Goal: Communication & Community: Answer question/provide support

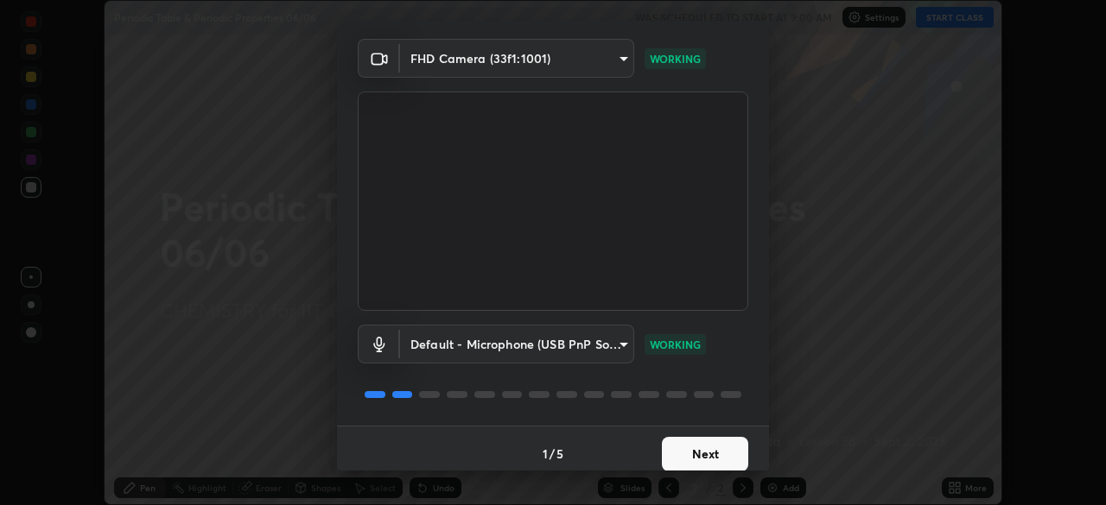
scroll to position [61, 0]
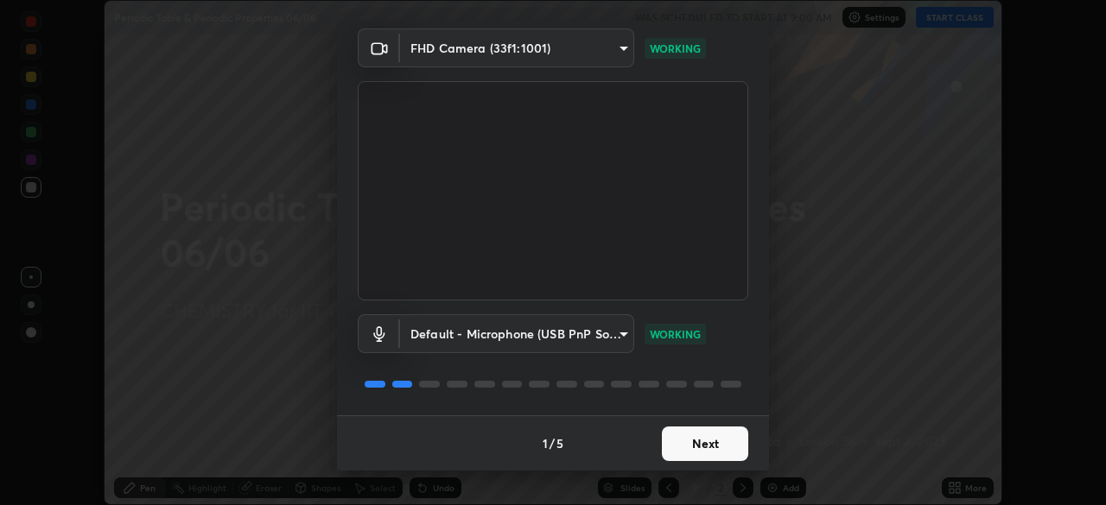
click at [701, 444] on button "Next" at bounding box center [705, 444] width 86 height 35
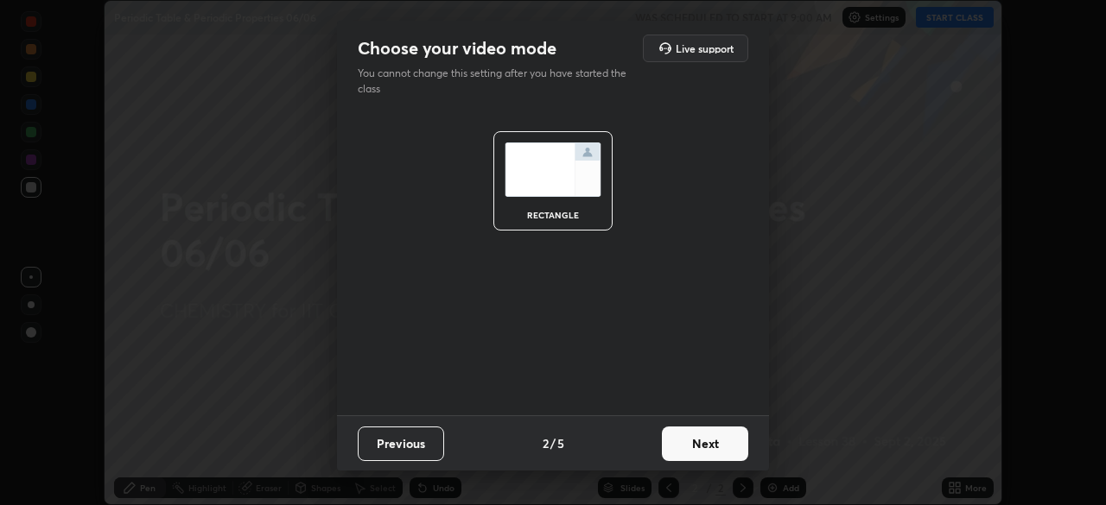
scroll to position [0, 0]
click at [706, 449] on button "Next" at bounding box center [705, 444] width 86 height 35
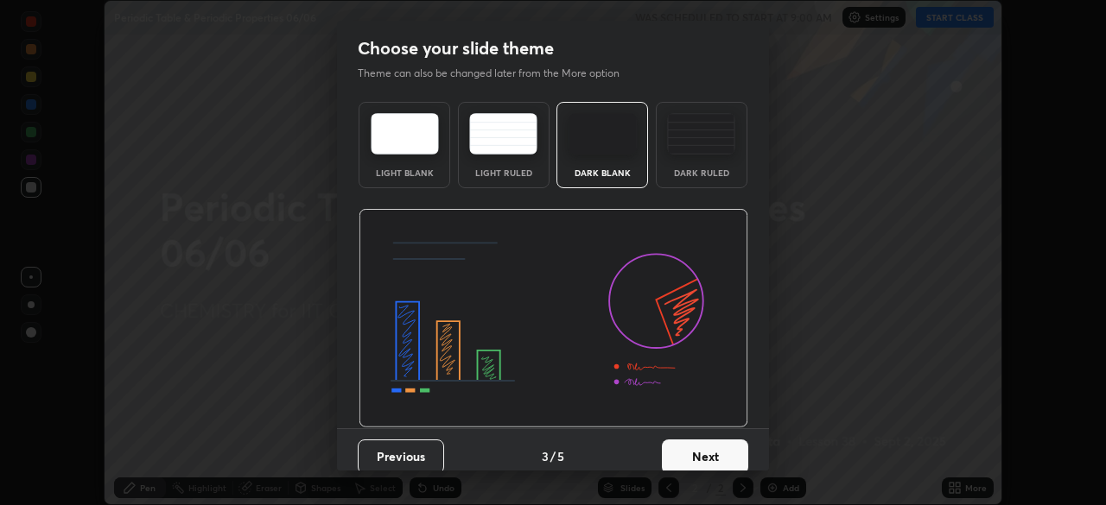
click at [721, 448] on button "Next" at bounding box center [705, 457] width 86 height 35
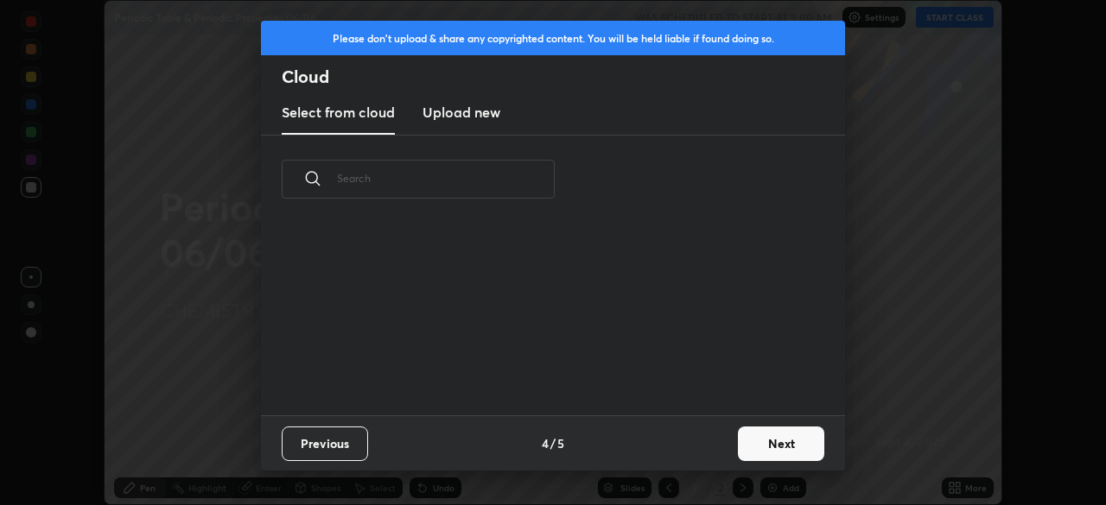
click at [759, 448] on button "Next" at bounding box center [781, 444] width 86 height 35
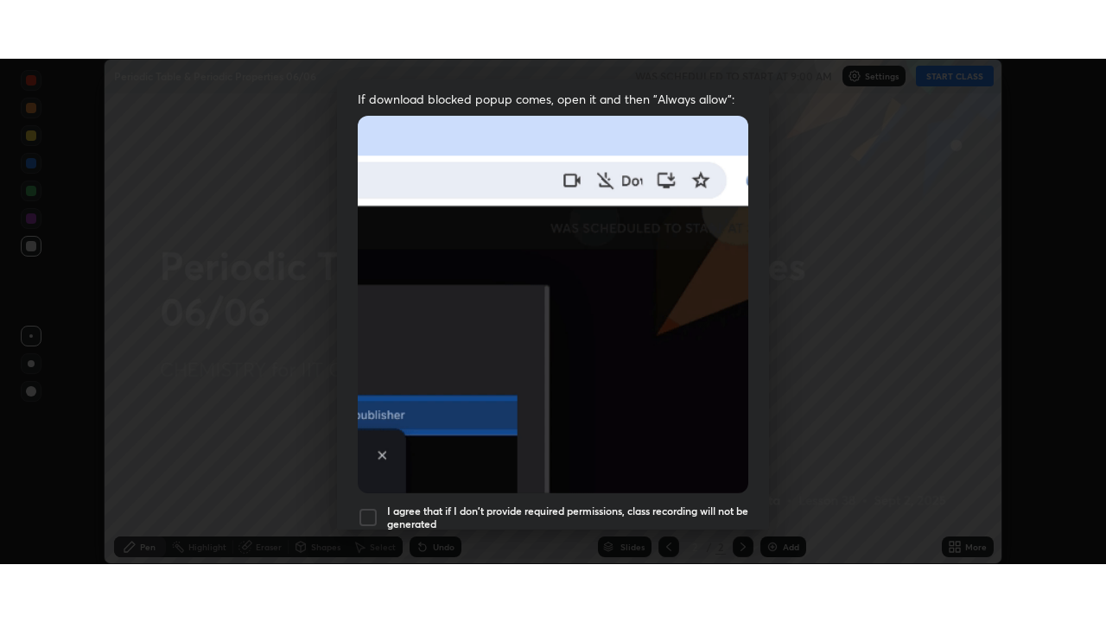
scroll to position [414, 0]
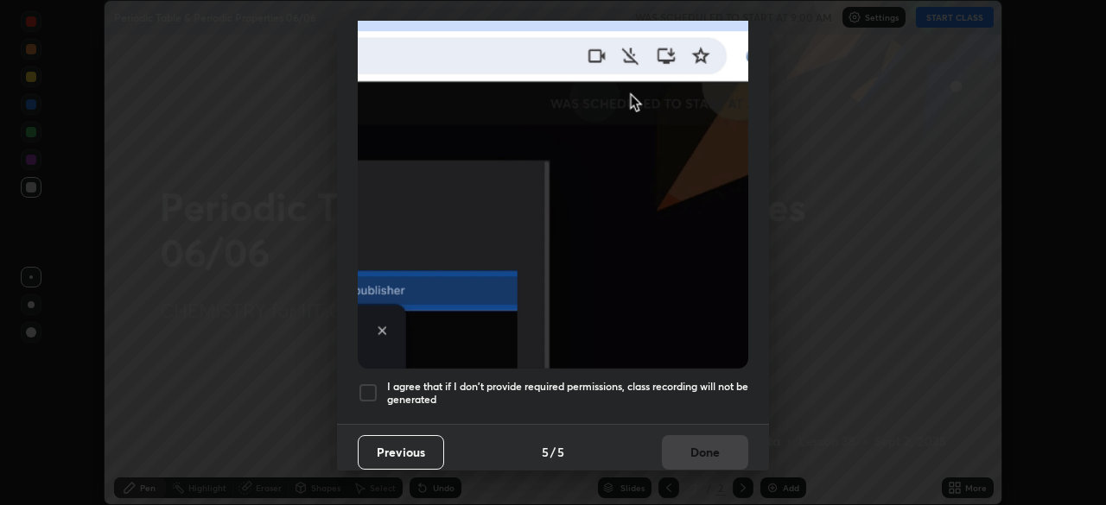
click at [370, 383] on div at bounding box center [368, 393] width 21 height 21
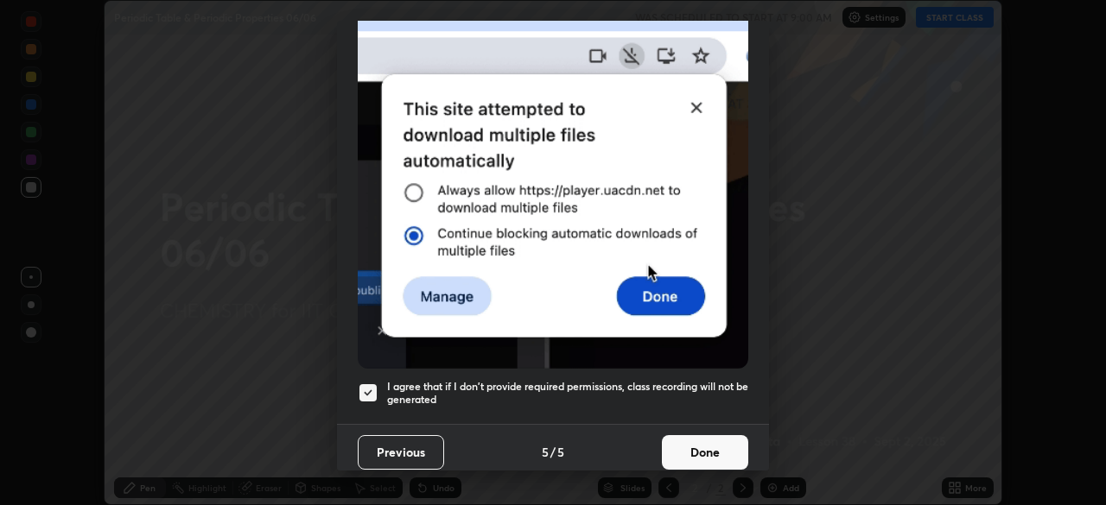
click at [710, 443] on button "Done" at bounding box center [705, 452] width 86 height 35
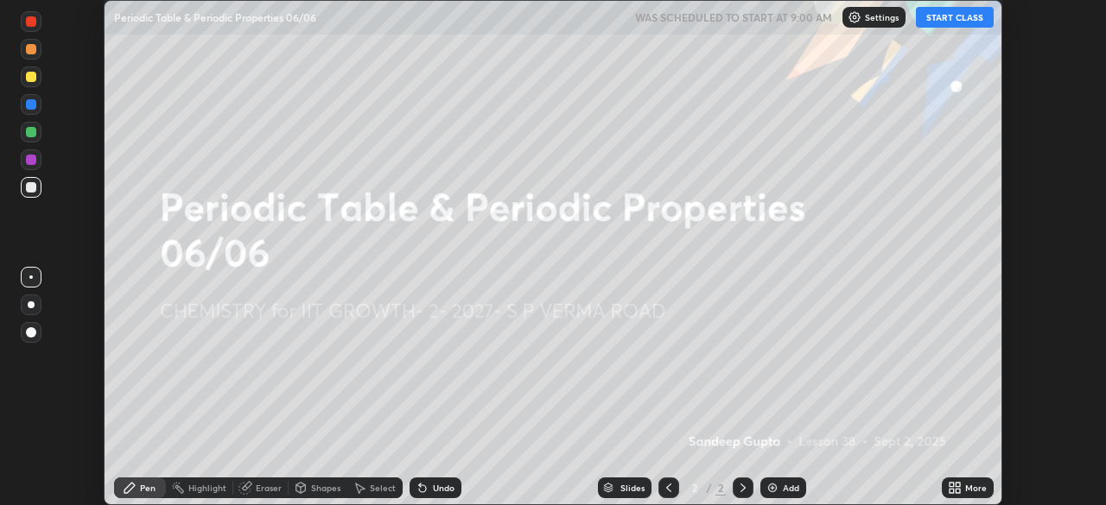
click at [956, 491] on icon at bounding box center [958, 491] width 4 height 4
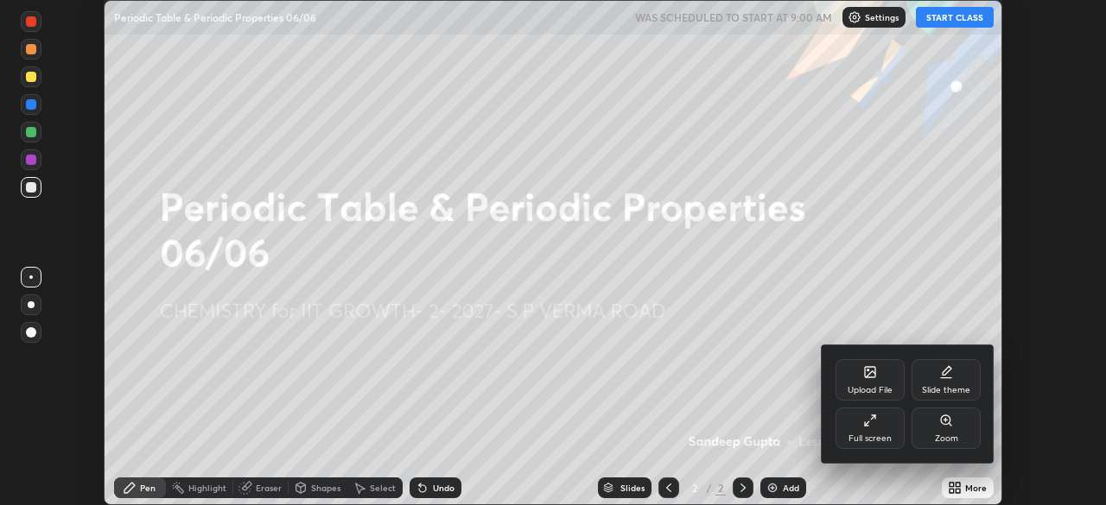
click at [887, 428] on div "Full screen" at bounding box center [869, 428] width 69 height 41
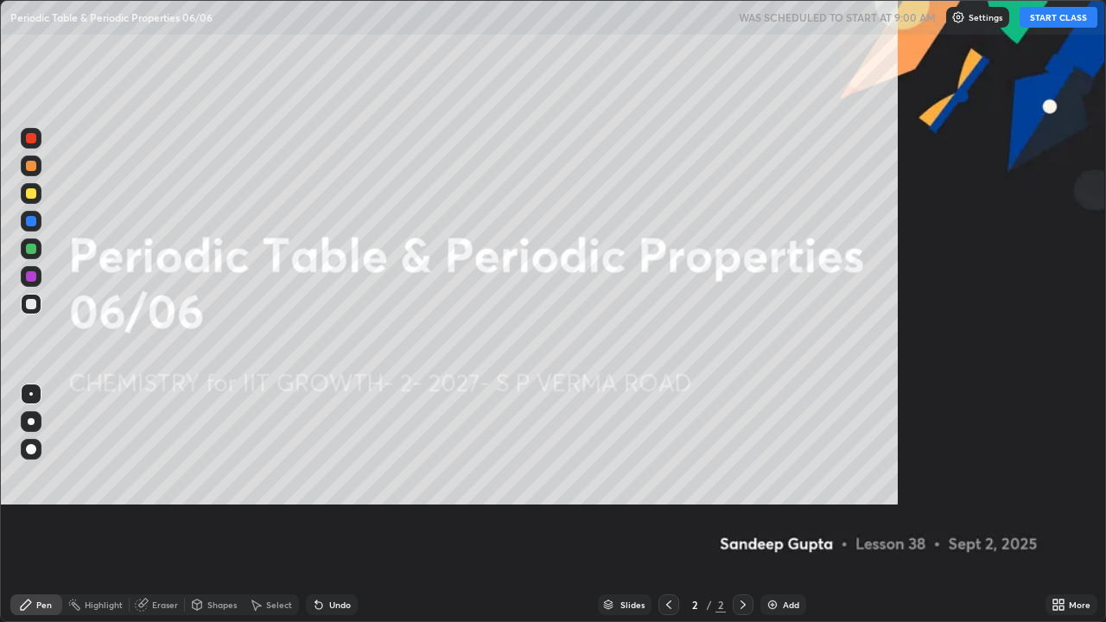
scroll to position [622, 1106]
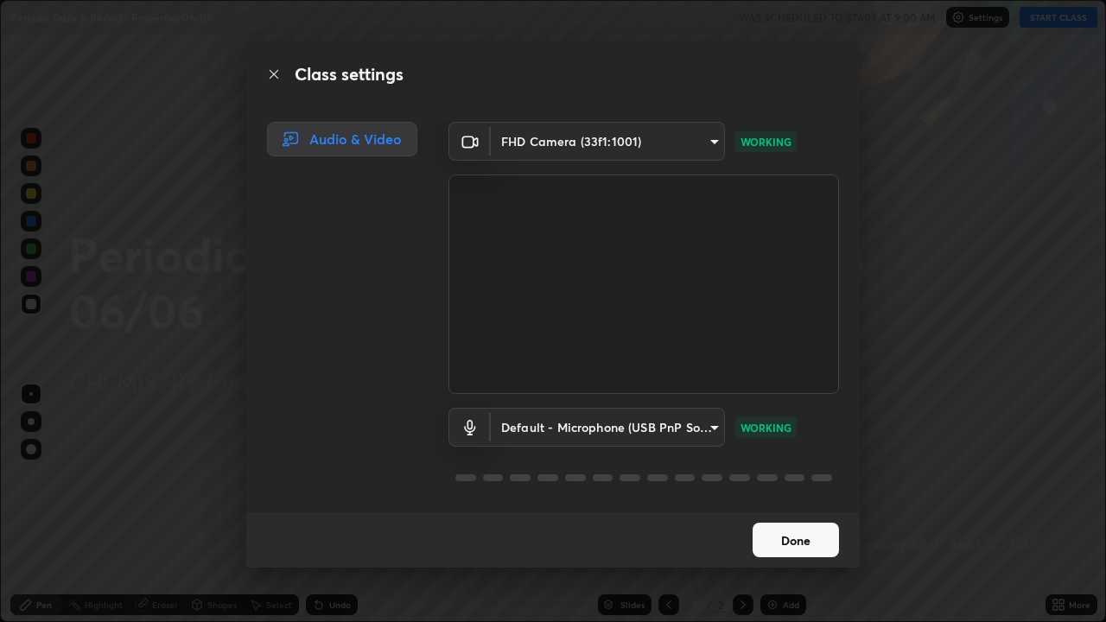
click at [795, 505] on button "Done" at bounding box center [796, 540] width 86 height 35
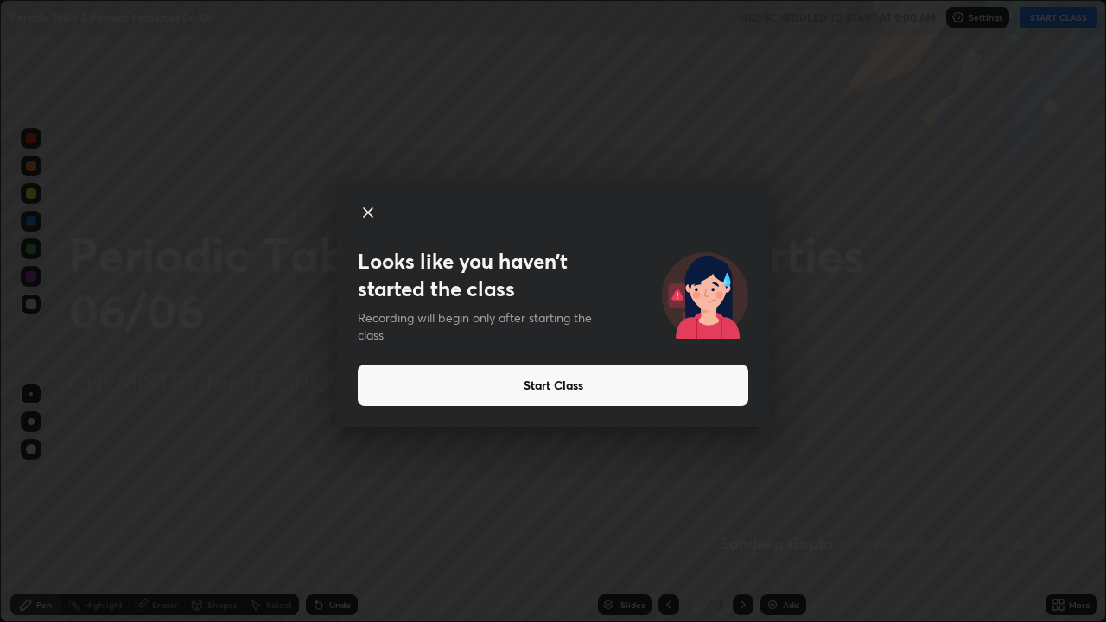
click at [364, 217] on icon at bounding box center [368, 212] width 9 height 9
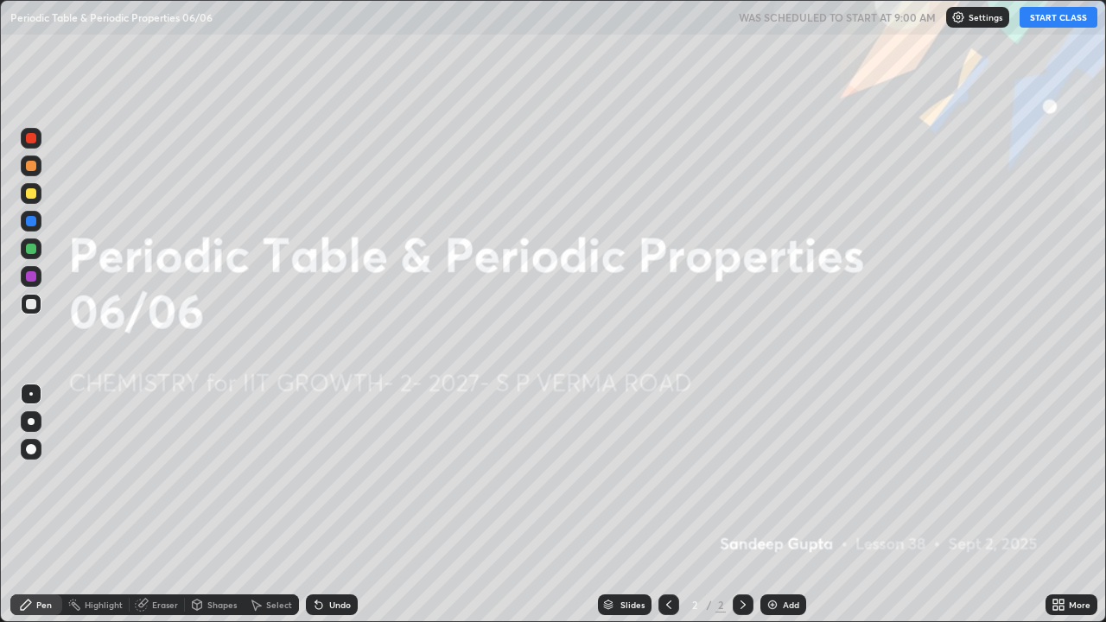
click at [1044, 23] on button "START CLASS" at bounding box center [1058, 17] width 78 height 21
click at [783, 505] on div "Add" at bounding box center [791, 604] width 16 height 9
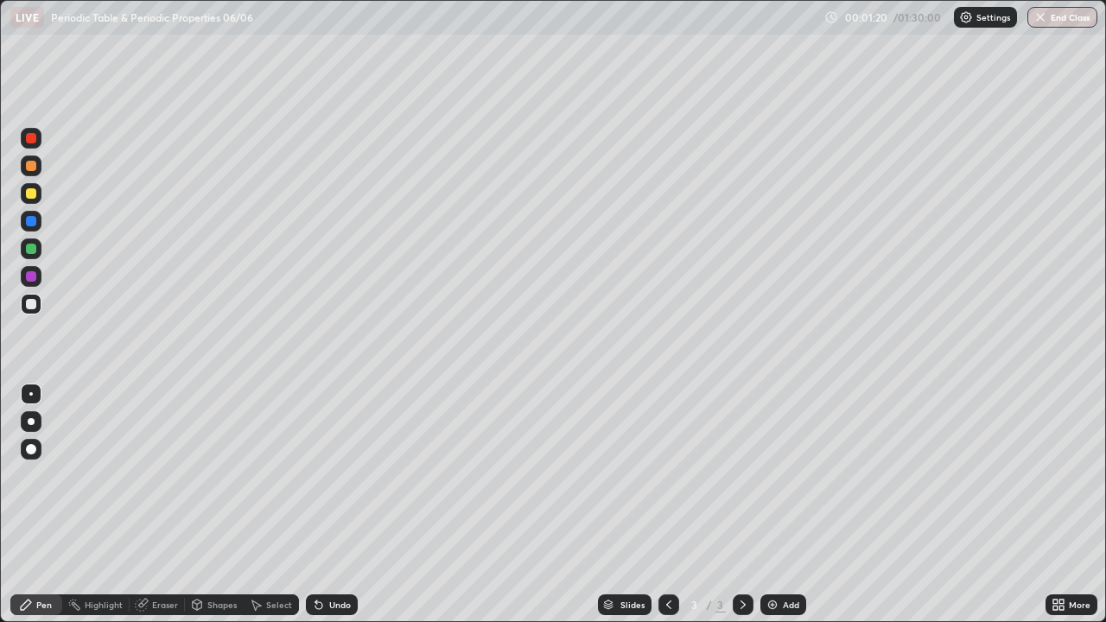
click at [32, 194] on div at bounding box center [31, 193] width 10 height 10
click at [321, 505] on icon at bounding box center [319, 605] width 14 height 14
click at [219, 505] on div "Shapes" at bounding box center [221, 604] width 29 height 9
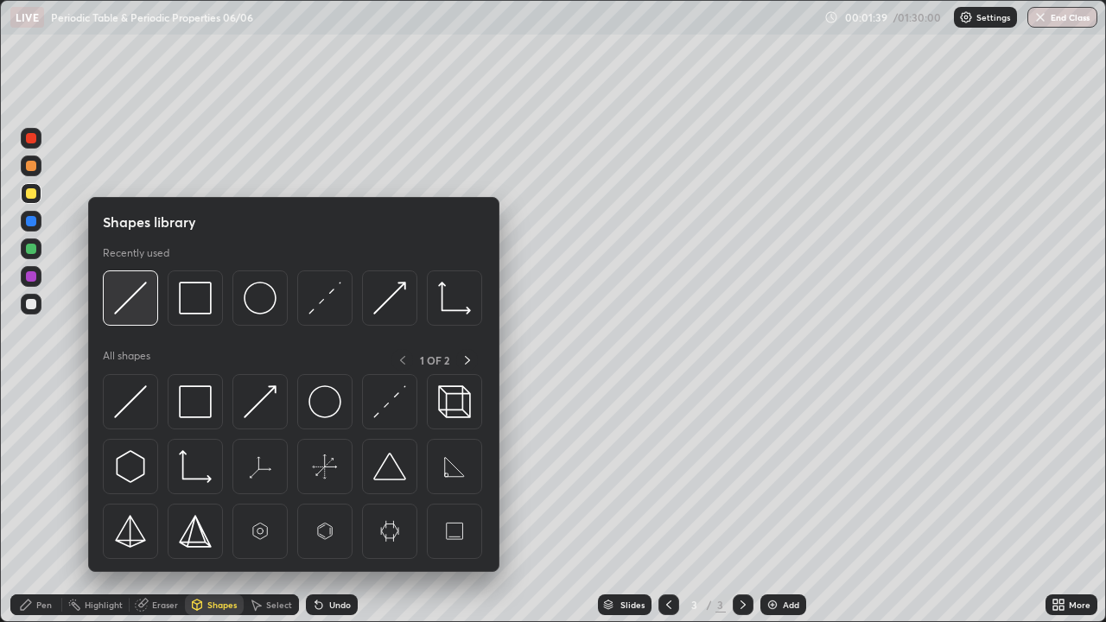
click at [137, 313] on img at bounding box center [130, 298] width 33 height 33
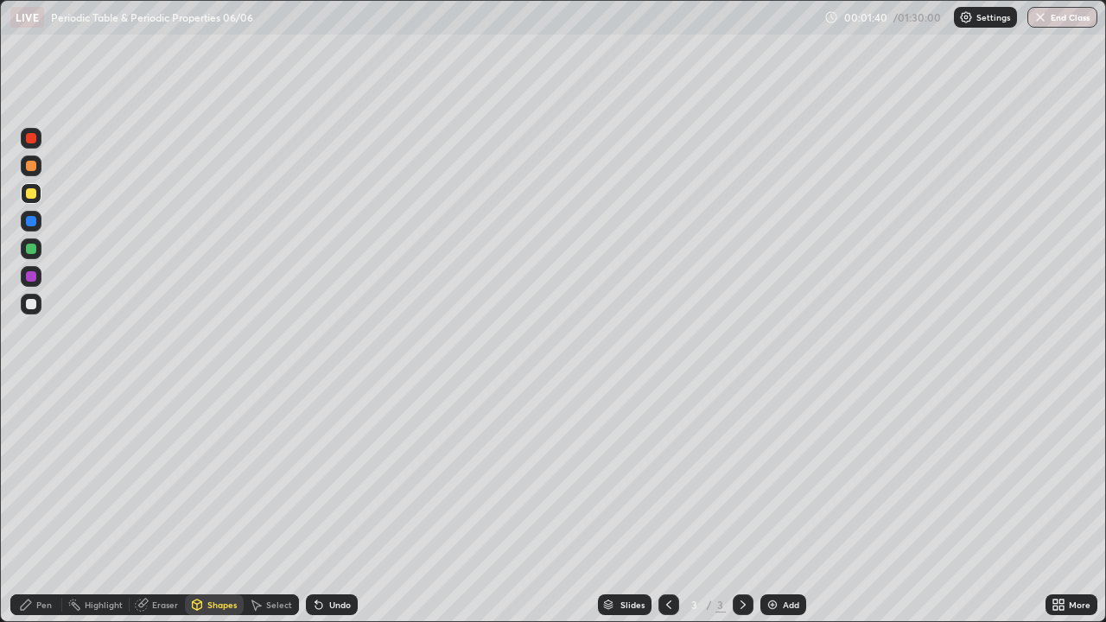
click at [35, 223] on div at bounding box center [31, 221] width 10 height 10
click at [31, 194] on div at bounding box center [31, 193] width 10 height 10
click at [30, 168] on div at bounding box center [31, 166] width 10 height 10
click at [38, 302] on div at bounding box center [31, 304] width 21 height 21
click at [43, 505] on div "Pen" at bounding box center [44, 604] width 16 height 9
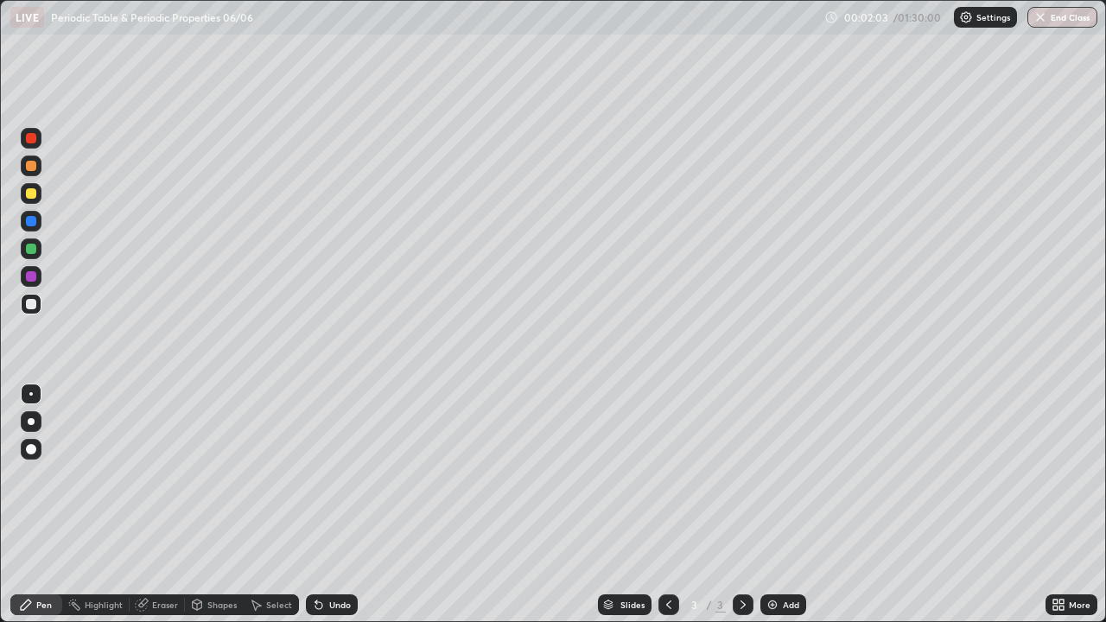
click at [222, 505] on div "Shapes" at bounding box center [221, 604] width 29 height 9
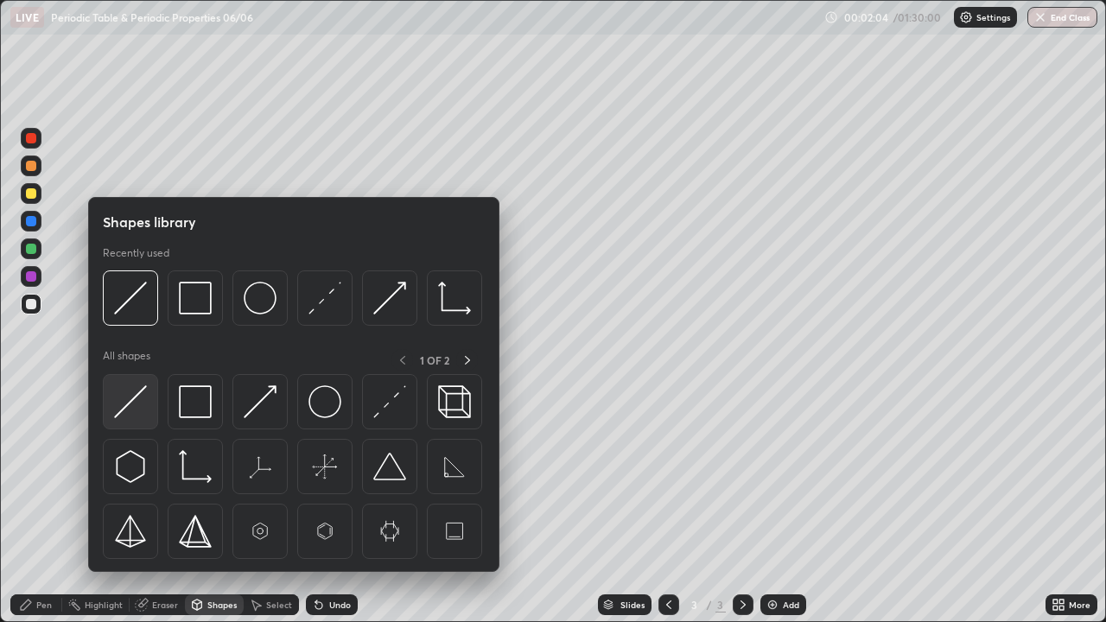
click at [139, 399] on img at bounding box center [130, 401] width 33 height 33
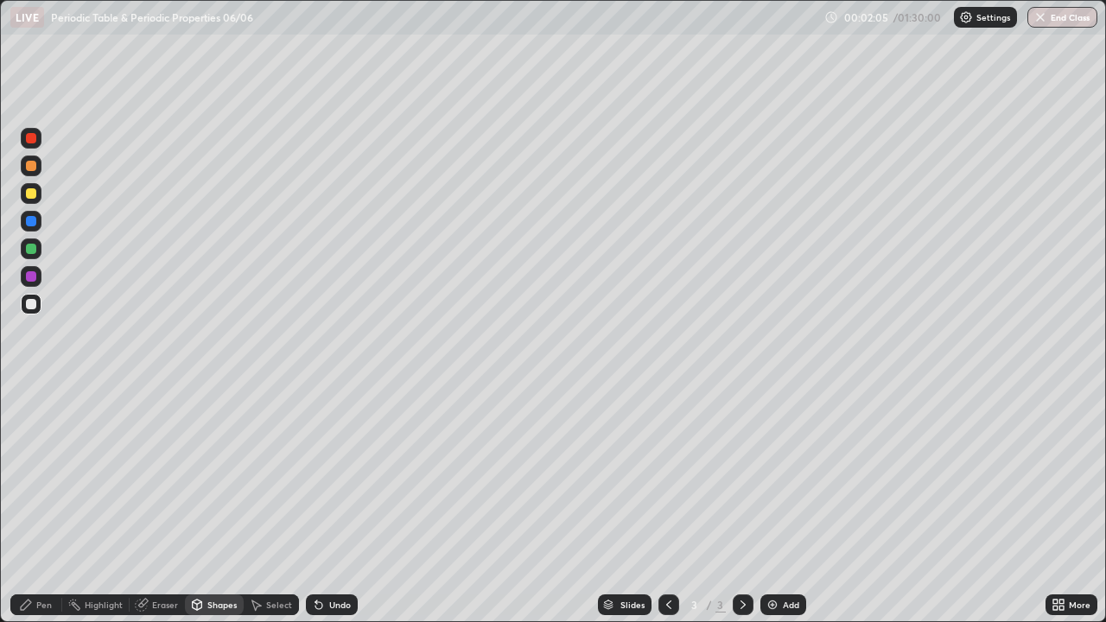
click at [35, 245] on div at bounding box center [31, 249] width 10 height 10
click at [41, 505] on div "Pen" at bounding box center [44, 604] width 16 height 9
click at [335, 505] on div "Undo" at bounding box center [332, 604] width 52 height 21
click at [778, 505] on div "Add" at bounding box center [783, 604] width 46 height 21
click at [35, 302] on div at bounding box center [31, 304] width 10 height 10
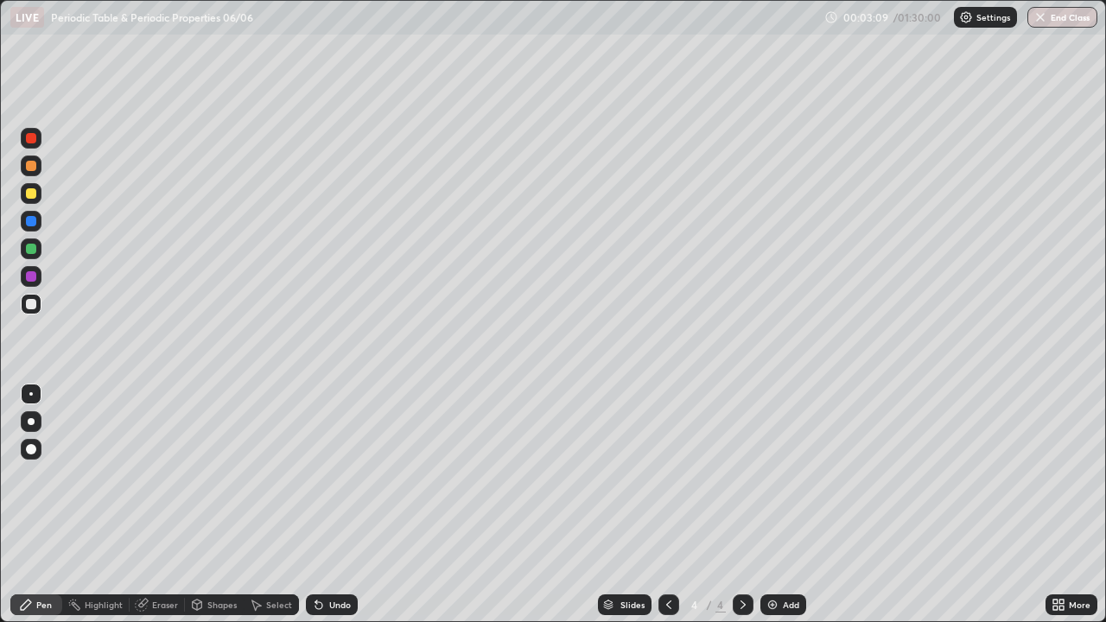
click at [197, 505] on icon at bounding box center [198, 605] width 10 height 10
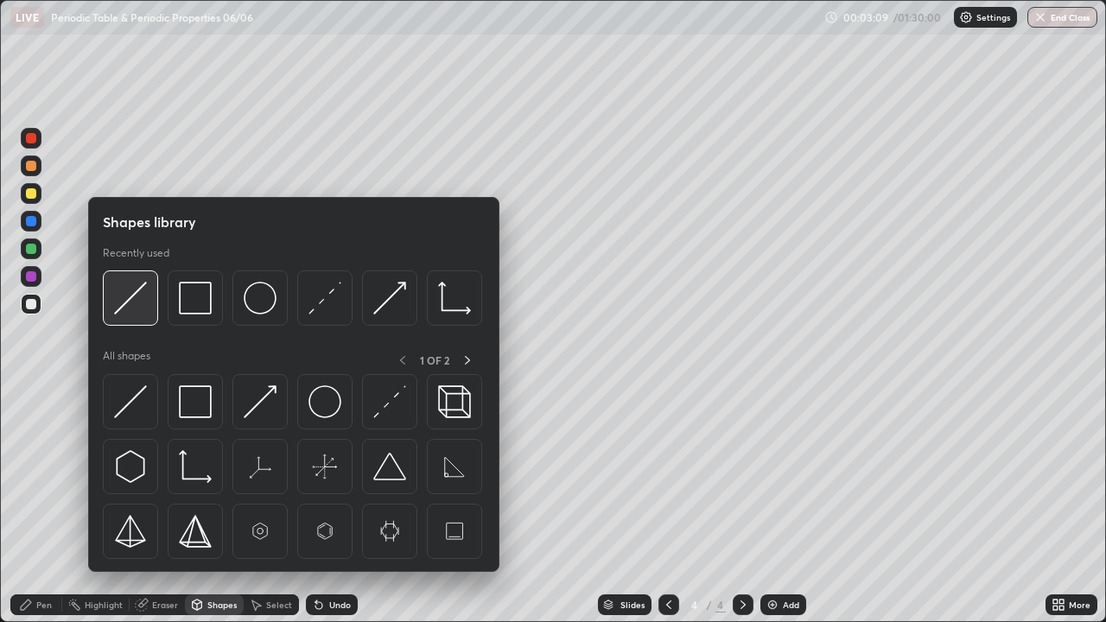
click at [130, 302] on img at bounding box center [130, 298] width 33 height 33
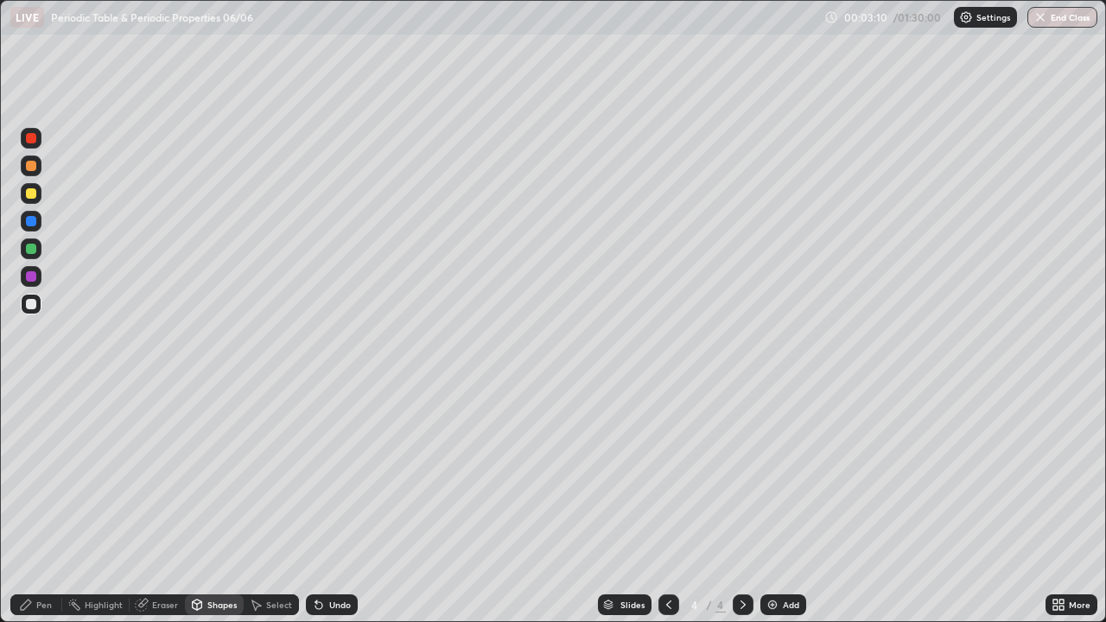
click at [35, 251] on div at bounding box center [31, 249] width 10 height 10
click at [30, 505] on icon at bounding box center [26, 605] width 14 height 14
click at [330, 505] on div "Undo" at bounding box center [340, 604] width 22 height 9
click at [783, 505] on div "Add" at bounding box center [791, 604] width 16 height 9
click at [33, 305] on div at bounding box center [31, 304] width 10 height 10
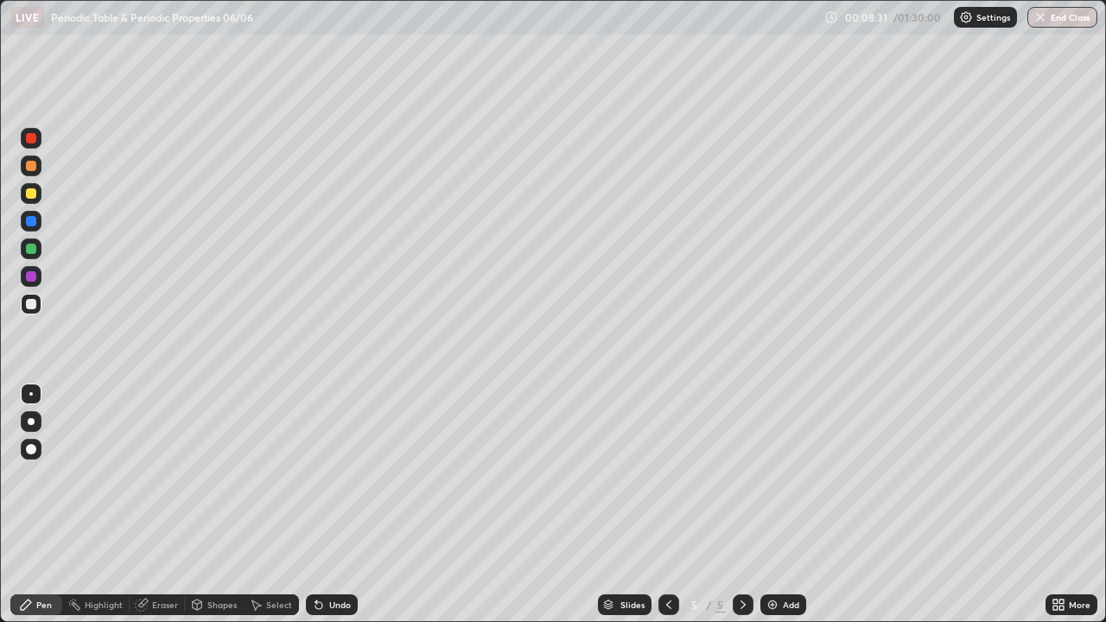
click at [212, 505] on div "Shapes" at bounding box center [214, 604] width 59 height 21
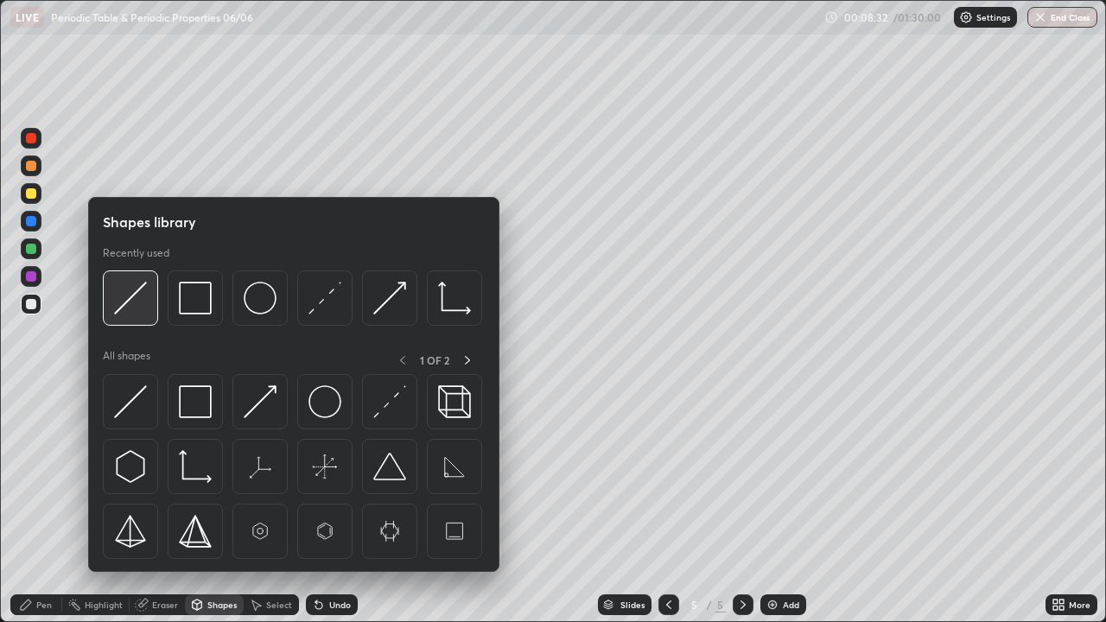
click at [136, 311] on img at bounding box center [130, 298] width 33 height 33
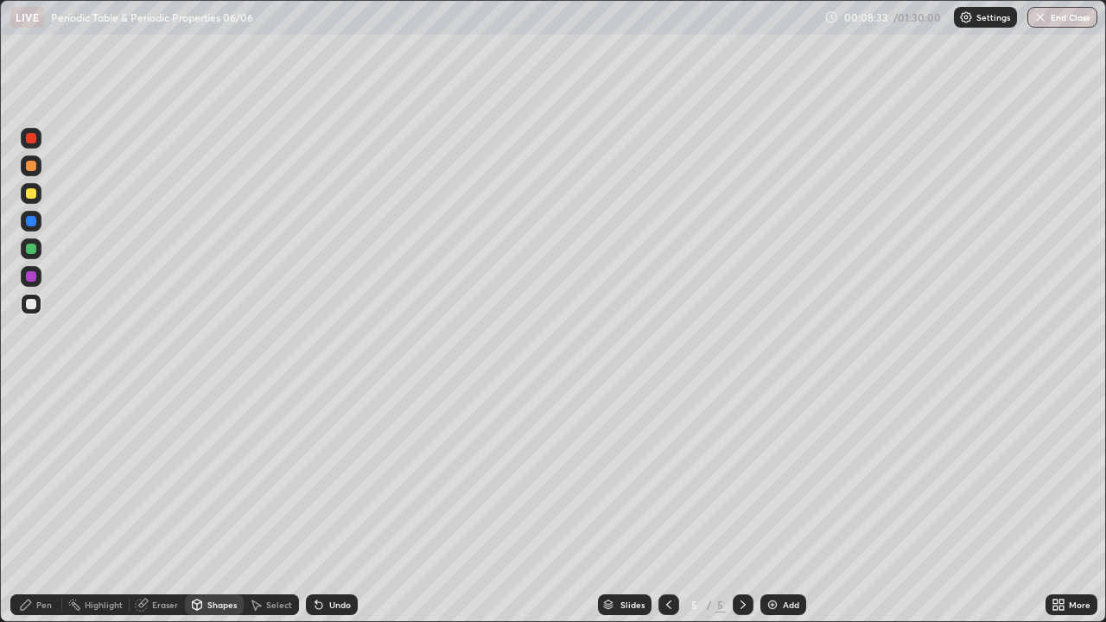
click at [33, 252] on div at bounding box center [31, 249] width 10 height 10
click at [53, 505] on div "Pen" at bounding box center [36, 604] width 52 height 21
click at [34, 302] on div at bounding box center [31, 304] width 10 height 10
click at [213, 505] on div "Shapes" at bounding box center [221, 604] width 29 height 9
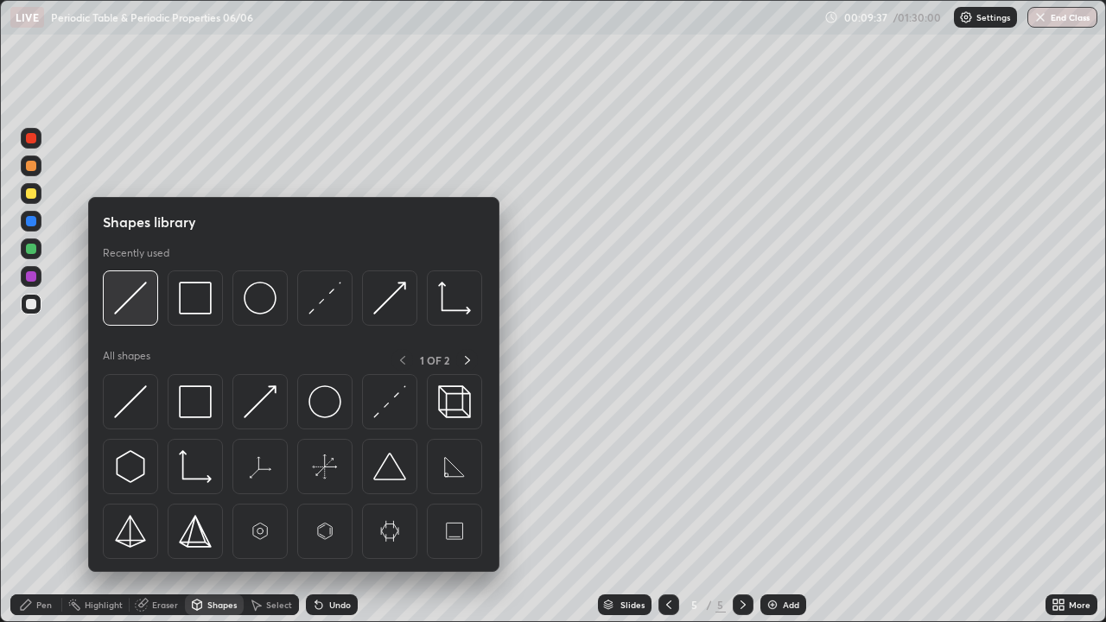
click at [142, 312] on img at bounding box center [130, 298] width 33 height 33
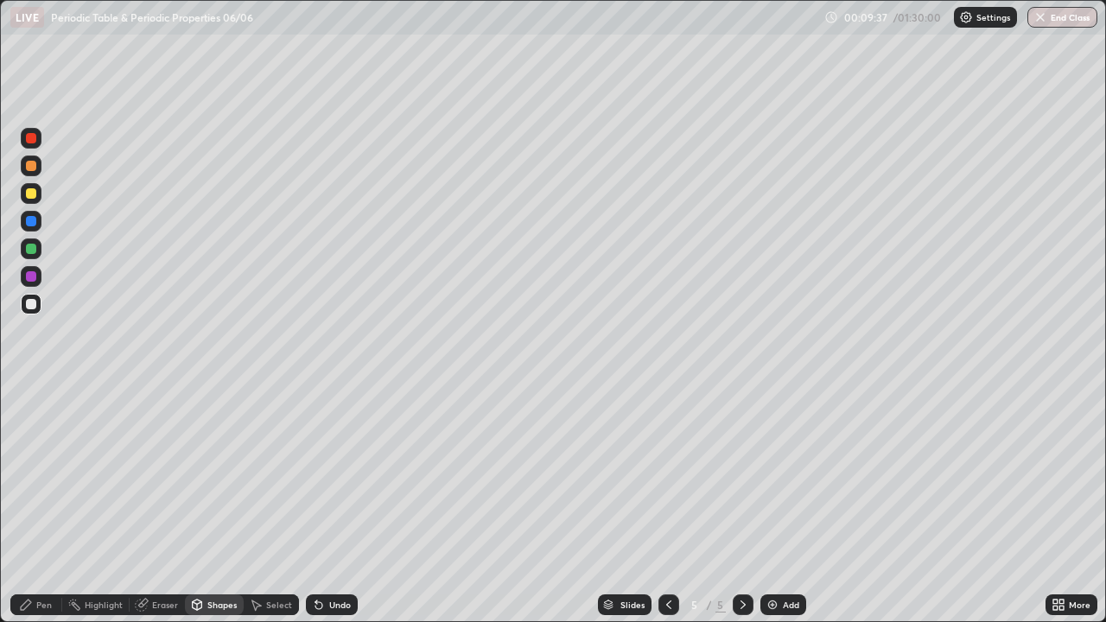
click at [32, 251] on div at bounding box center [31, 249] width 10 height 10
click at [38, 505] on div "Pen" at bounding box center [44, 604] width 16 height 9
click at [31, 306] on div at bounding box center [31, 304] width 10 height 10
click at [334, 505] on div "Undo" at bounding box center [340, 604] width 22 height 9
click at [329, 505] on div "Undo" at bounding box center [340, 604] width 22 height 9
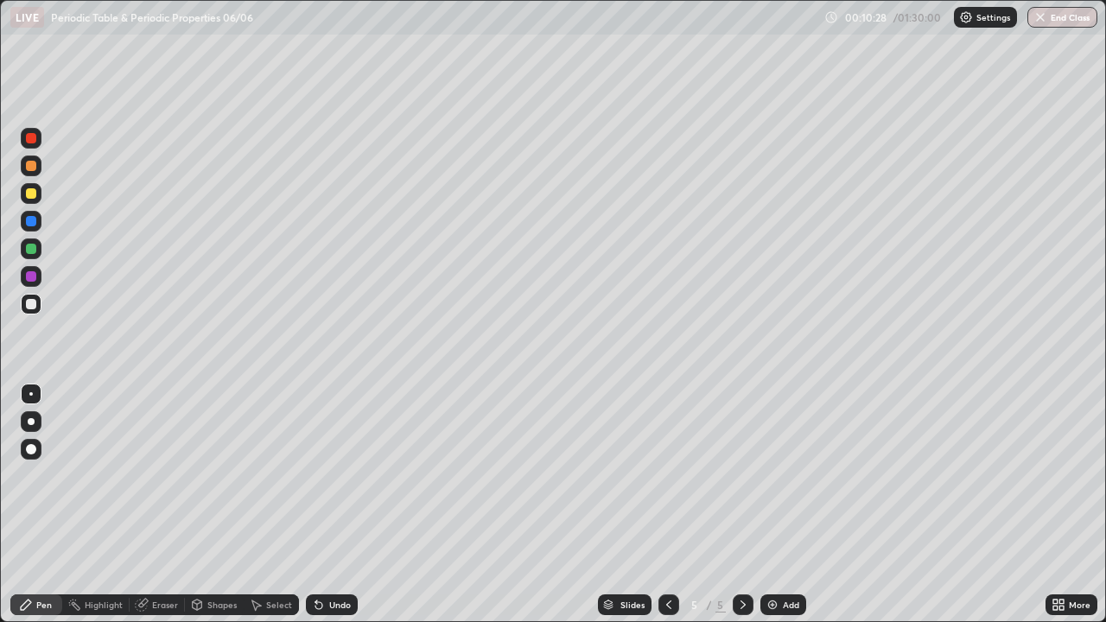
click at [329, 505] on div "Undo" at bounding box center [340, 604] width 22 height 9
click at [779, 505] on div "Add" at bounding box center [783, 604] width 46 height 21
click at [211, 505] on div "Shapes" at bounding box center [221, 604] width 29 height 9
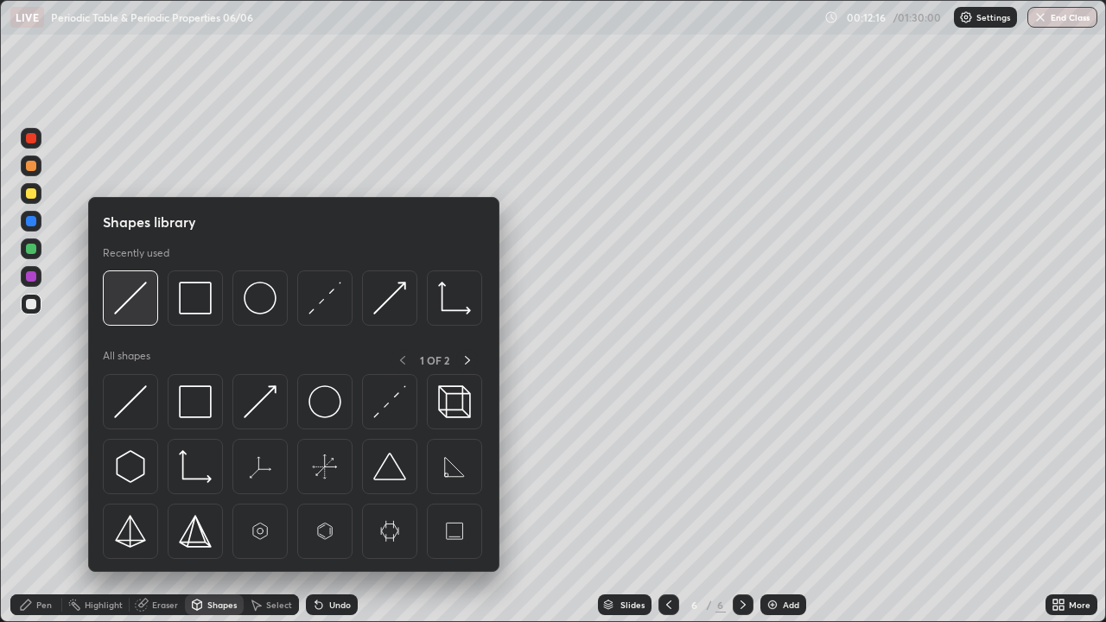
click at [142, 302] on img at bounding box center [130, 298] width 33 height 33
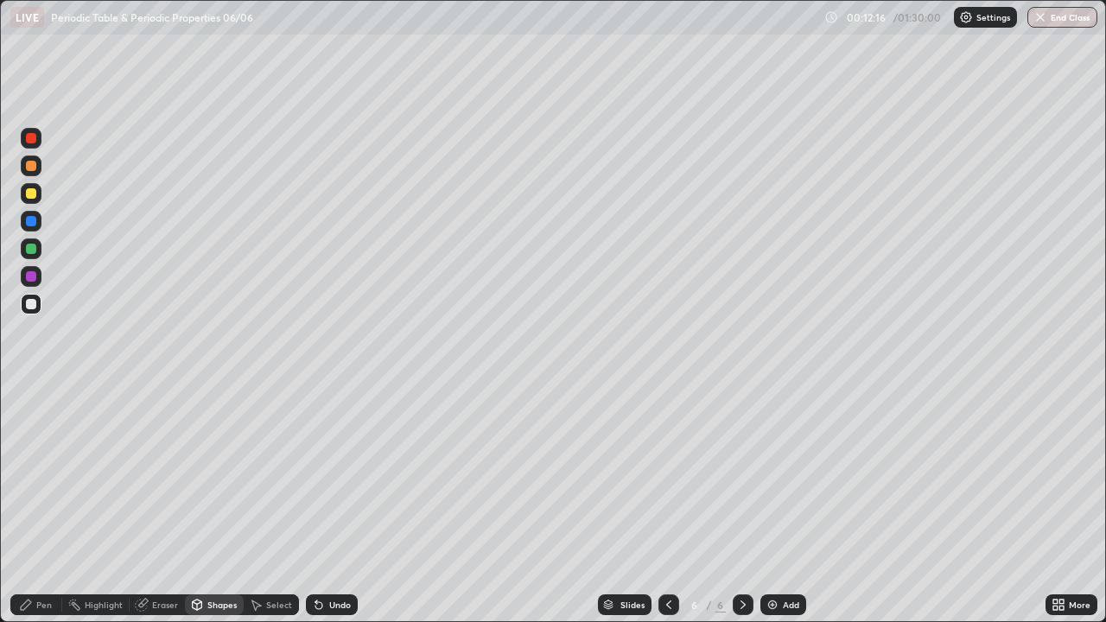
click at [28, 252] on div at bounding box center [31, 249] width 10 height 10
click at [36, 505] on div "Pen" at bounding box center [44, 604] width 16 height 9
click at [30, 297] on div at bounding box center [31, 304] width 21 height 21
click at [207, 505] on div "Shapes" at bounding box center [221, 604] width 29 height 9
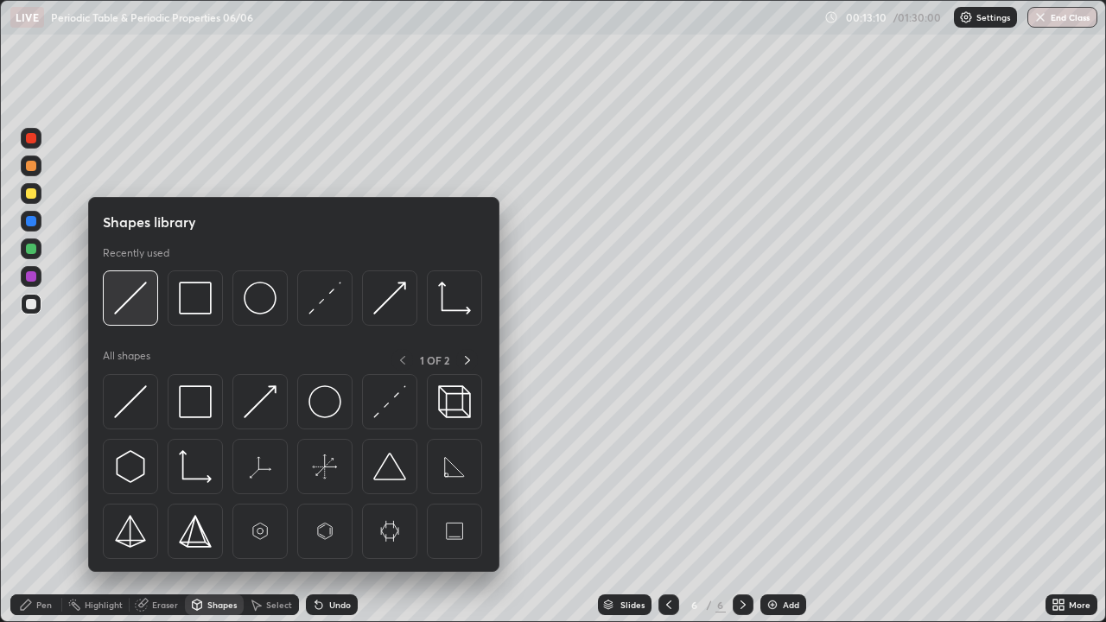
click at [140, 312] on img at bounding box center [130, 298] width 33 height 33
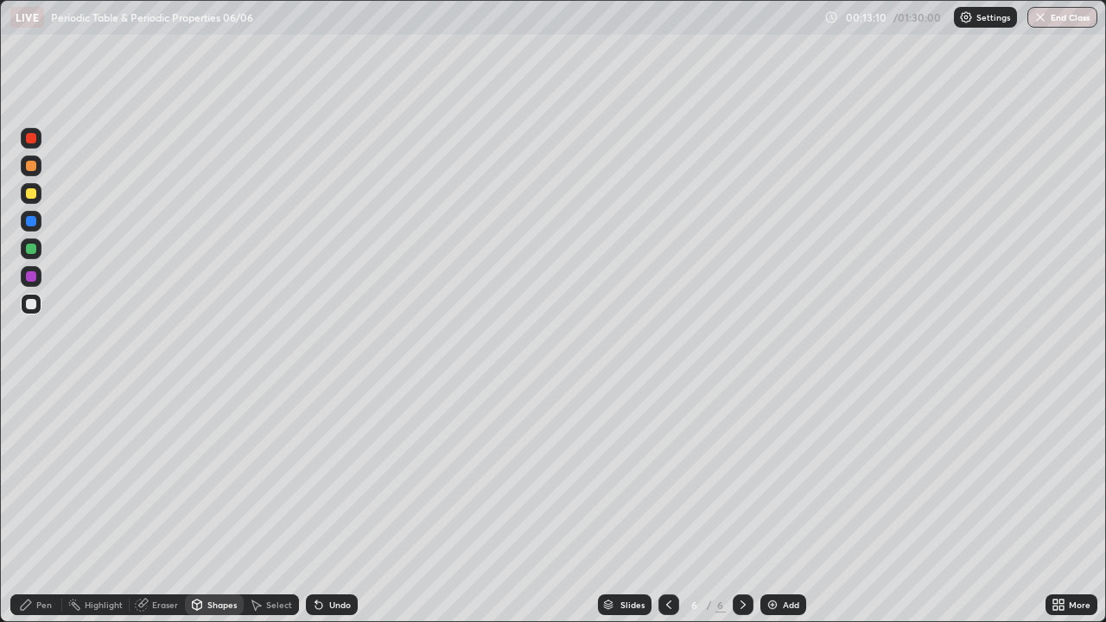
click at [36, 257] on div at bounding box center [31, 248] width 21 height 21
click at [44, 505] on div "Pen" at bounding box center [36, 604] width 52 height 21
click at [35, 302] on div at bounding box center [31, 304] width 10 height 10
click at [27, 194] on div at bounding box center [31, 193] width 10 height 10
click at [784, 505] on div "Add" at bounding box center [791, 604] width 16 height 9
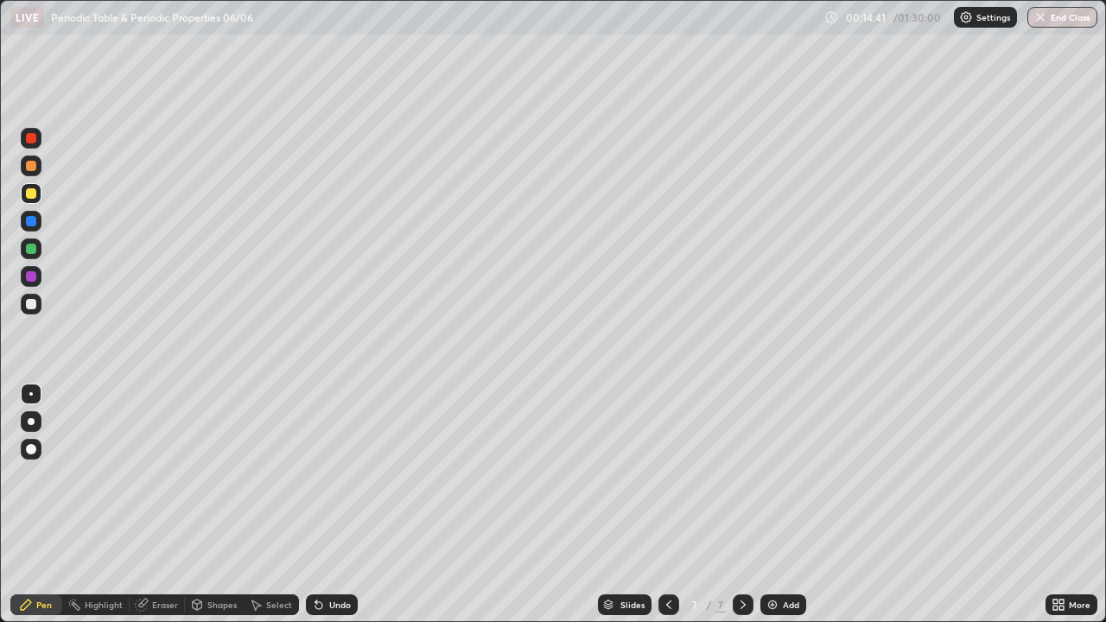
click at [35, 303] on div at bounding box center [31, 304] width 10 height 10
click at [32, 196] on div at bounding box center [31, 193] width 10 height 10
click at [323, 505] on icon at bounding box center [319, 605] width 14 height 14
click at [270, 505] on div "Select" at bounding box center [271, 604] width 55 height 21
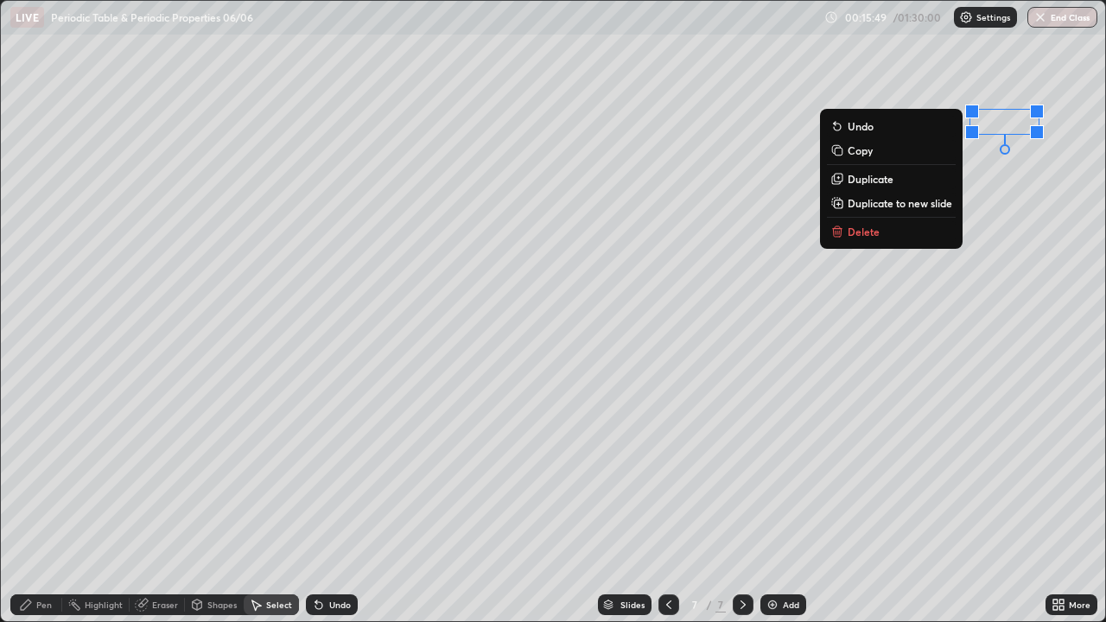
click at [884, 225] on button "Delete" at bounding box center [891, 231] width 129 height 21
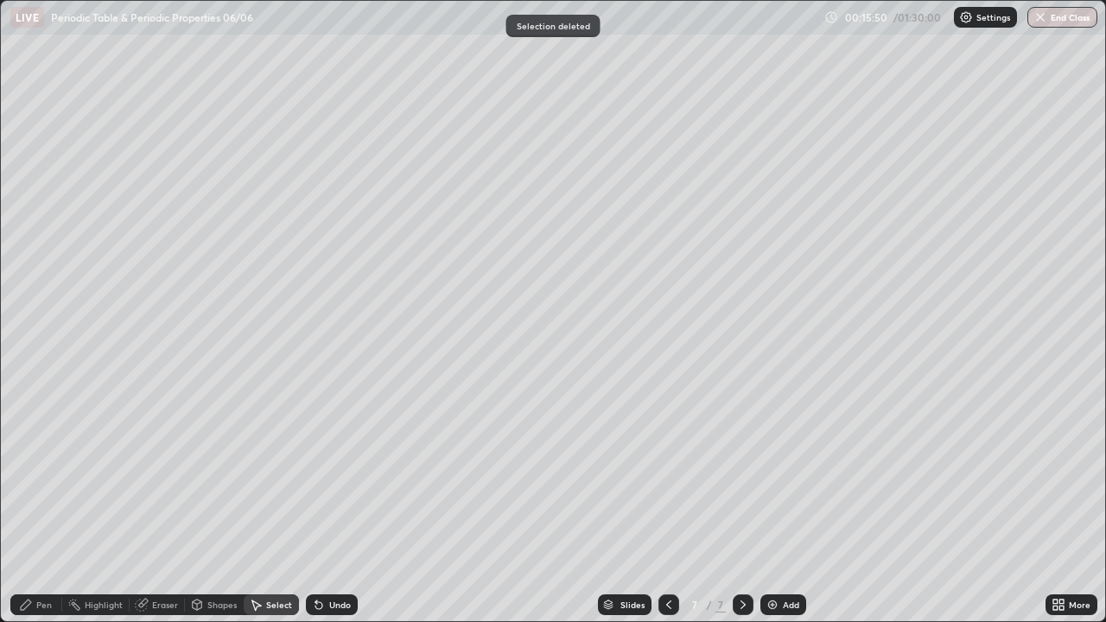
click at [45, 505] on div "Pen" at bounding box center [36, 604] width 52 height 21
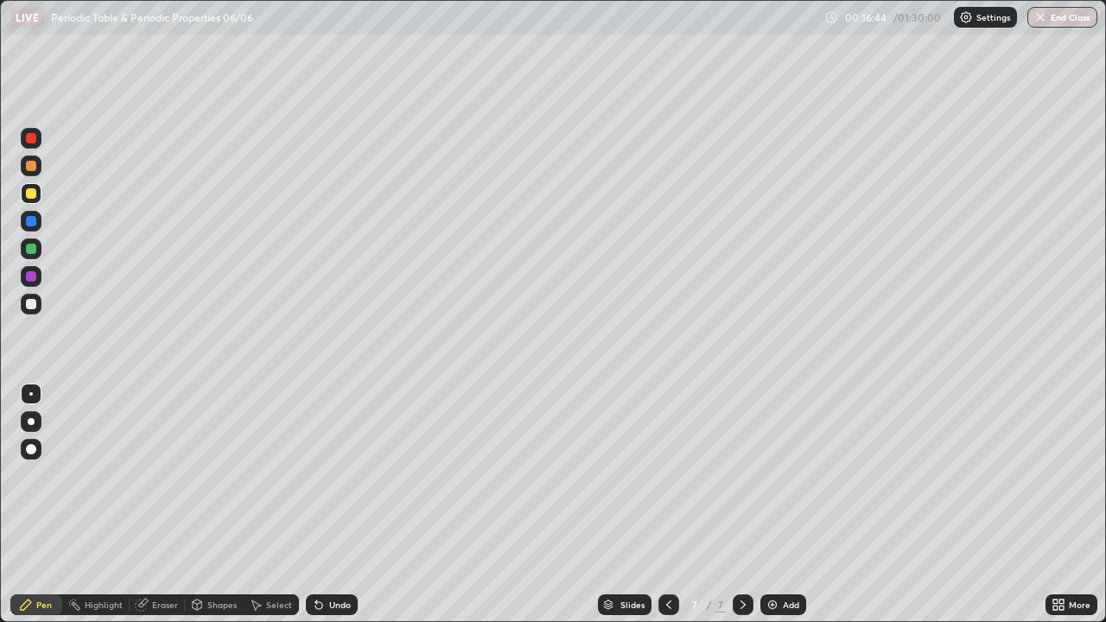
click at [38, 247] on div at bounding box center [31, 248] width 21 height 21
click at [276, 505] on div "Select" at bounding box center [279, 604] width 26 height 9
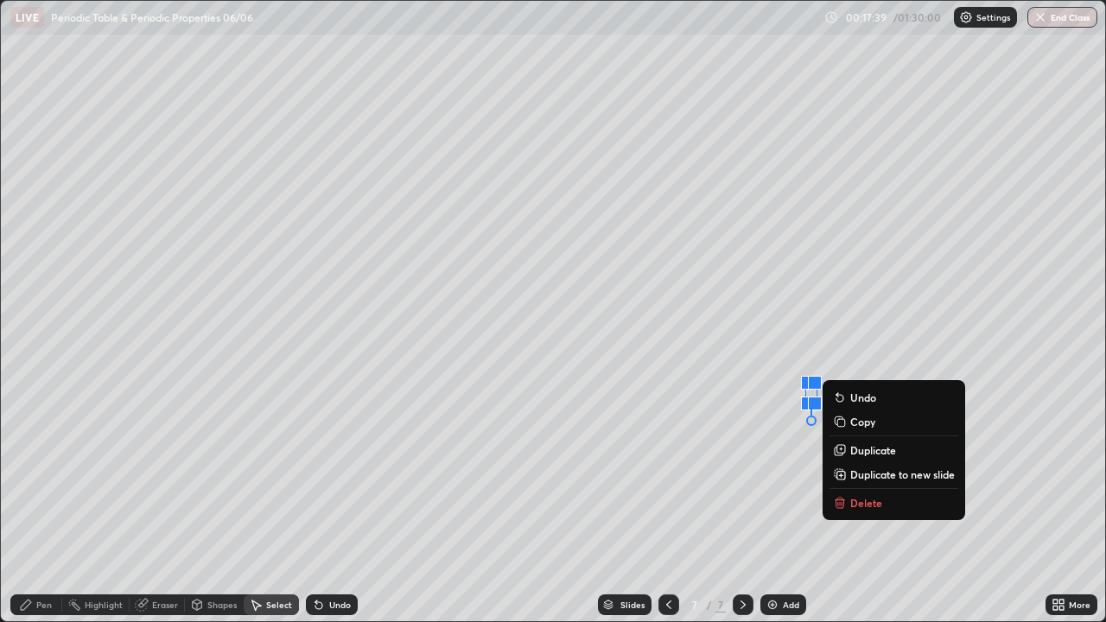
click at [585, 441] on div "0 ° Undo Copy Duplicate Duplicate to new slide Delete" at bounding box center [553, 311] width 1104 height 620
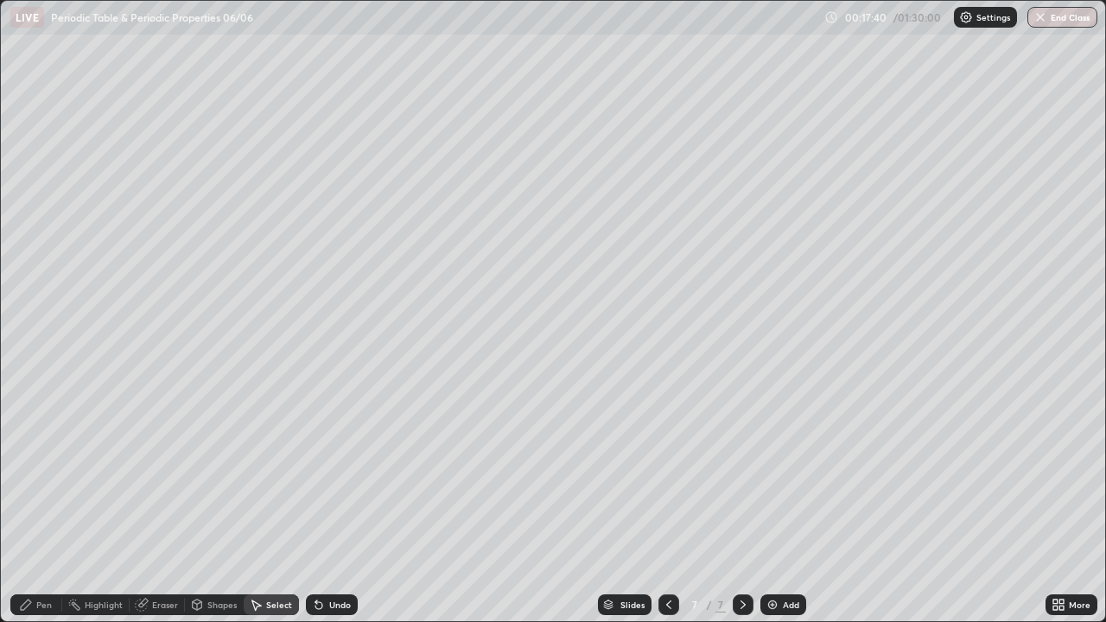
click at [42, 505] on div "Pen" at bounding box center [36, 604] width 52 height 35
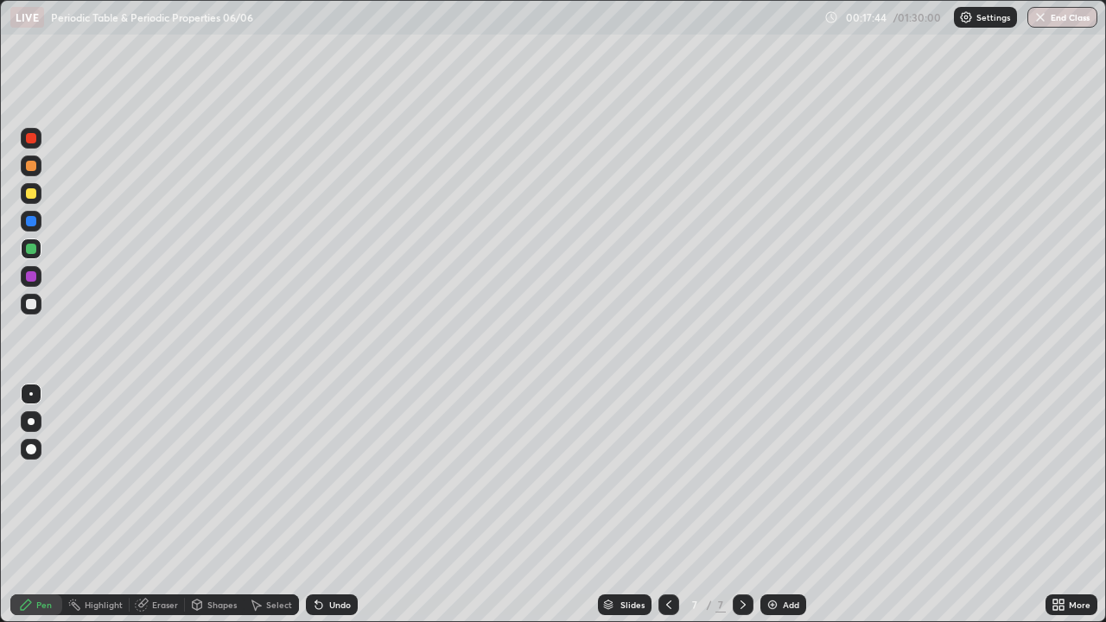
click at [666, 505] on icon at bounding box center [669, 605] width 14 height 14
click at [667, 505] on icon at bounding box center [669, 605] width 14 height 14
click at [741, 505] on icon at bounding box center [743, 605] width 14 height 14
click at [332, 505] on div "Undo" at bounding box center [332, 604] width 52 height 21
click at [743, 505] on icon at bounding box center [743, 605] width 14 height 14
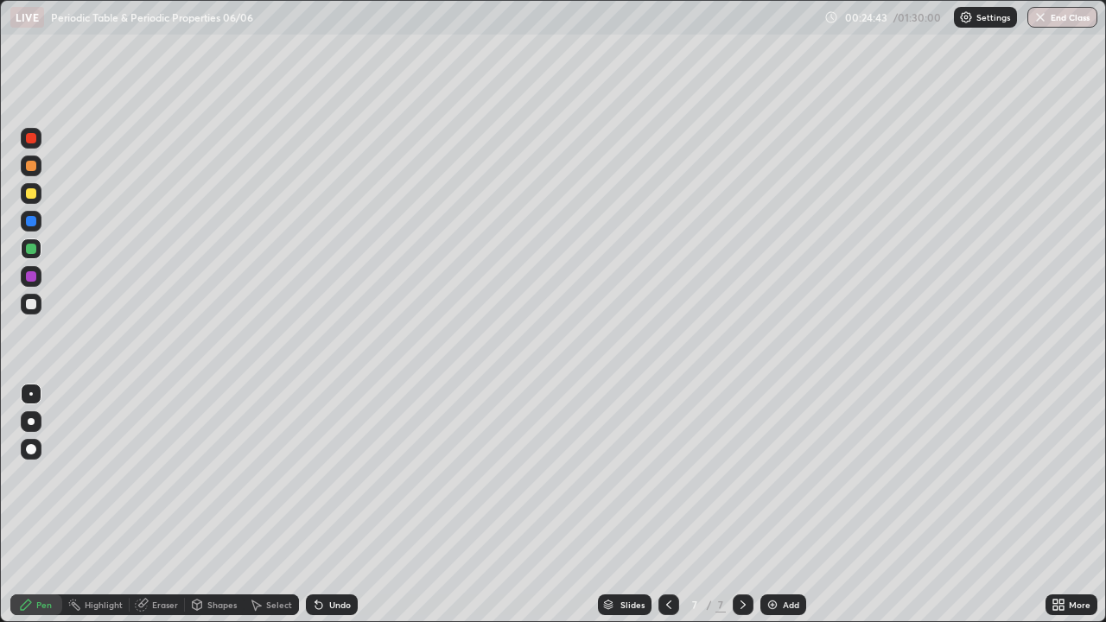
click at [777, 505] on div "Add" at bounding box center [783, 604] width 46 height 21
click at [35, 305] on div at bounding box center [31, 304] width 10 height 10
click at [333, 505] on div "Undo" at bounding box center [340, 604] width 22 height 9
click at [346, 505] on div "Undo" at bounding box center [340, 604] width 22 height 9
click at [337, 505] on div "Undo" at bounding box center [340, 604] width 22 height 9
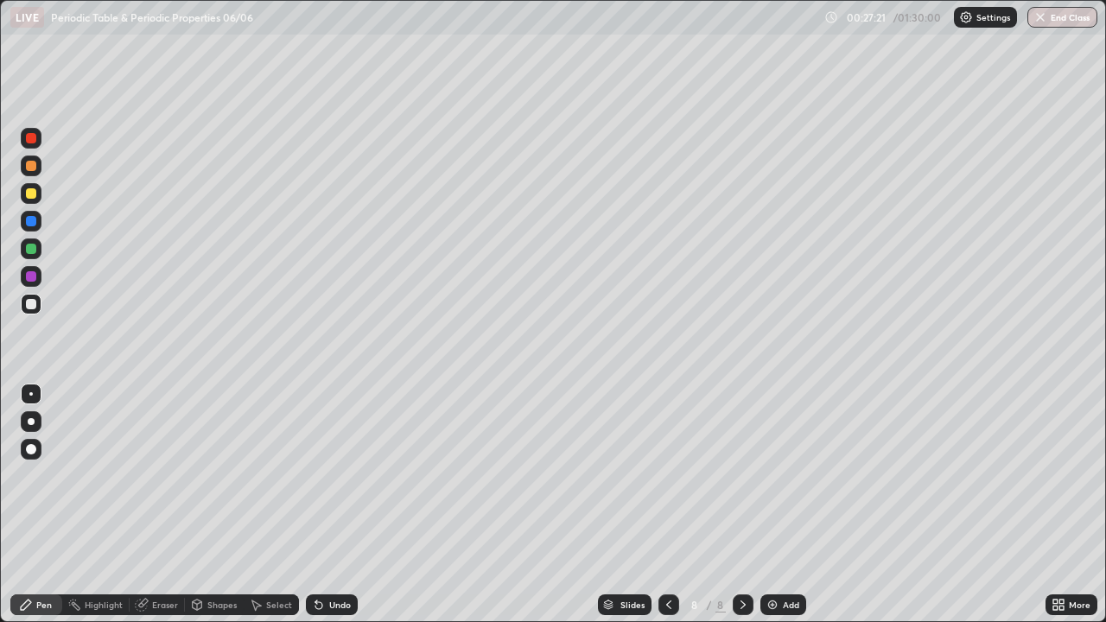
click at [40, 200] on div at bounding box center [31, 193] width 21 height 21
click at [220, 505] on div "Shapes" at bounding box center [221, 604] width 29 height 9
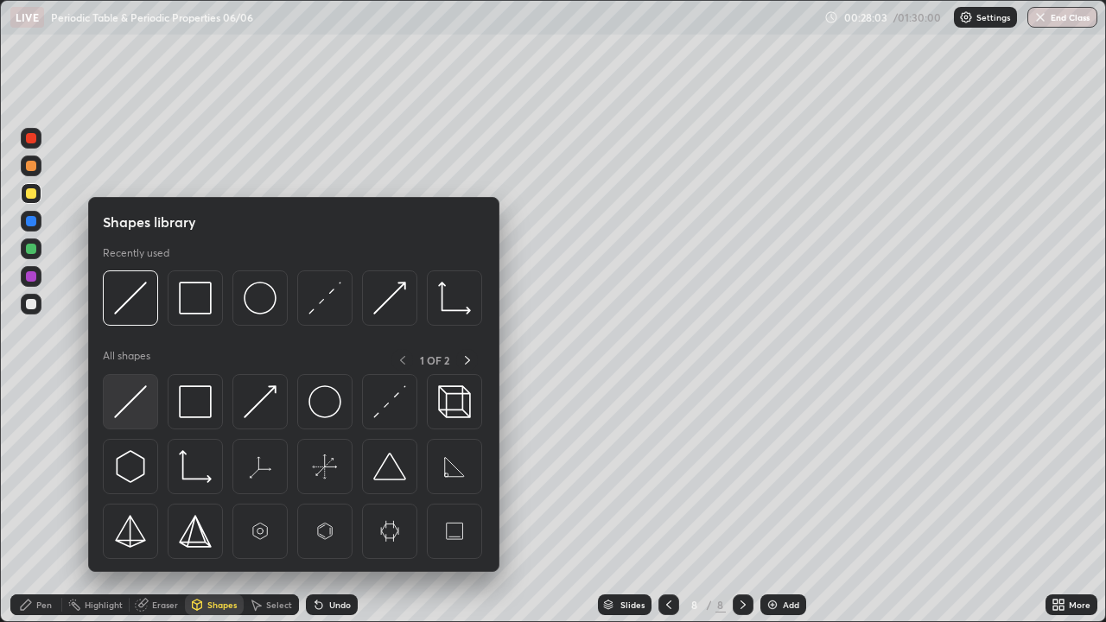
click at [141, 403] on img at bounding box center [130, 401] width 33 height 33
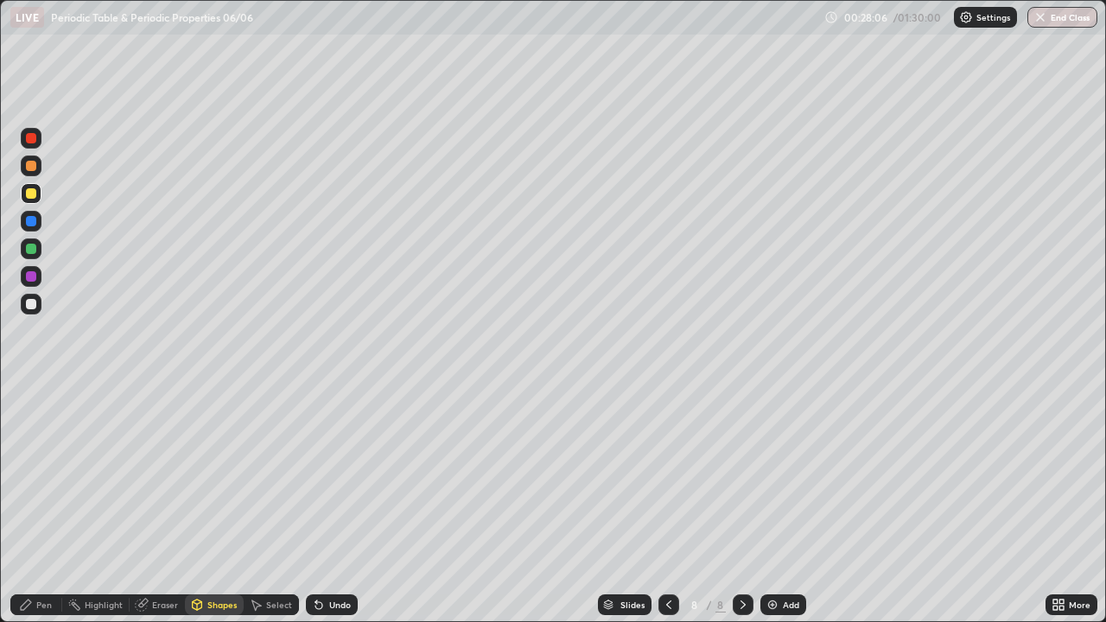
click at [41, 505] on div "Pen" at bounding box center [44, 604] width 16 height 9
click at [33, 251] on div at bounding box center [31, 249] width 10 height 10
click at [779, 505] on div "Add" at bounding box center [783, 604] width 46 height 21
click at [38, 304] on div at bounding box center [31, 304] width 21 height 21
click at [335, 505] on div "Undo" at bounding box center [340, 604] width 22 height 9
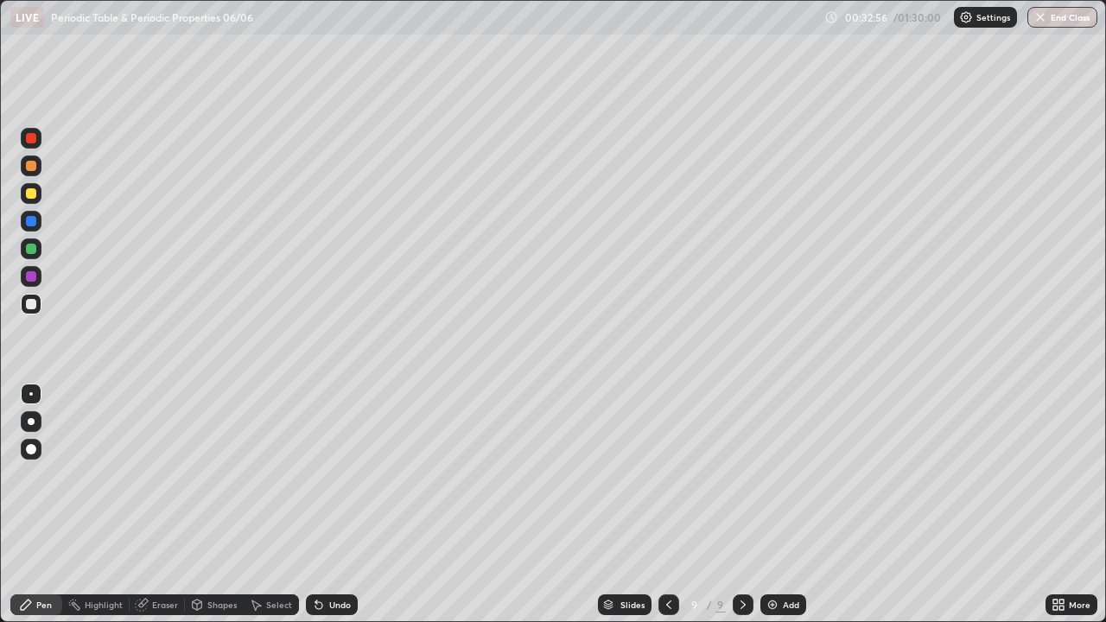
click at [344, 505] on div "Undo" at bounding box center [340, 604] width 22 height 9
click at [345, 505] on div "Undo" at bounding box center [340, 604] width 22 height 9
click at [344, 505] on div "Undo" at bounding box center [340, 604] width 22 height 9
click at [346, 505] on div "Undo" at bounding box center [340, 604] width 22 height 9
click at [351, 505] on div "Undo" at bounding box center [332, 604] width 52 height 21
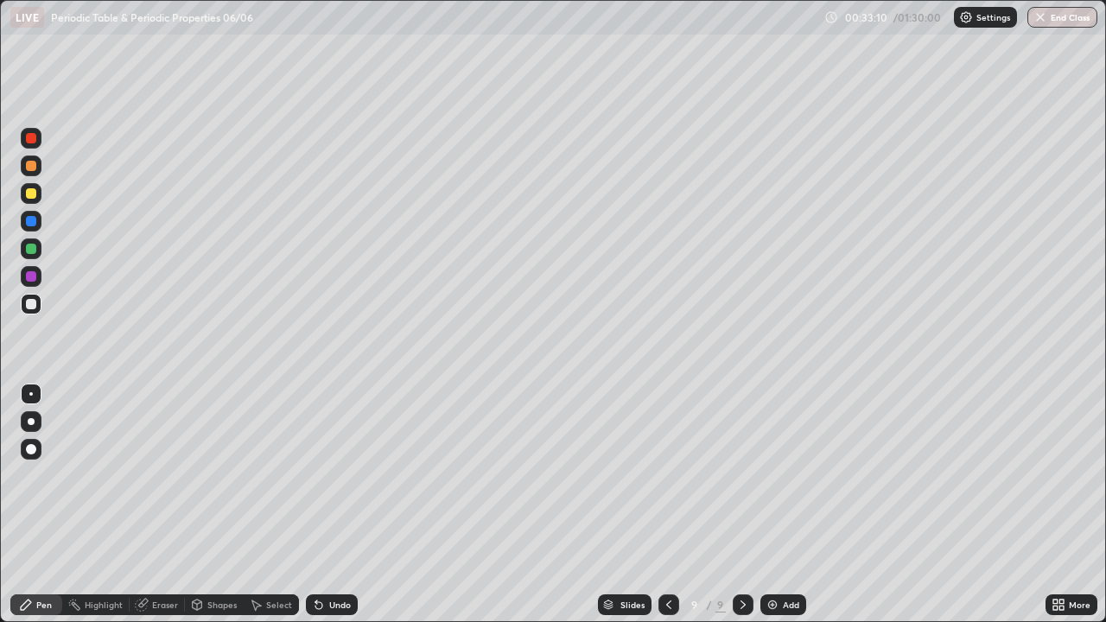
click at [326, 505] on div "Undo" at bounding box center [332, 604] width 52 height 21
click at [338, 505] on div "Undo" at bounding box center [340, 604] width 22 height 9
click at [337, 505] on div "Undo" at bounding box center [340, 604] width 22 height 9
click at [340, 505] on div "Undo" at bounding box center [332, 604] width 52 height 21
click at [340, 505] on div "Undo" at bounding box center [340, 604] width 22 height 9
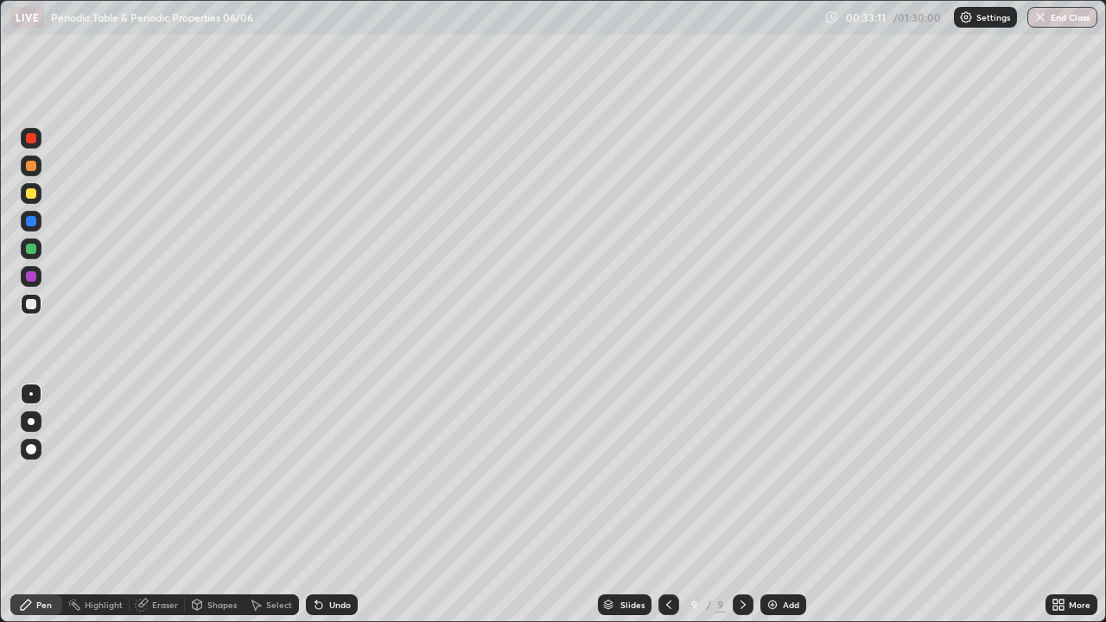
click at [340, 505] on div "Undo" at bounding box center [332, 604] width 52 height 21
click at [343, 505] on div "Undo" at bounding box center [332, 604] width 52 height 21
click at [339, 505] on div "Undo" at bounding box center [340, 604] width 22 height 9
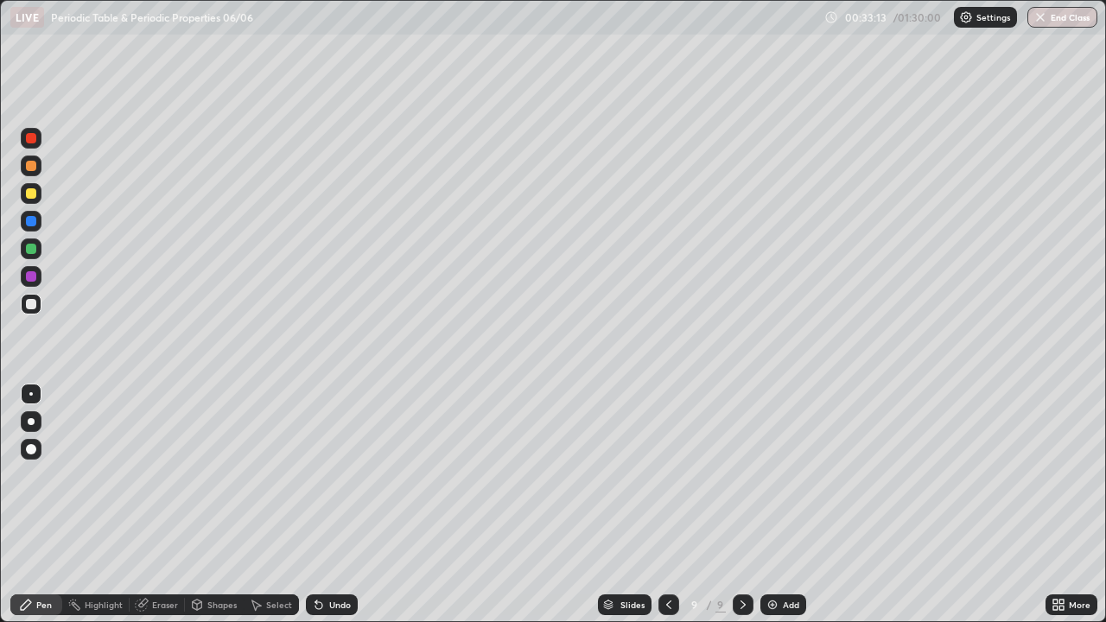
click at [339, 505] on div "Undo" at bounding box center [340, 604] width 22 height 9
click at [207, 505] on div "Shapes" at bounding box center [221, 604] width 29 height 9
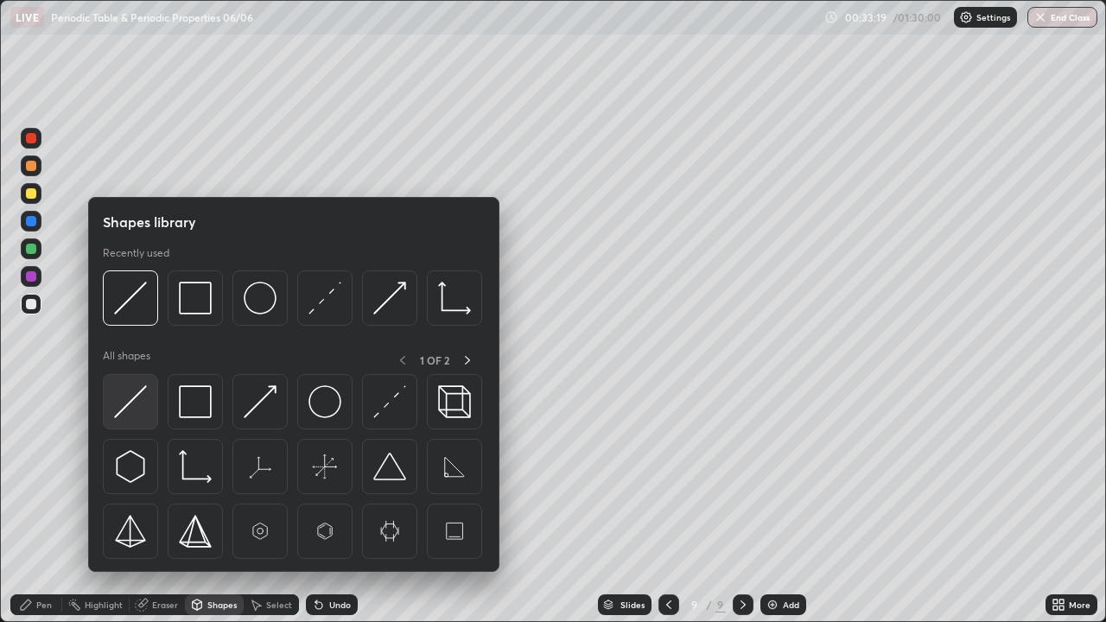
click at [149, 399] on div at bounding box center [130, 401] width 55 height 55
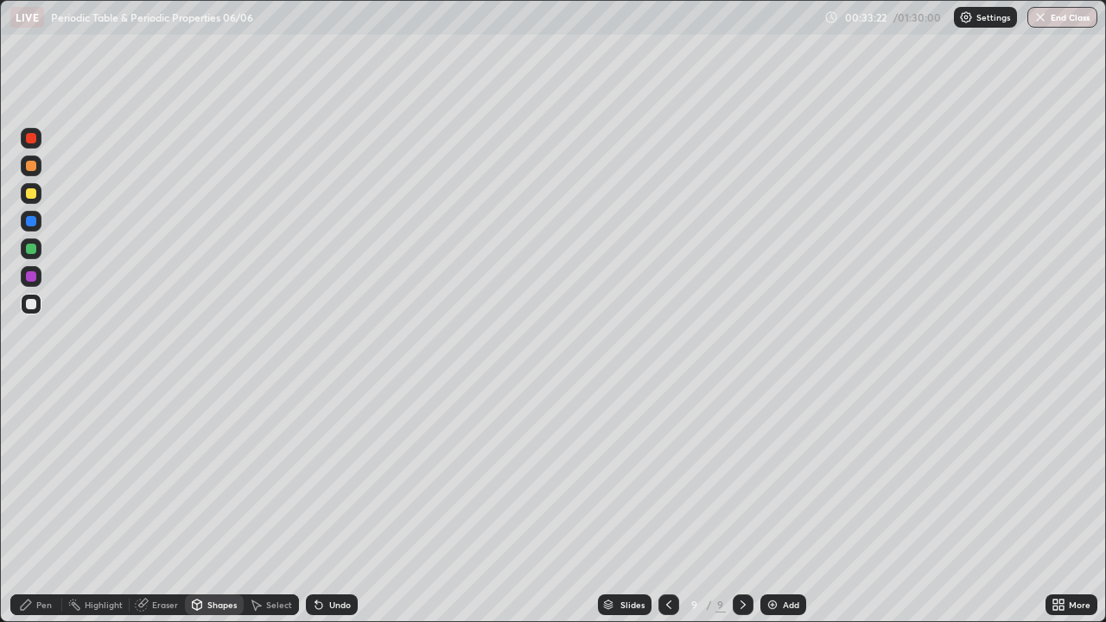
click at [334, 505] on div "Undo" at bounding box center [340, 604] width 22 height 9
click at [30, 505] on icon at bounding box center [26, 605] width 14 height 14
click at [32, 246] on div at bounding box center [31, 249] width 10 height 10
click at [31, 302] on div at bounding box center [31, 304] width 10 height 10
click at [337, 505] on div "Undo" at bounding box center [340, 604] width 22 height 9
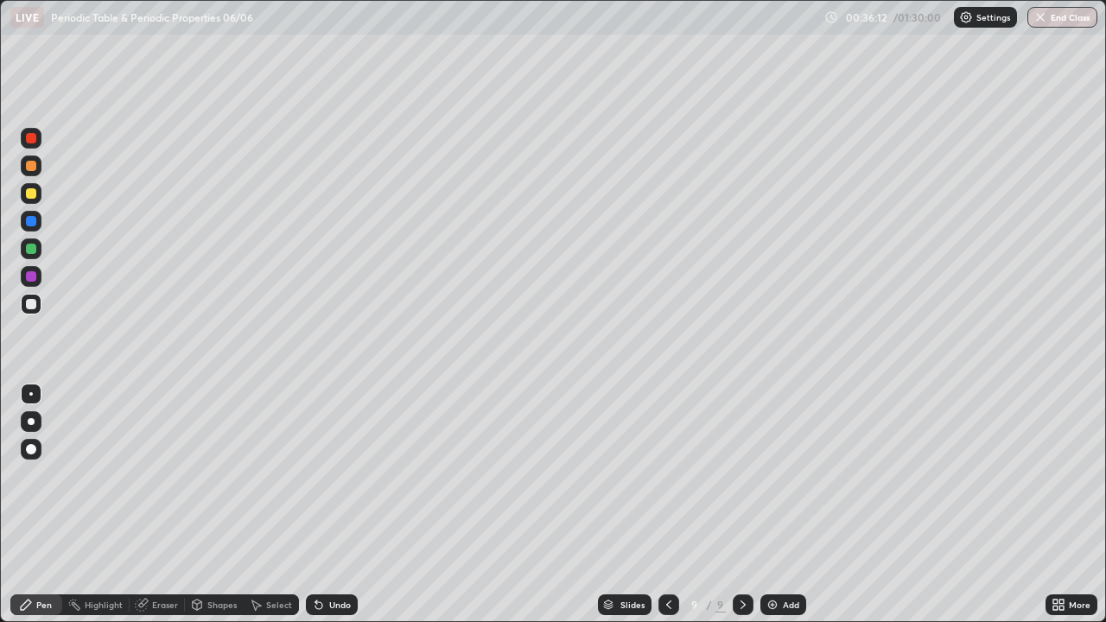
click at [339, 505] on div "Undo" at bounding box center [340, 604] width 22 height 9
click at [35, 244] on div at bounding box center [31, 248] width 21 height 21
click at [775, 505] on img at bounding box center [772, 605] width 14 height 14
click at [37, 303] on div at bounding box center [31, 304] width 21 height 21
click at [216, 505] on div "Shapes" at bounding box center [214, 604] width 59 height 21
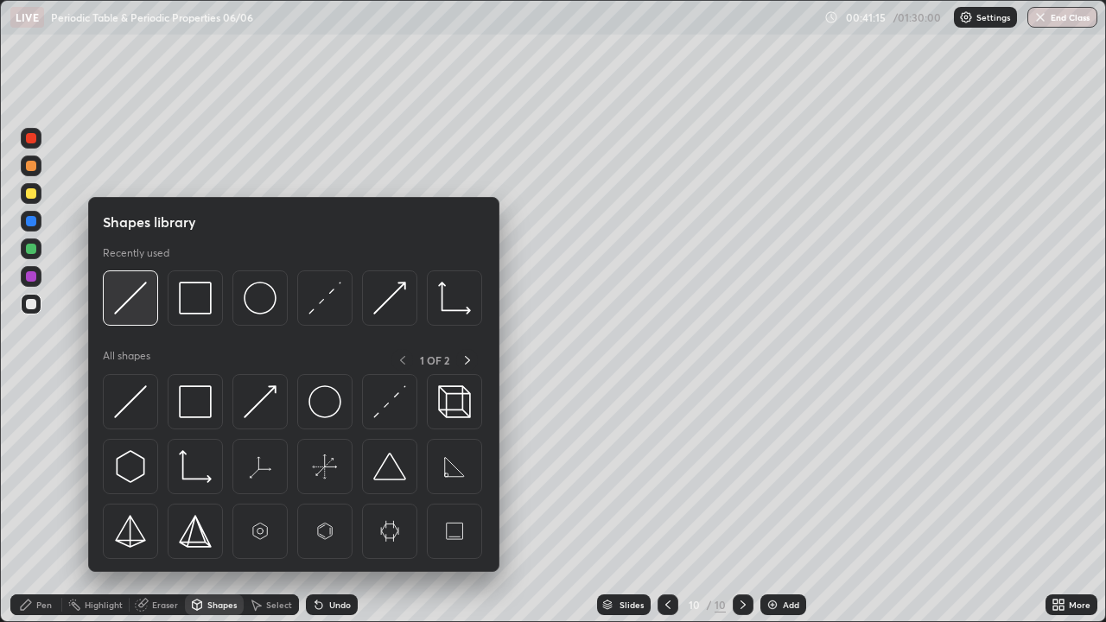
click at [148, 316] on div at bounding box center [130, 297] width 55 height 55
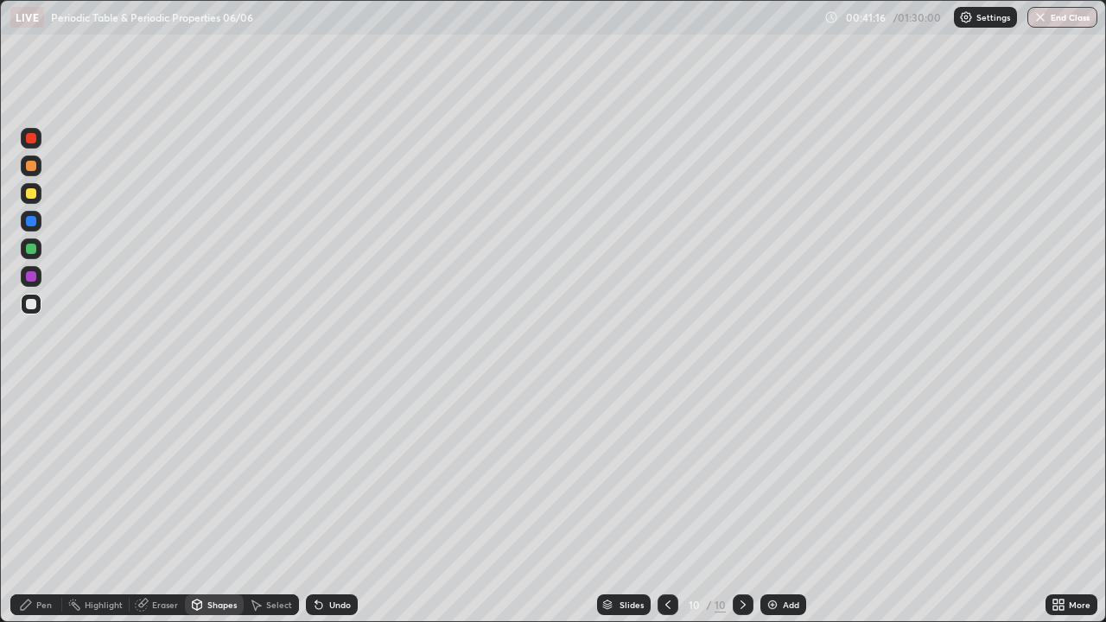
click at [40, 250] on div at bounding box center [31, 248] width 21 height 21
click at [41, 505] on div "Pen" at bounding box center [44, 604] width 16 height 9
click at [30, 302] on div at bounding box center [31, 304] width 10 height 10
click at [33, 197] on div at bounding box center [31, 193] width 10 height 10
click at [340, 505] on div "Undo" at bounding box center [332, 604] width 52 height 21
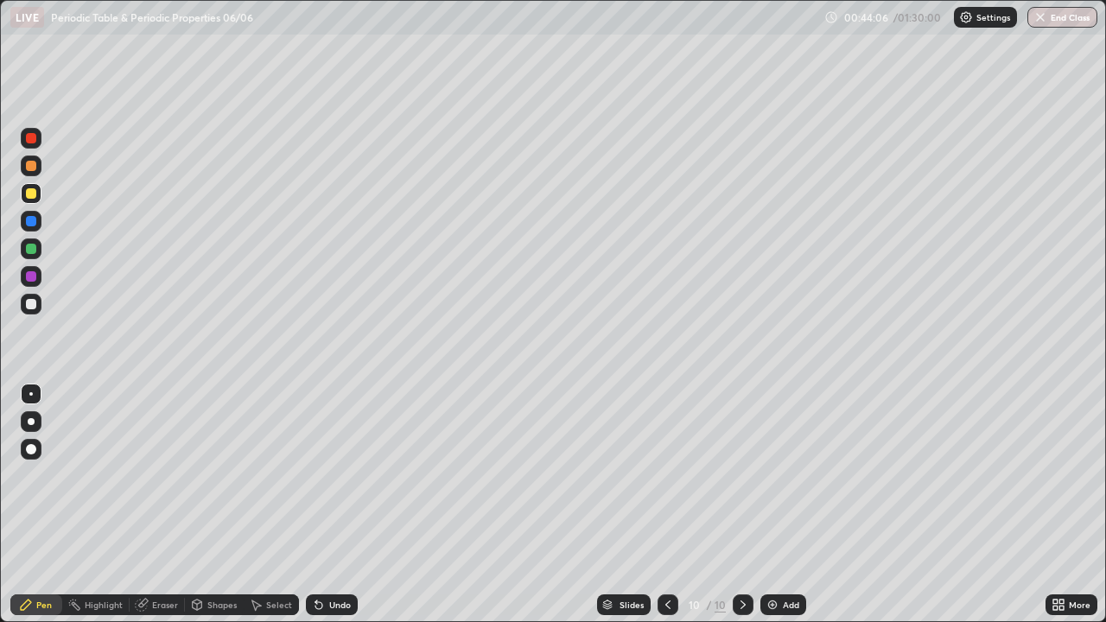
click at [28, 251] on div at bounding box center [31, 249] width 10 height 10
click at [329, 505] on div "Undo" at bounding box center [340, 604] width 22 height 9
click at [335, 505] on div "Undo" at bounding box center [340, 604] width 22 height 9
click at [326, 505] on div "Undo" at bounding box center [332, 604] width 52 height 21
click at [216, 505] on div "Shapes" at bounding box center [221, 604] width 29 height 9
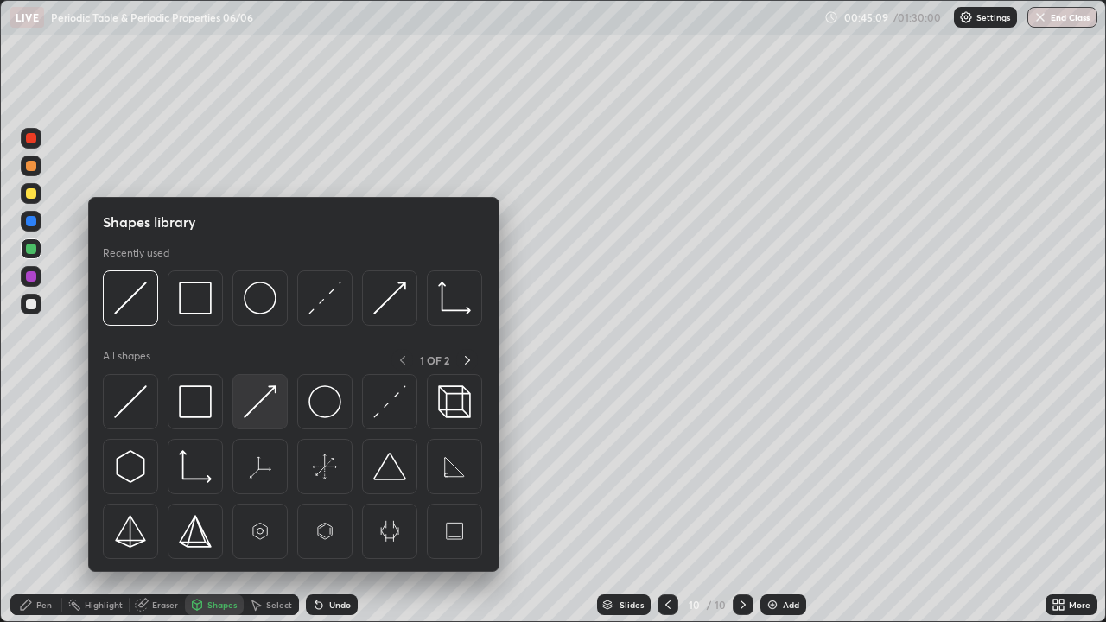
click at [263, 402] on img at bounding box center [260, 401] width 33 height 33
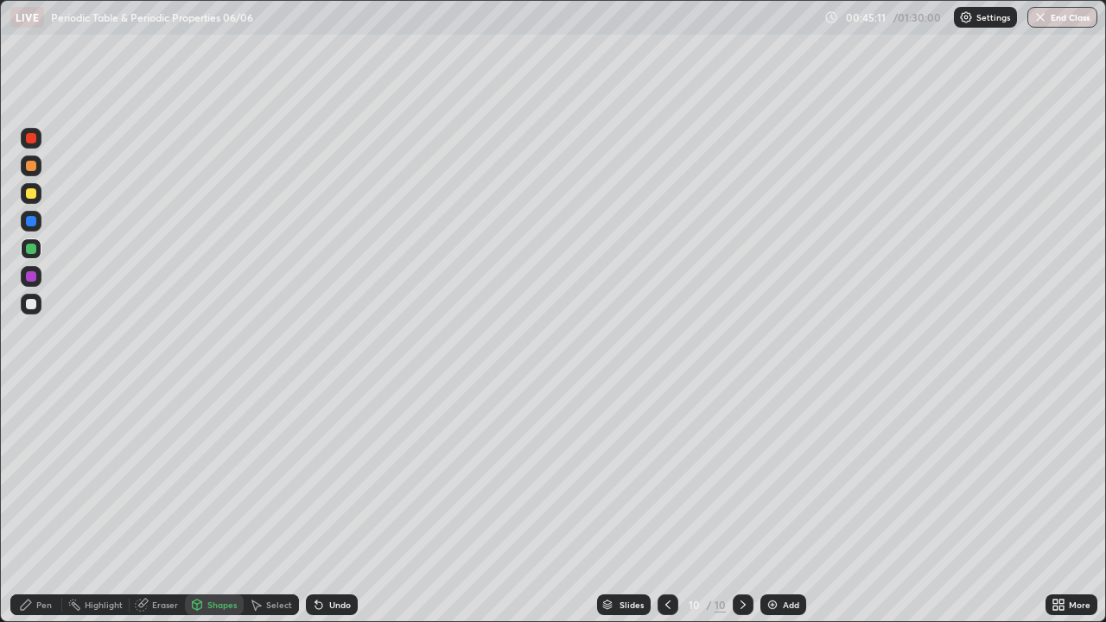
click at [43, 505] on div "Pen" at bounding box center [36, 604] width 52 height 21
click at [145, 505] on div "Eraser" at bounding box center [157, 604] width 55 height 21
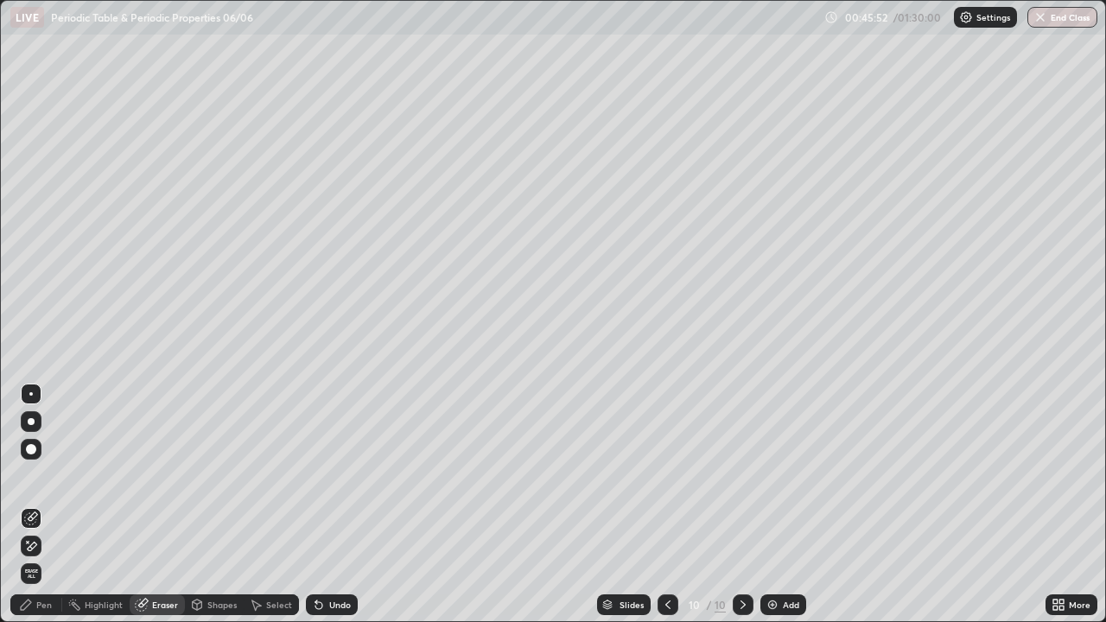
click at [40, 505] on div "Pen" at bounding box center [36, 604] width 52 height 21
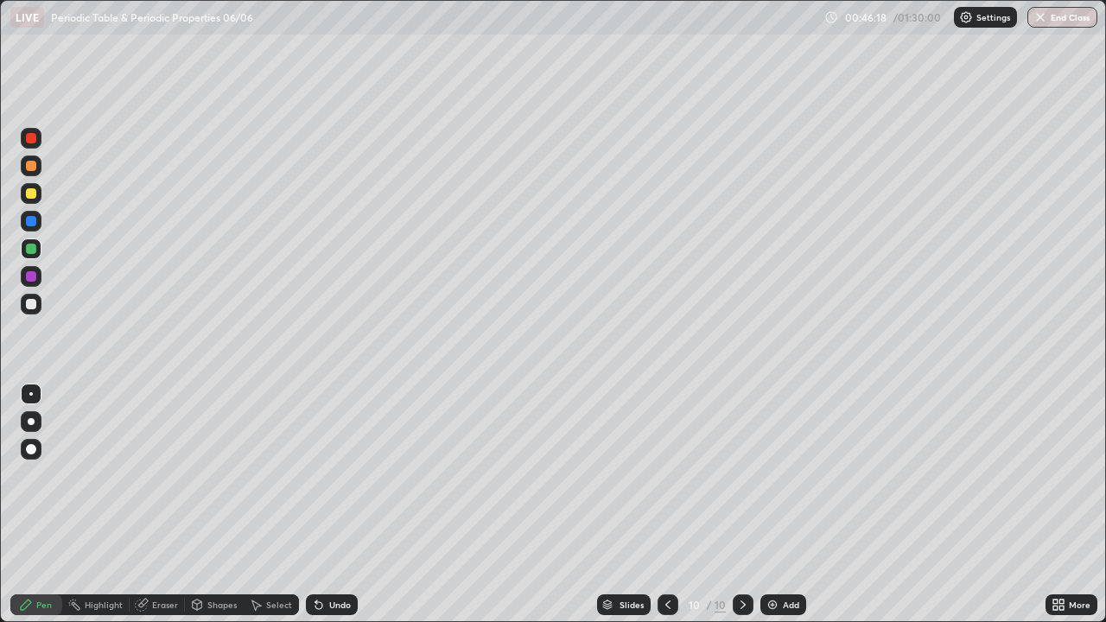
click at [149, 505] on div "Eraser" at bounding box center [157, 604] width 55 height 21
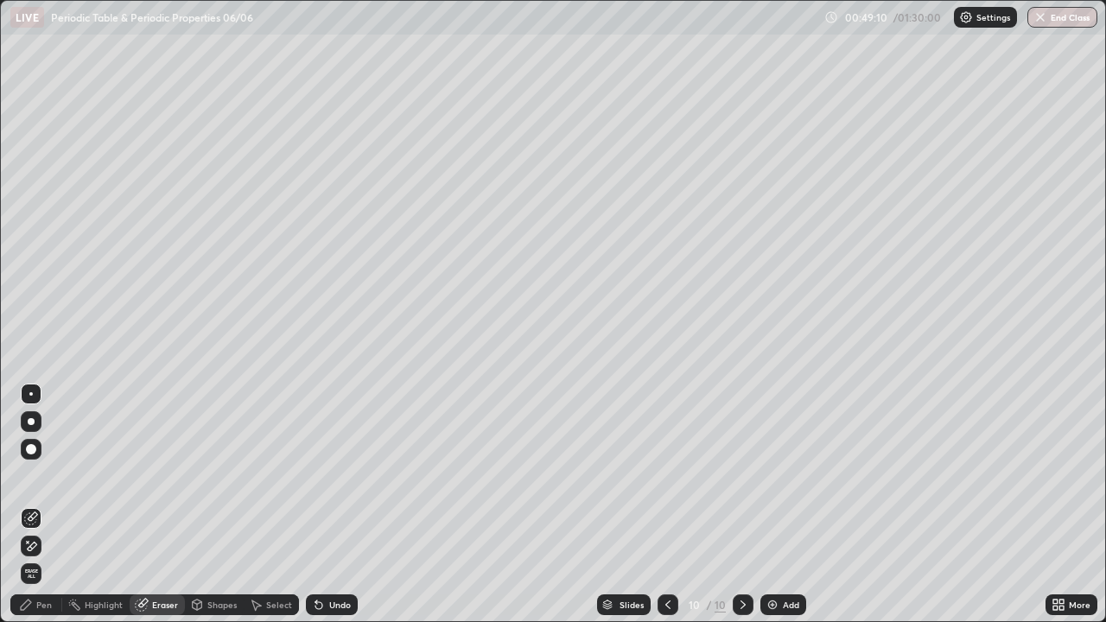
click at [38, 505] on div "Erase all" at bounding box center [31, 573] width 21 height 21
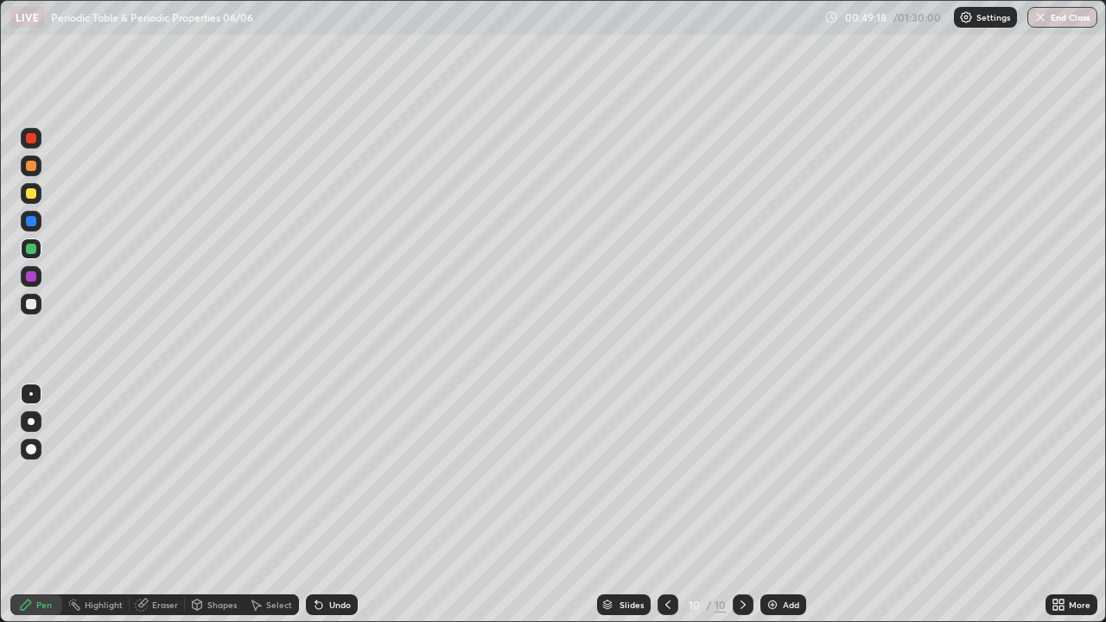
click at [322, 505] on icon at bounding box center [319, 605] width 14 height 14
click at [315, 505] on icon at bounding box center [316, 601] width 2 height 2
click at [323, 505] on icon at bounding box center [319, 605] width 14 height 14
click at [321, 505] on icon at bounding box center [319, 605] width 14 height 14
click at [668, 505] on icon at bounding box center [668, 605] width 14 height 14
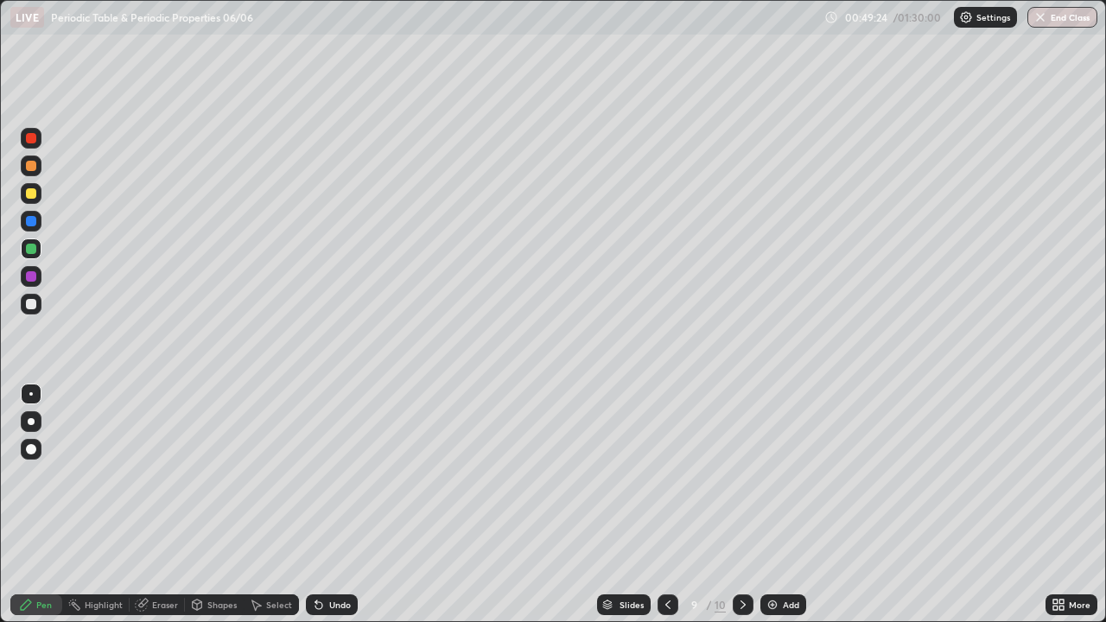
click at [740, 505] on icon at bounding box center [743, 605] width 14 height 14
click at [321, 505] on icon at bounding box center [319, 605] width 14 height 14
click at [331, 505] on div "Undo" at bounding box center [340, 604] width 22 height 9
click at [33, 307] on div at bounding box center [31, 304] width 10 height 10
click at [323, 505] on icon at bounding box center [319, 605] width 14 height 14
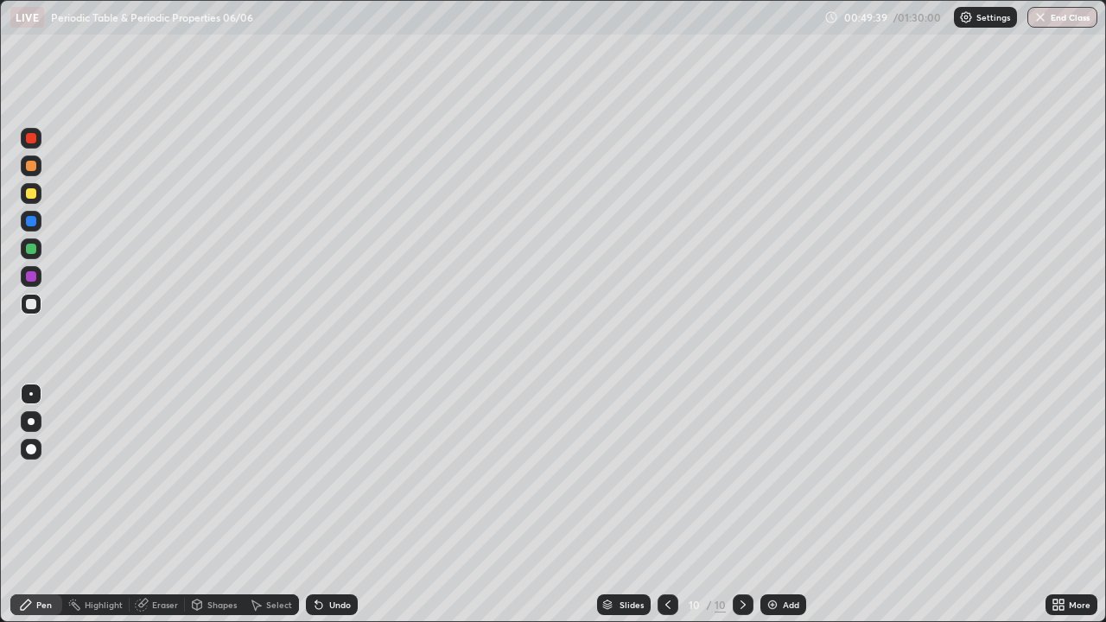
click at [321, 505] on icon at bounding box center [319, 605] width 14 height 14
click at [223, 505] on div "Shapes" at bounding box center [221, 604] width 29 height 9
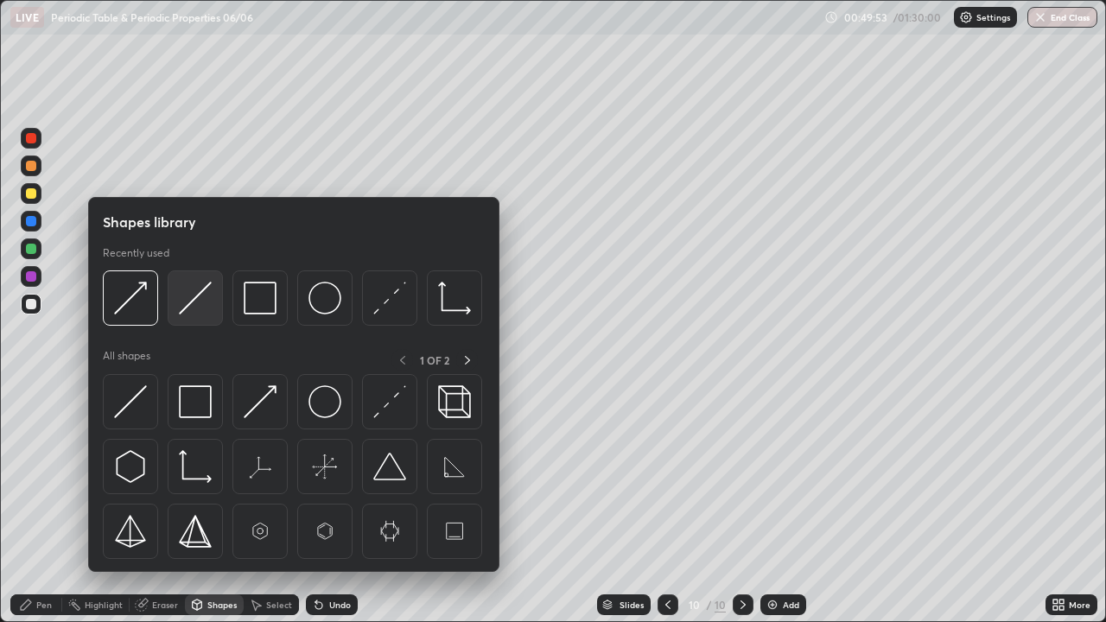
click at [199, 308] on img at bounding box center [195, 298] width 33 height 33
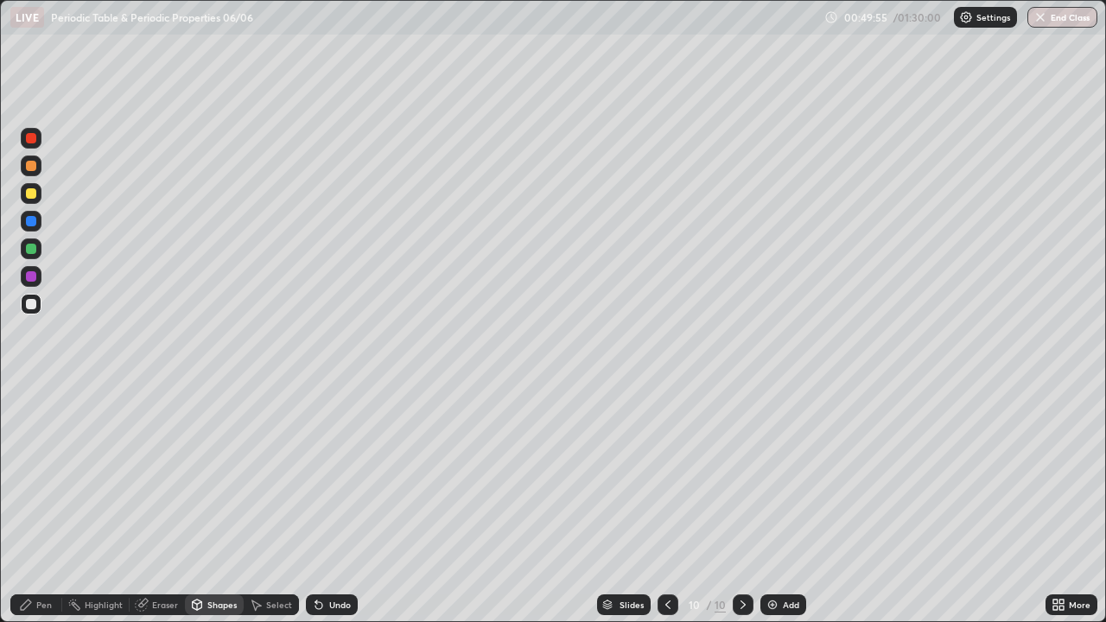
click at [43, 505] on div "Pen" at bounding box center [36, 604] width 52 height 21
click at [346, 505] on div "Undo" at bounding box center [340, 604] width 22 height 9
click at [32, 247] on div at bounding box center [31, 249] width 10 height 10
click at [35, 308] on div at bounding box center [31, 304] width 10 height 10
click at [150, 505] on div "Eraser" at bounding box center [157, 604] width 55 height 21
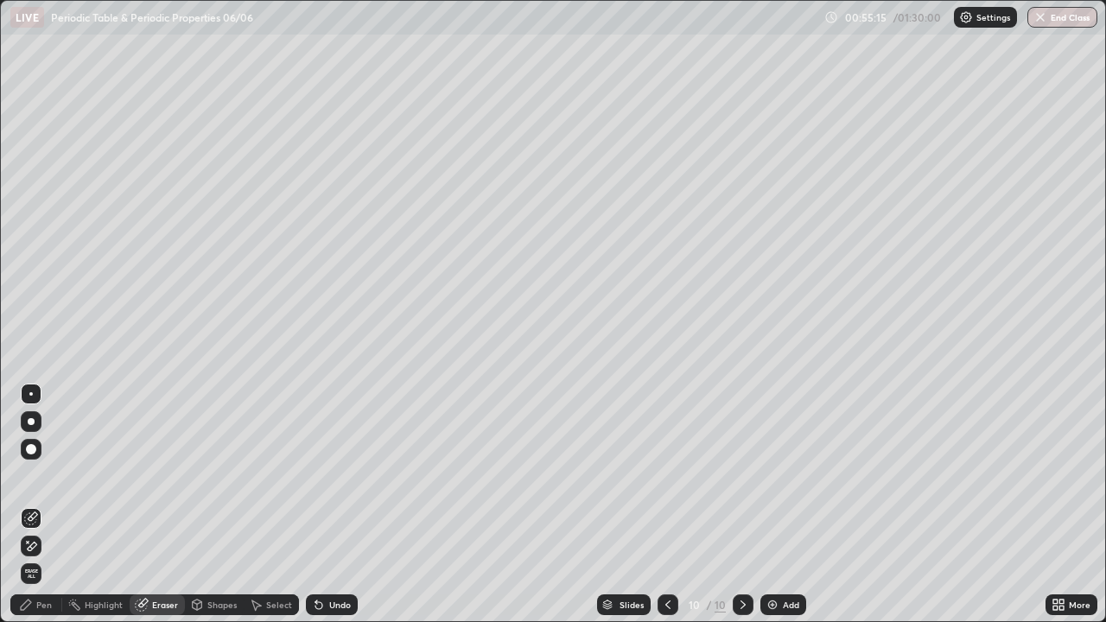
click at [35, 505] on div "Pen" at bounding box center [36, 604] width 52 height 21
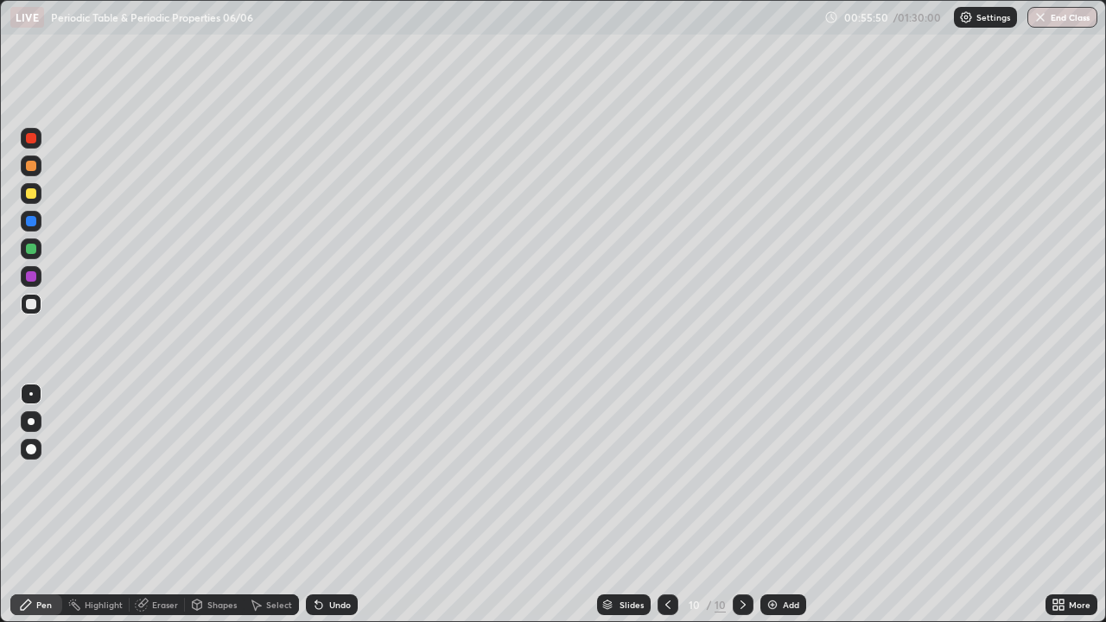
click at [778, 505] on div "Add" at bounding box center [783, 604] width 46 height 21
click at [210, 505] on div "Shapes" at bounding box center [221, 604] width 29 height 9
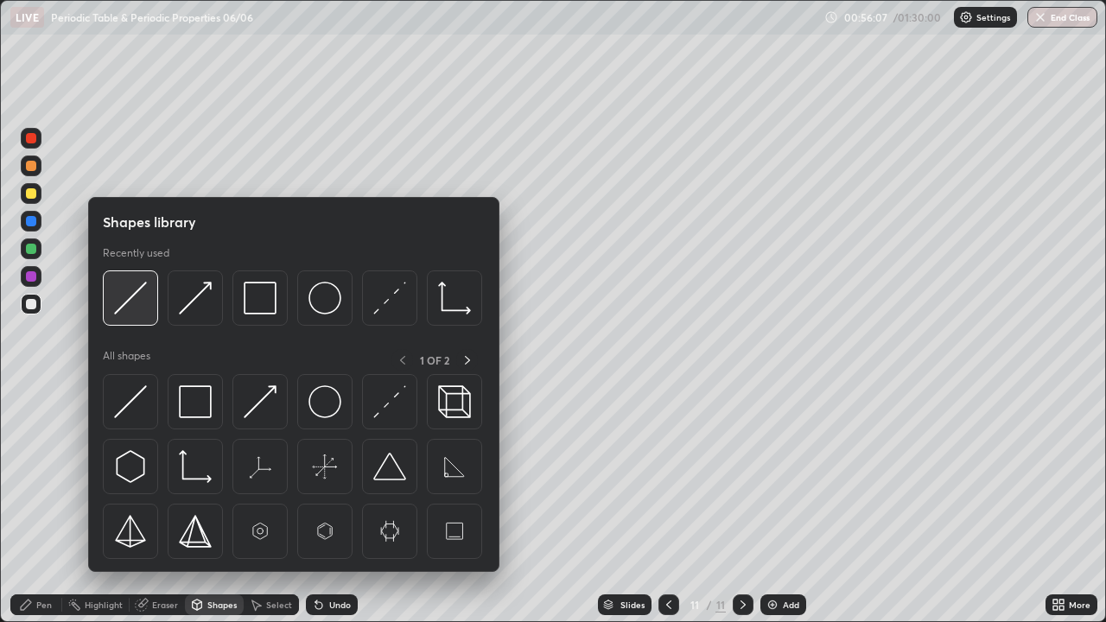
click at [136, 305] on img at bounding box center [130, 298] width 33 height 33
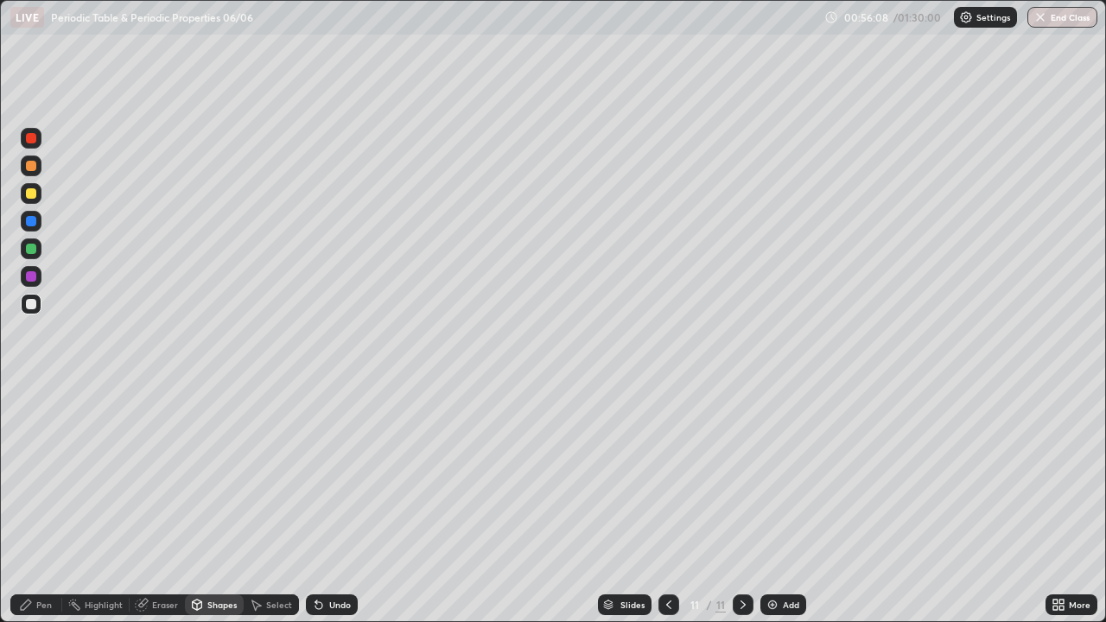
click at [32, 251] on div at bounding box center [31, 249] width 10 height 10
click at [40, 505] on div "Pen" at bounding box center [36, 604] width 52 height 21
click at [38, 301] on div at bounding box center [31, 304] width 21 height 21
click at [30, 192] on div at bounding box center [31, 193] width 10 height 10
click at [320, 505] on icon at bounding box center [319, 605] width 14 height 14
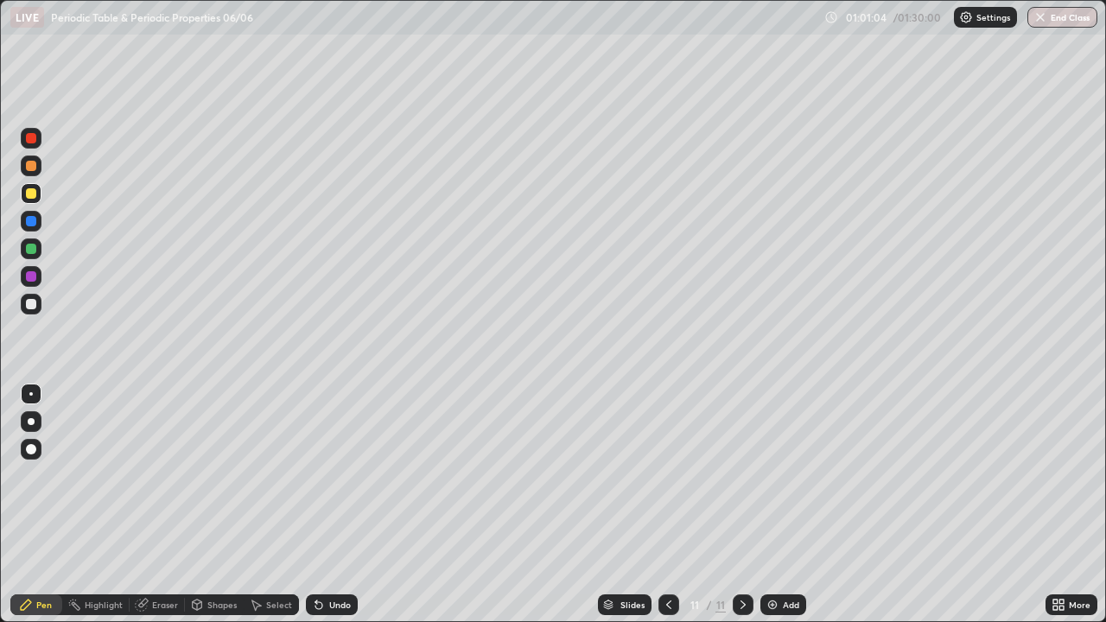
click at [788, 505] on div "Add" at bounding box center [791, 604] width 16 height 9
click at [35, 302] on div at bounding box center [31, 304] width 10 height 10
click at [218, 505] on div "Shapes" at bounding box center [221, 604] width 29 height 9
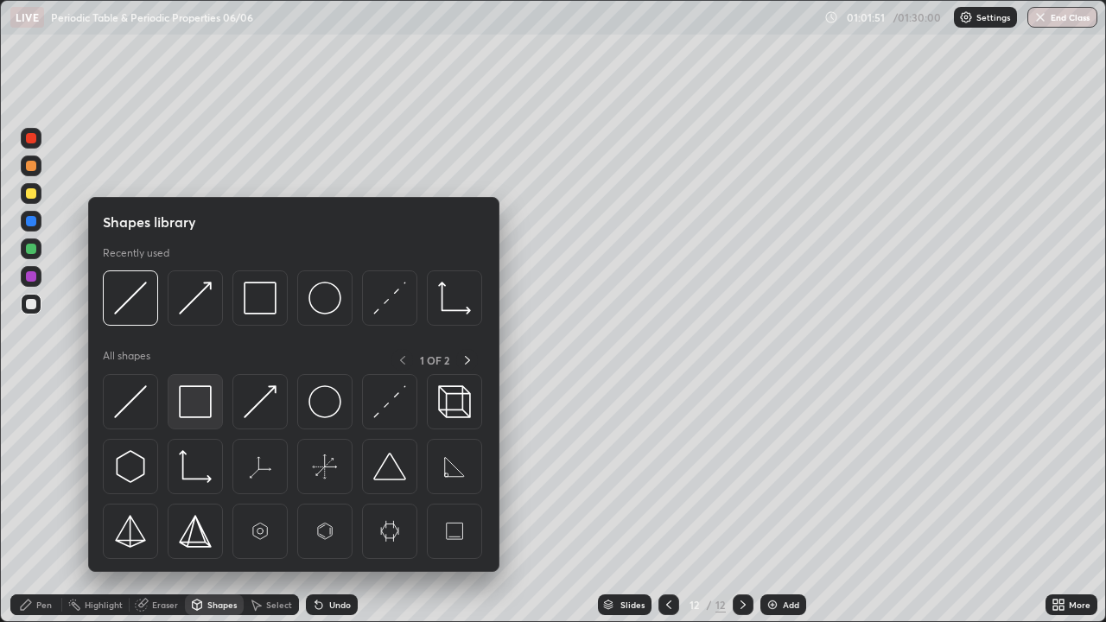
click at [200, 415] on img at bounding box center [195, 401] width 33 height 33
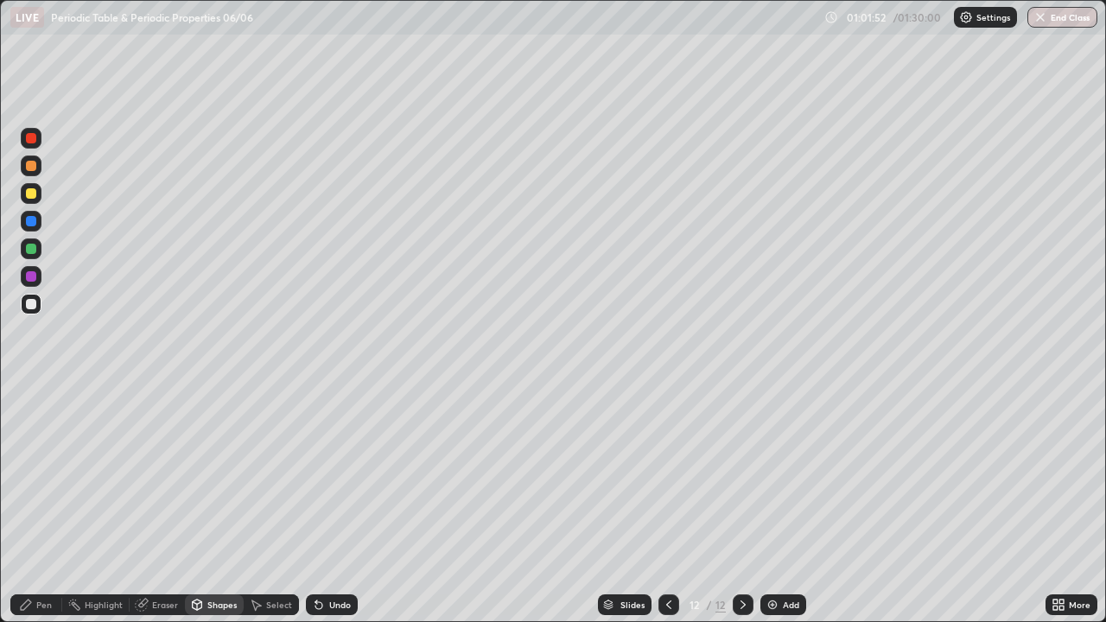
click at [29, 252] on div at bounding box center [31, 249] width 10 height 10
click at [322, 505] on icon at bounding box center [319, 605] width 14 height 14
click at [208, 505] on div "Shapes" at bounding box center [221, 604] width 29 height 9
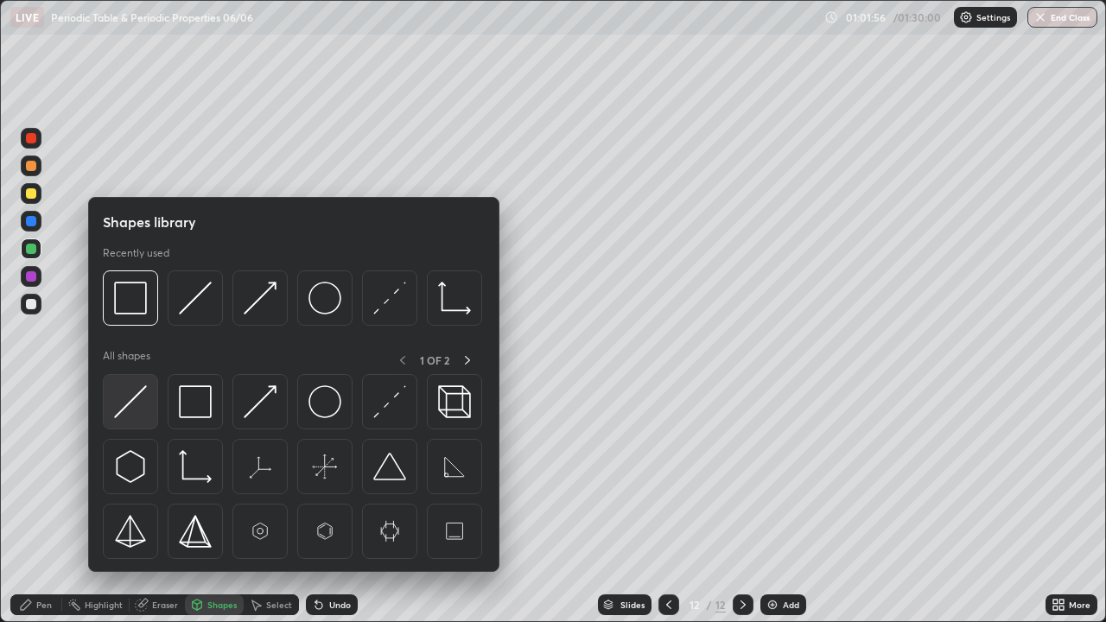
click at [145, 399] on img at bounding box center [130, 401] width 33 height 33
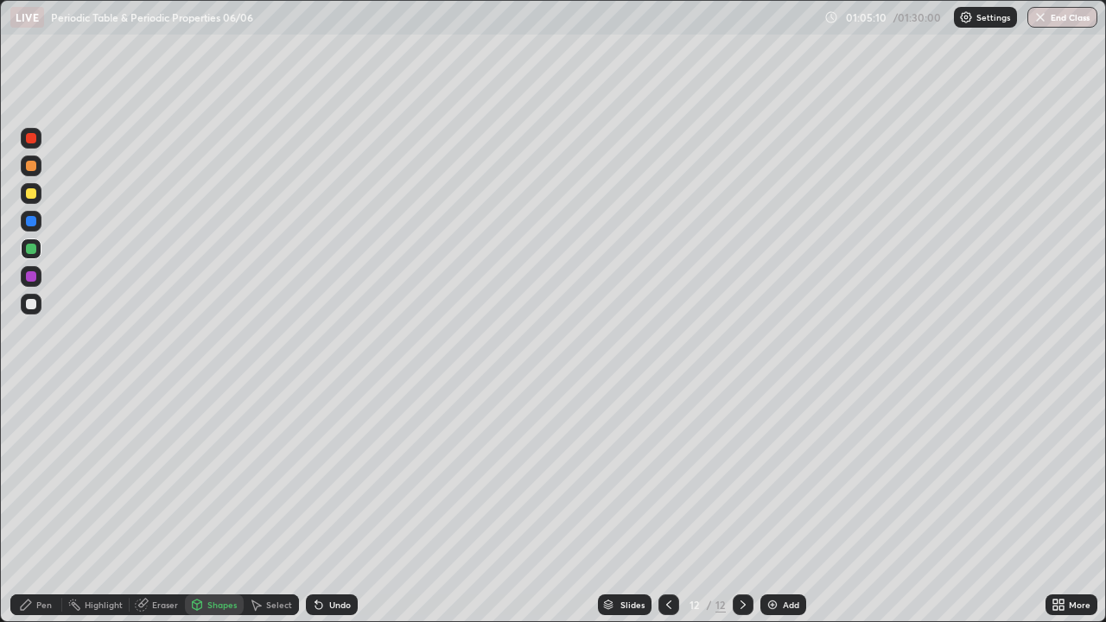
click at [32, 505] on icon at bounding box center [26, 605] width 14 height 14
click at [35, 307] on div at bounding box center [31, 304] width 10 height 10
click at [332, 505] on div "Undo" at bounding box center [340, 604] width 22 height 9
click at [325, 505] on div "Undo" at bounding box center [332, 604] width 52 height 21
click at [768, 505] on img at bounding box center [772, 605] width 14 height 14
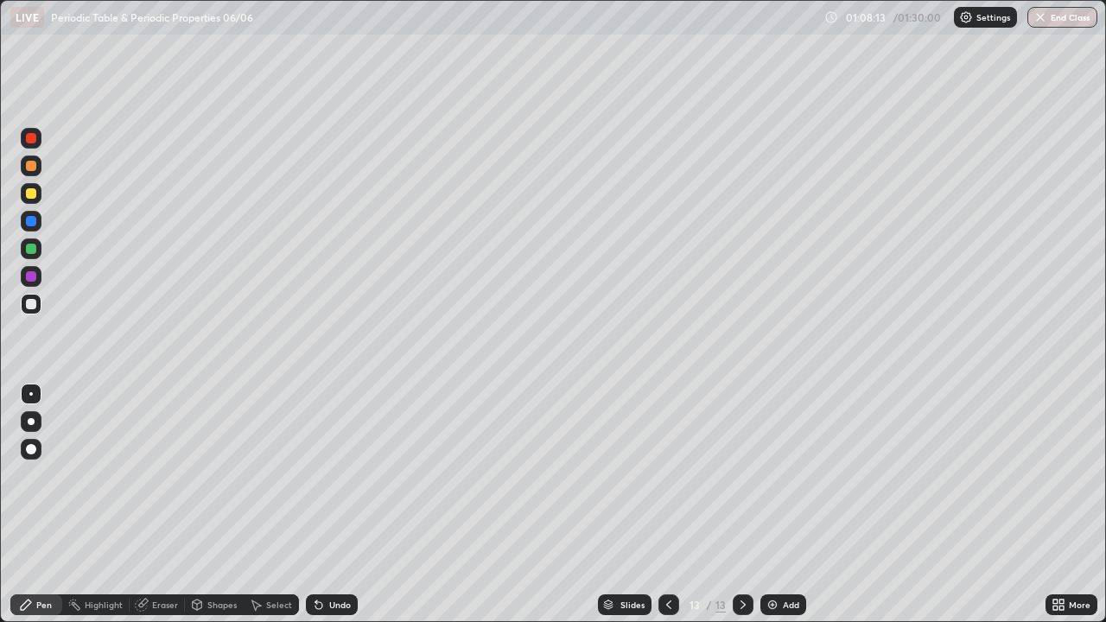
click at [325, 505] on div "Undo" at bounding box center [332, 604] width 52 height 21
click at [323, 505] on div "Undo" at bounding box center [332, 604] width 52 height 21
click at [322, 505] on div "Undo" at bounding box center [332, 604] width 52 height 21
click at [166, 505] on div "Eraser" at bounding box center [165, 604] width 26 height 9
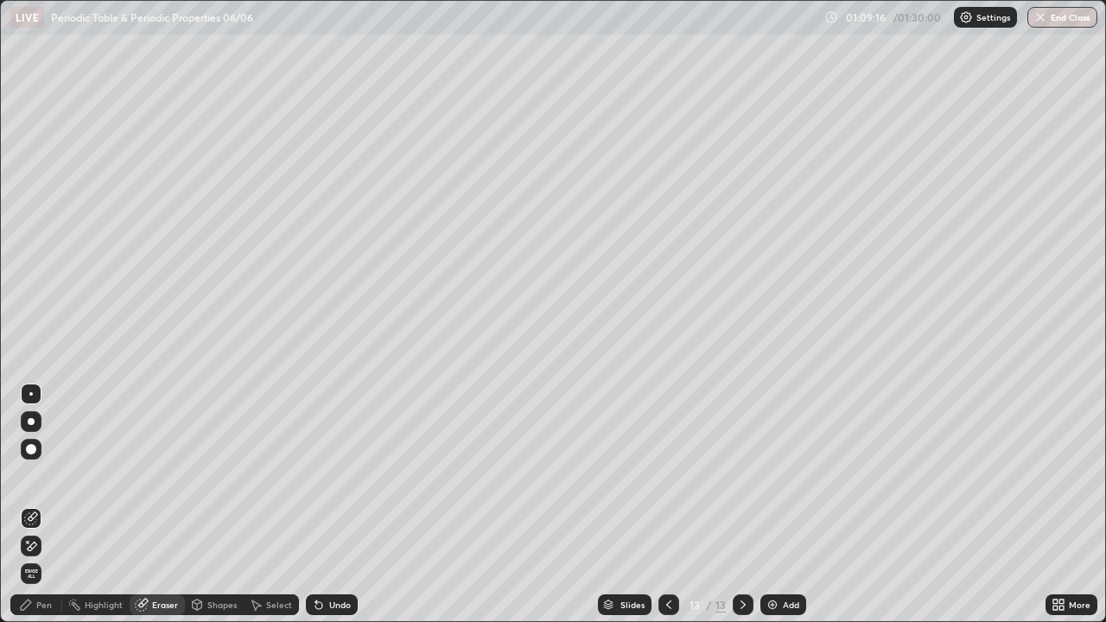
click at [39, 505] on div "Pen" at bounding box center [44, 604] width 16 height 9
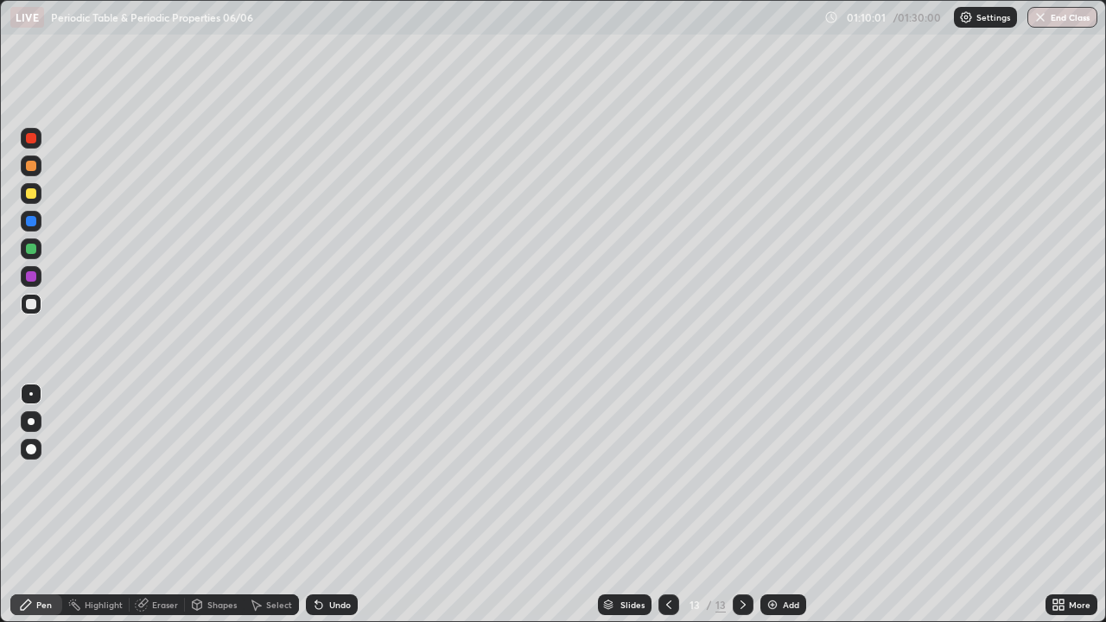
click at [35, 244] on div at bounding box center [31, 249] width 10 height 10
click at [766, 505] on img at bounding box center [772, 605] width 14 height 14
click at [30, 303] on div at bounding box center [31, 304] width 10 height 10
click at [213, 505] on div "Shapes" at bounding box center [221, 604] width 29 height 9
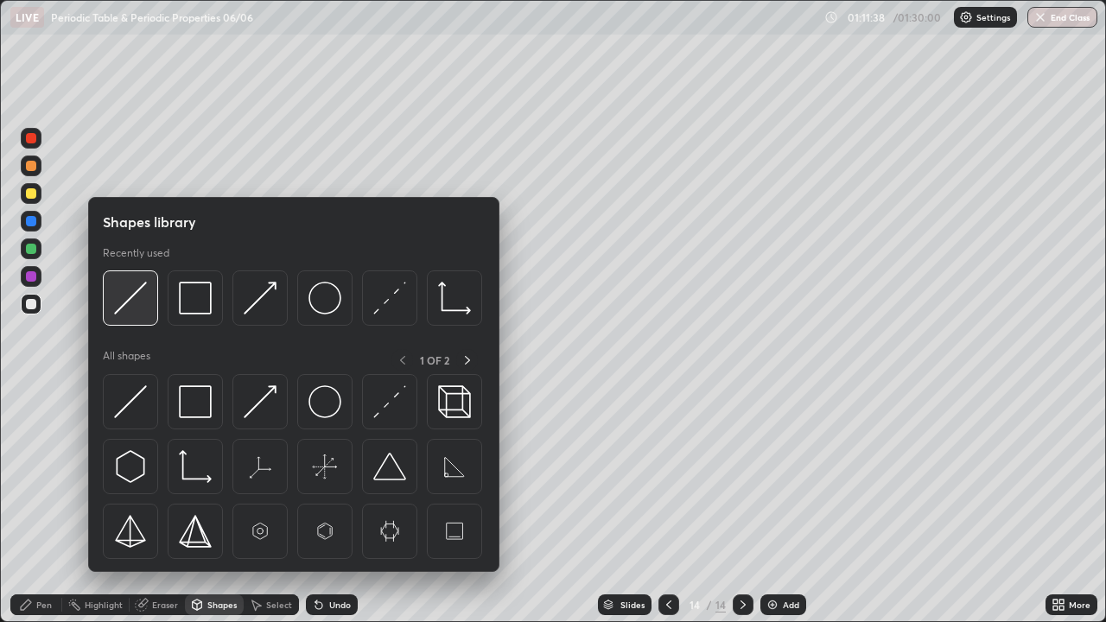
click at [141, 312] on img at bounding box center [130, 298] width 33 height 33
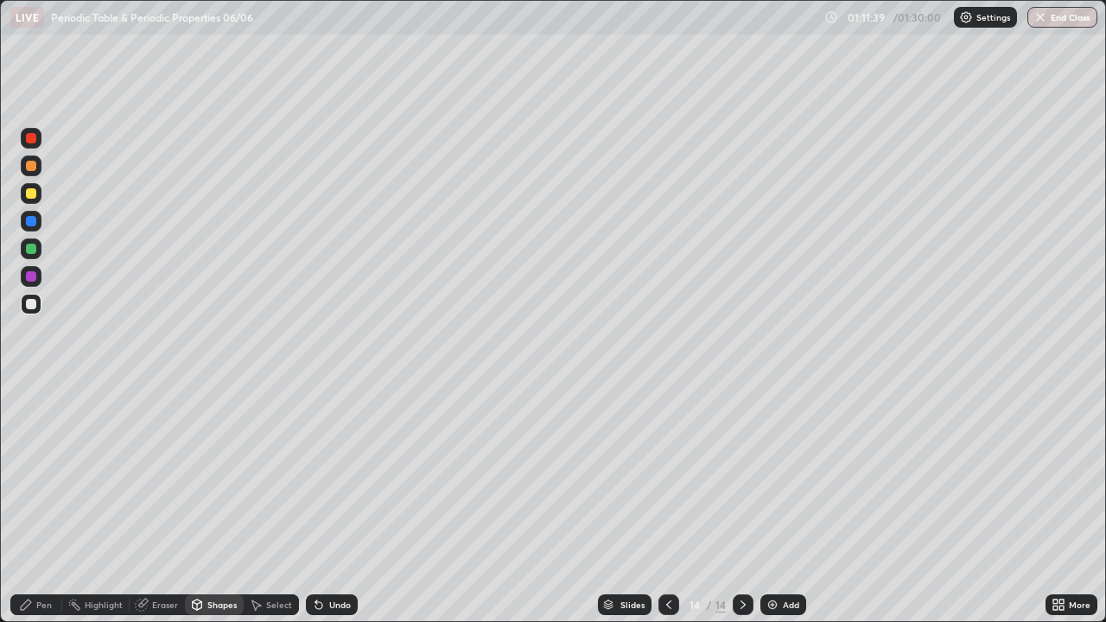
click at [33, 253] on div at bounding box center [31, 249] width 10 height 10
click at [35, 505] on div "Pen" at bounding box center [36, 604] width 52 height 21
click at [39, 302] on div at bounding box center [31, 304] width 21 height 21
click at [39, 193] on div at bounding box center [31, 193] width 21 height 21
click at [780, 505] on div "Add" at bounding box center [783, 604] width 46 height 21
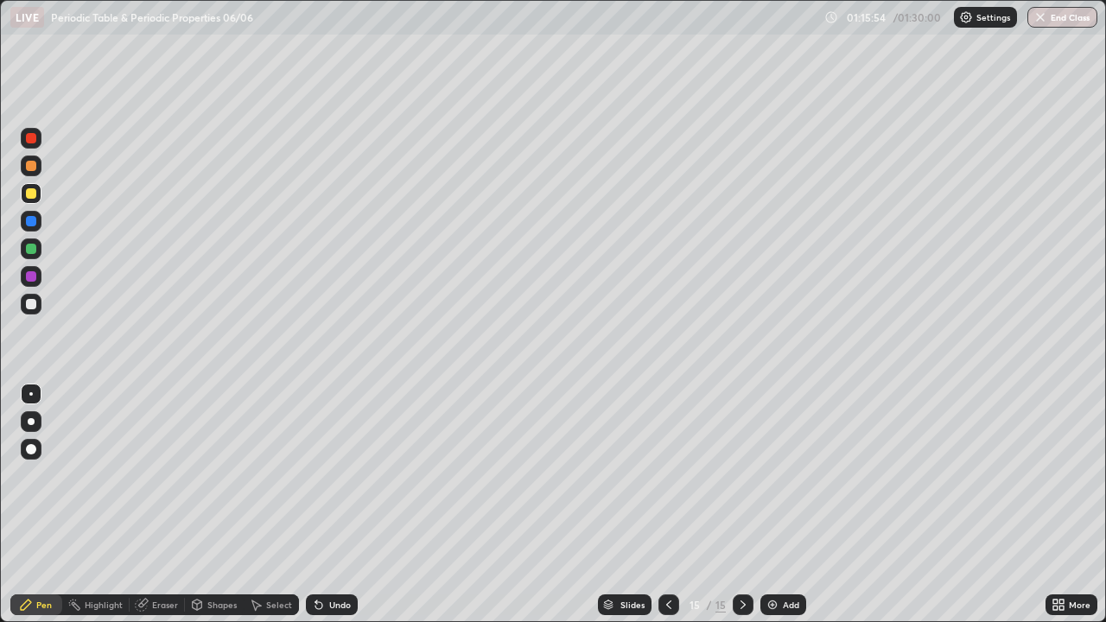
click at [35, 306] on div at bounding box center [31, 304] width 10 height 10
click at [207, 505] on div "Shapes" at bounding box center [221, 604] width 29 height 9
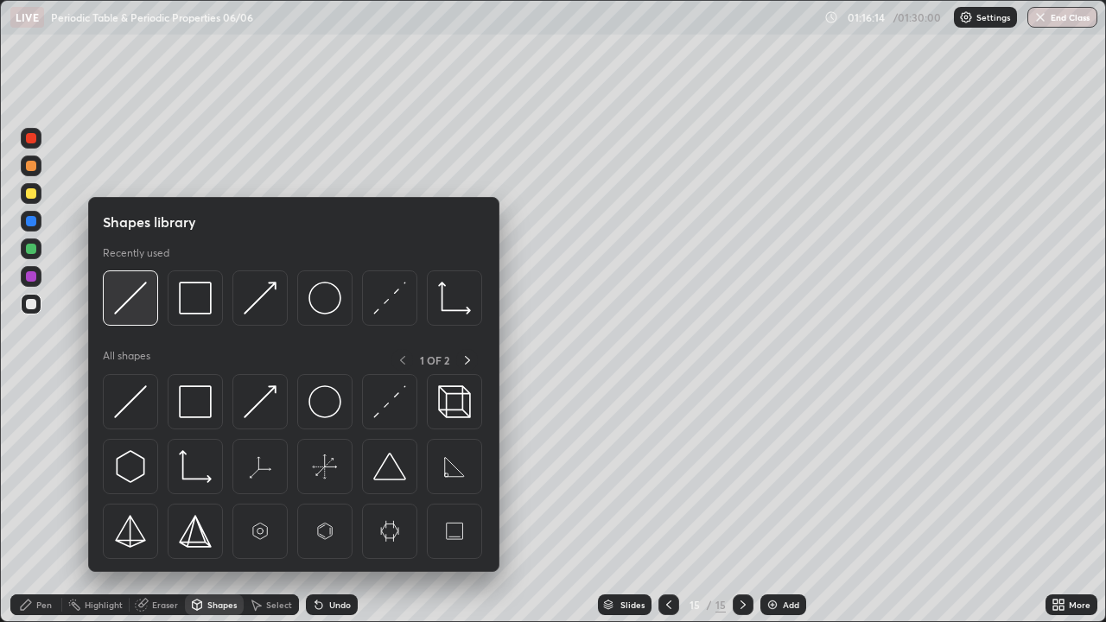
click at [139, 312] on img at bounding box center [130, 298] width 33 height 33
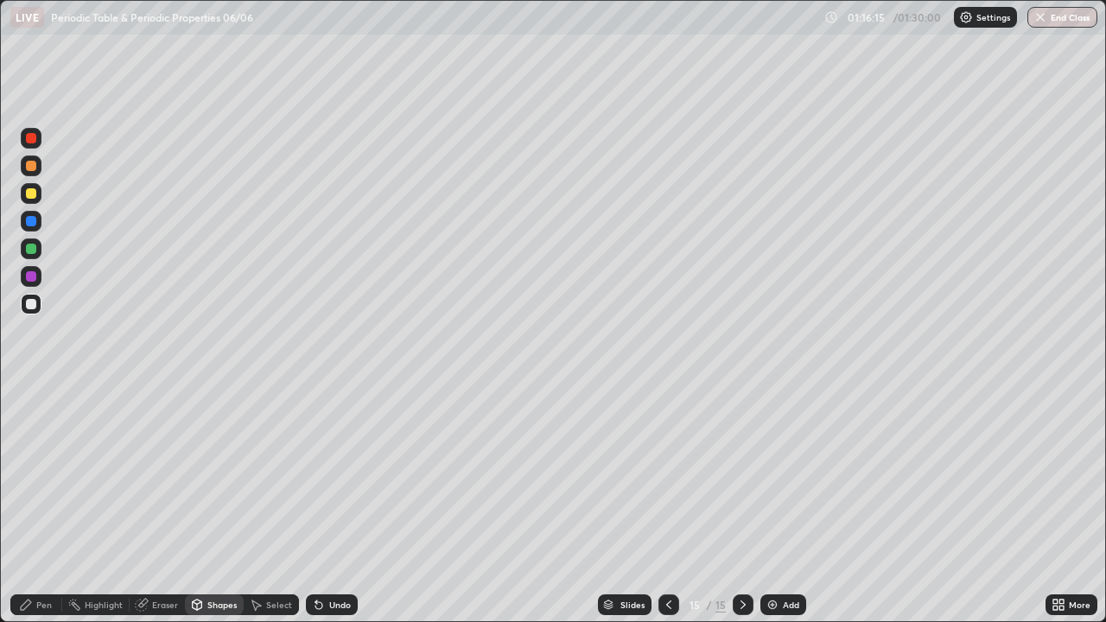
click at [35, 252] on div at bounding box center [31, 248] width 21 height 21
click at [32, 248] on div at bounding box center [31, 249] width 10 height 10
click at [46, 505] on div "Pen" at bounding box center [36, 604] width 52 height 21
click at [32, 308] on div at bounding box center [31, 304] width 10 height 10
click at [1064, 505] on icon at bounding box center [1058, 605] width 14 height 14
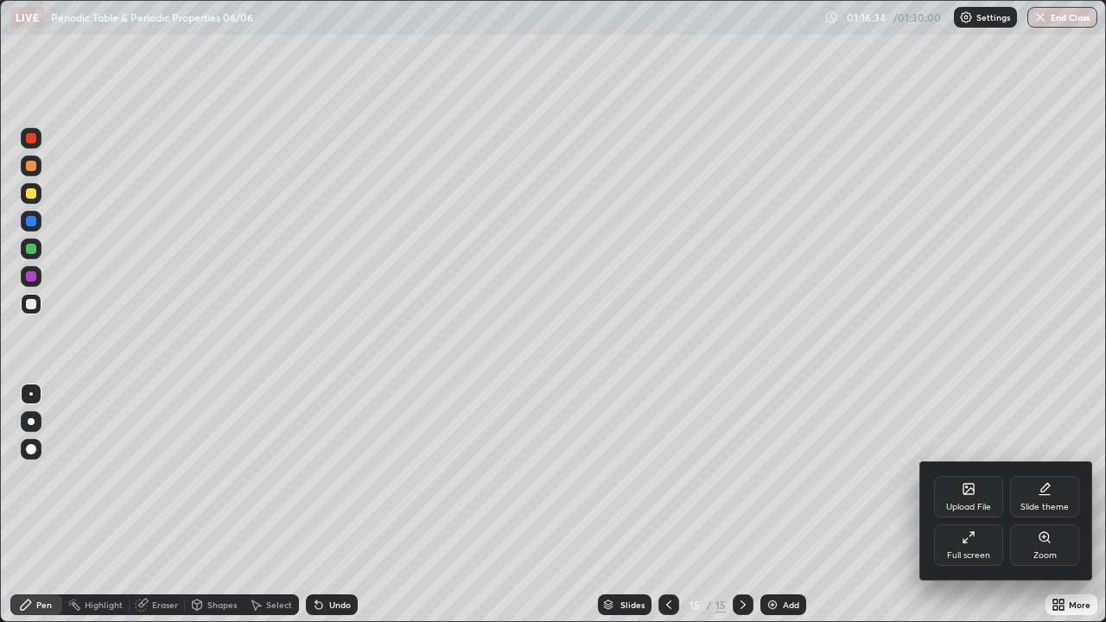
click at [960, 492] on div "Upload File" at bounding box center [968, 496] width 69 height 41
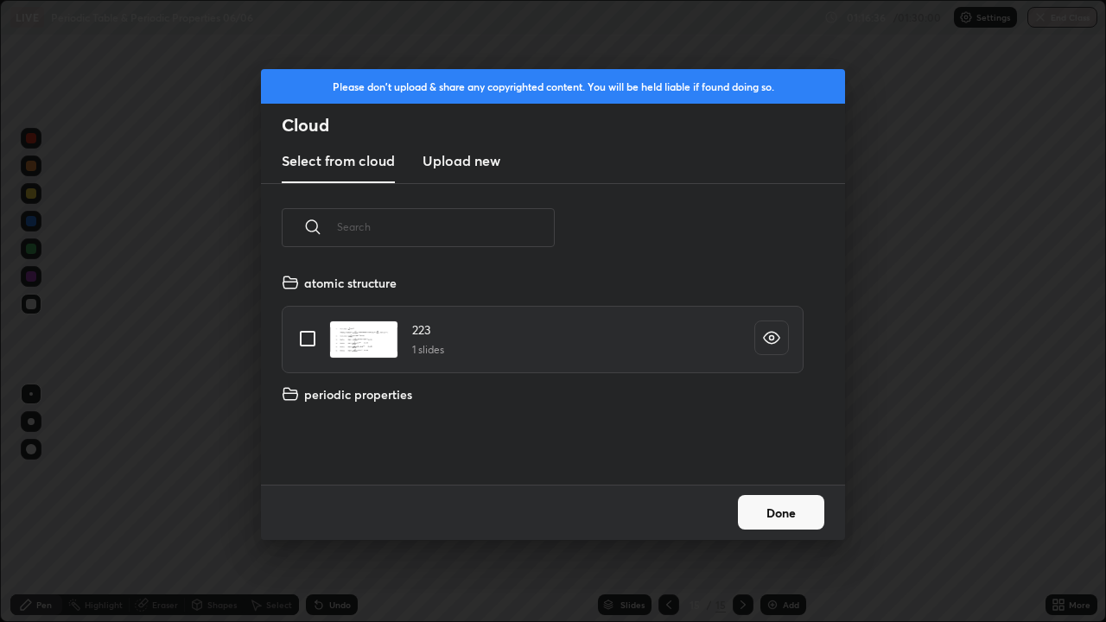
scroll to position [6, 10]
click at [306, 445] on input "grid" at bounding box center [307, 450] width 36 height 36
checkbox input "true"
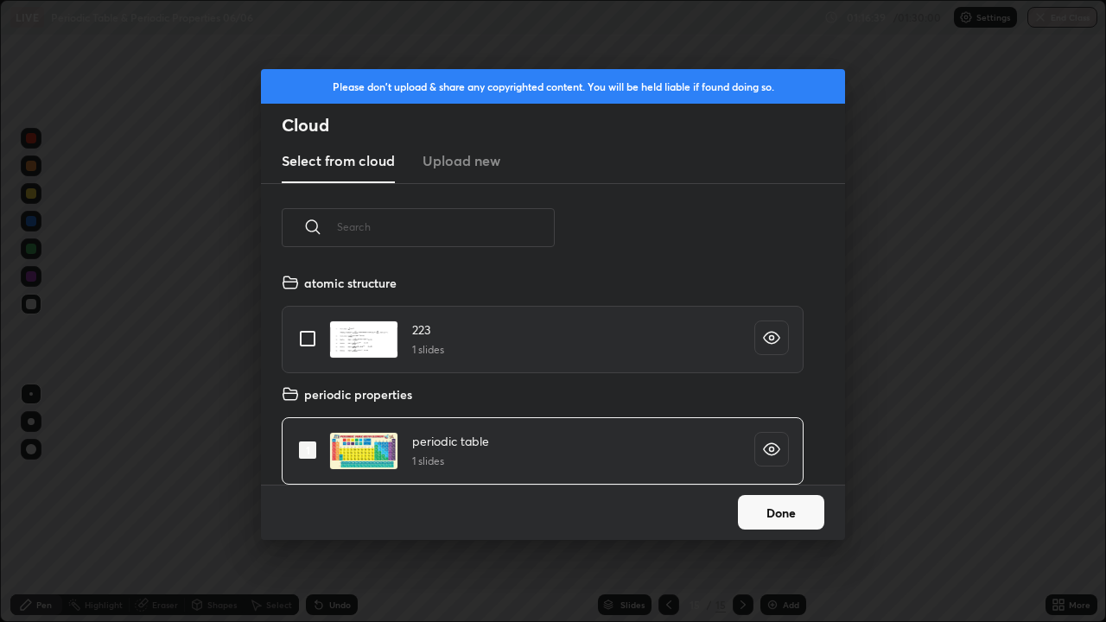
click at [784, 502] on button "Done" at bounding box center [781, 512] width 86 height 35
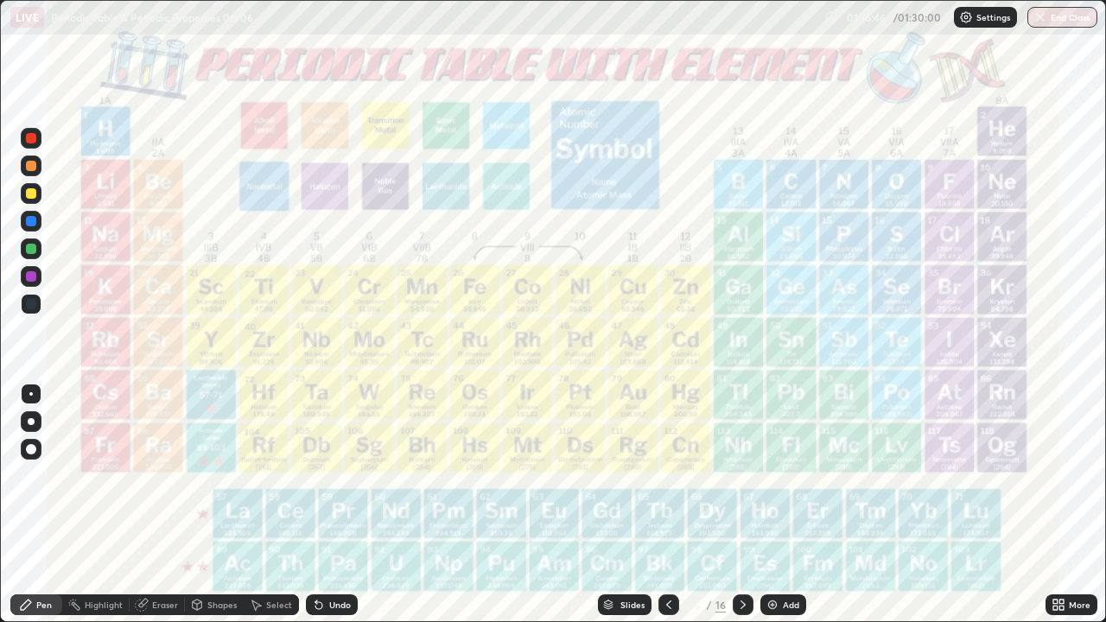
click at [669, 505] on icon at bounding box center [669, 605] width 14 height 14
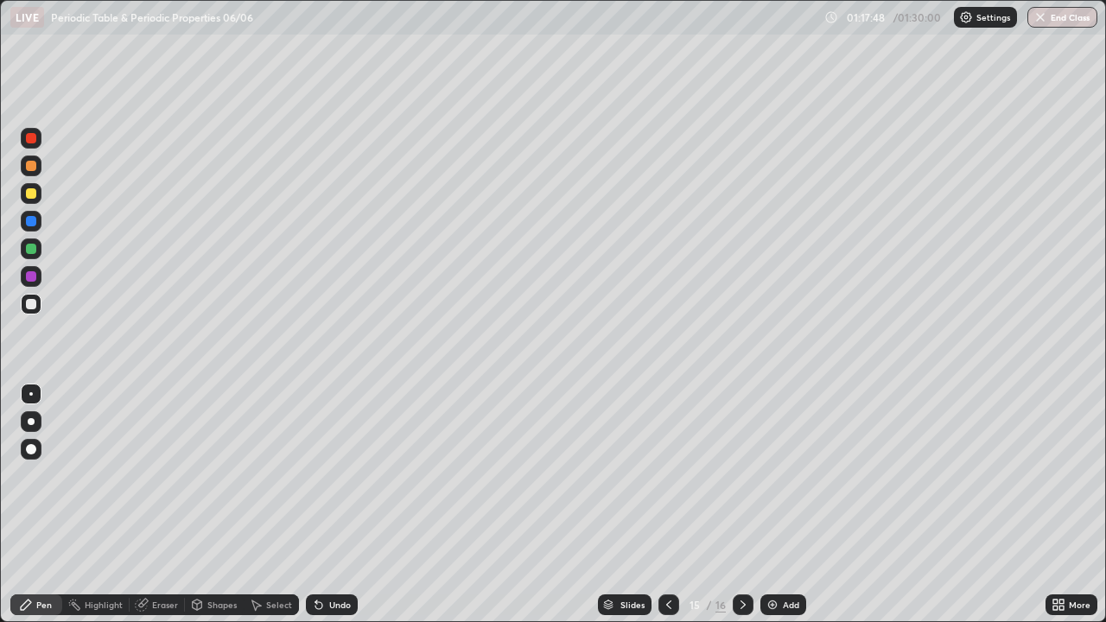
click at [746, 505] on div at bounding box center [743, 604] width 21 height 21
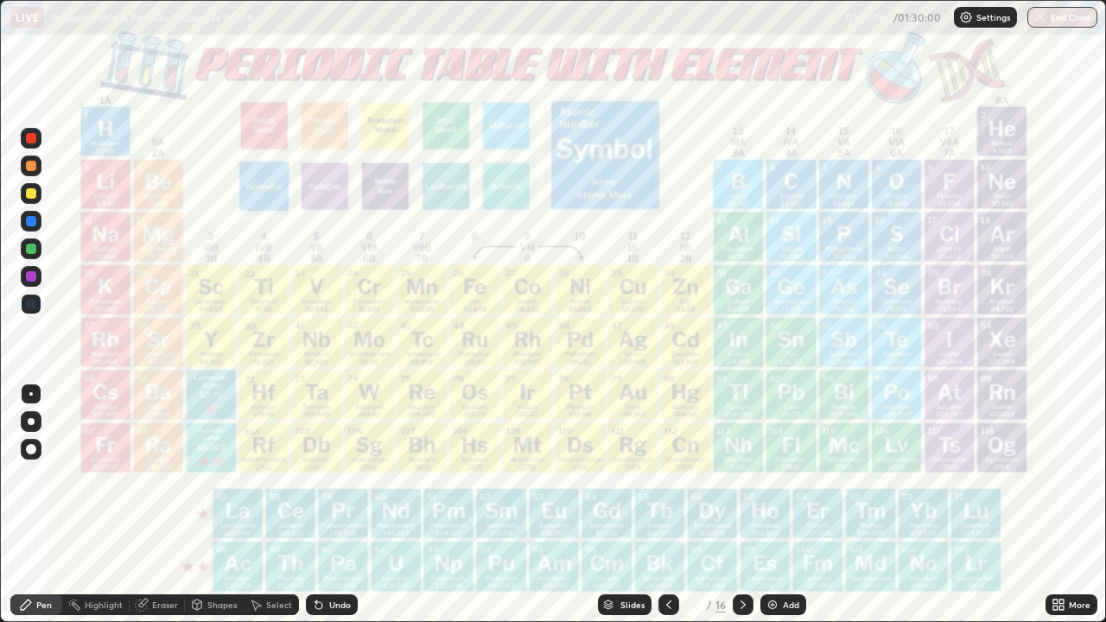
click at [667, 505] on icon at bounding box center [669, 605] width 14 height 14
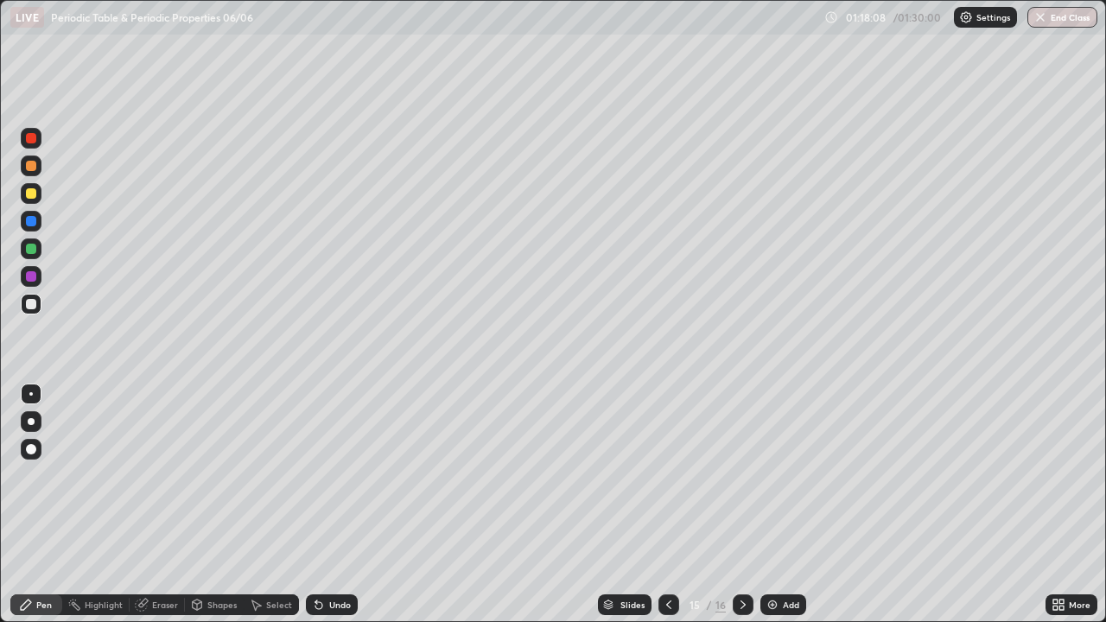
click at [222, 505] on div "Shapes" at bounding box center [221, 604] width 29 height 9
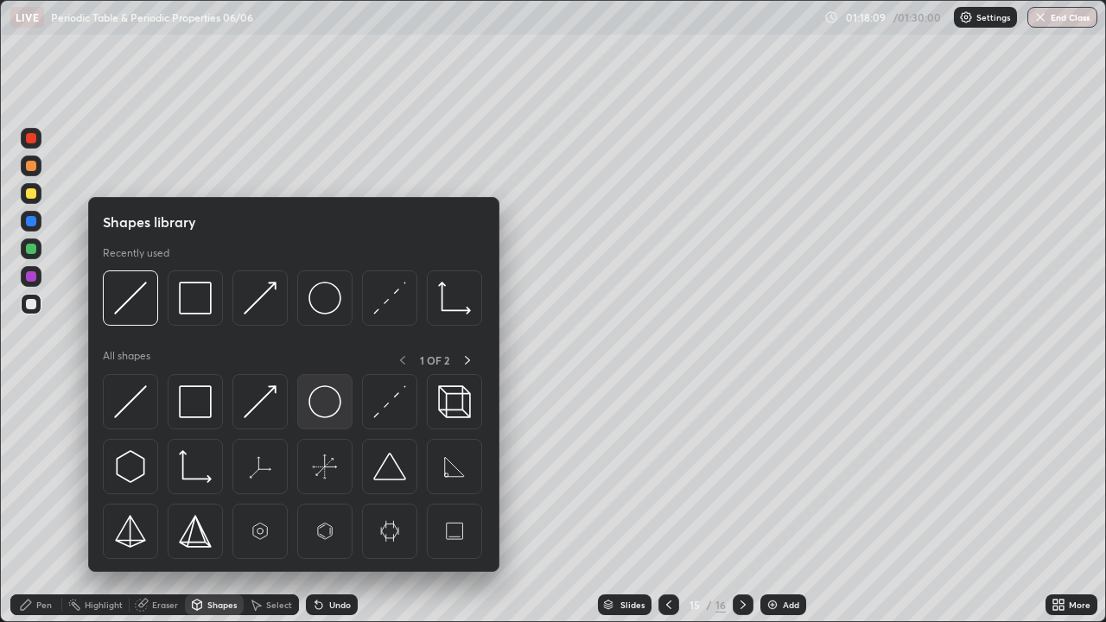
click at [321, 405] on img at bounding box center [324, 401] width 33 height 33
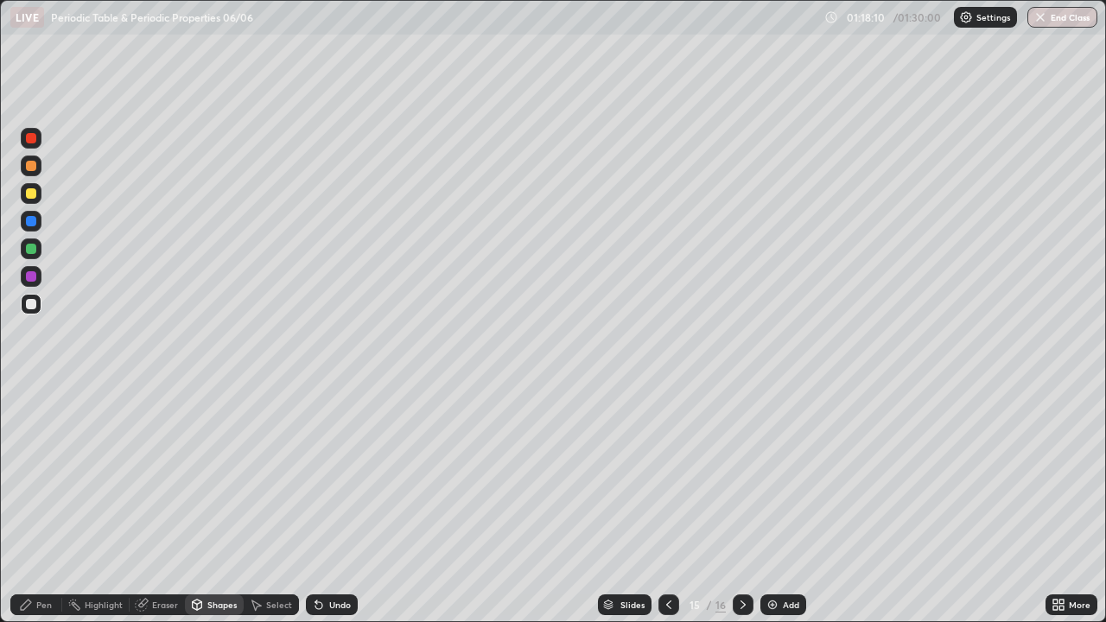
click at [38, 194] on div at bounding box center [31, 193] width 21 height 21
click at [38, 505] on div "Pen" at bounding box center [36, 604] width 52 height 21
click at [341, 505] on div "Undo" at bounding box center [332, 604] width 52 height 21
click at [335, 505] on div "Undo" at bounding box center [340, 604] width 22 height 9
click at [34, 250] on div at bounding box center [31, 249] width 10 height 10
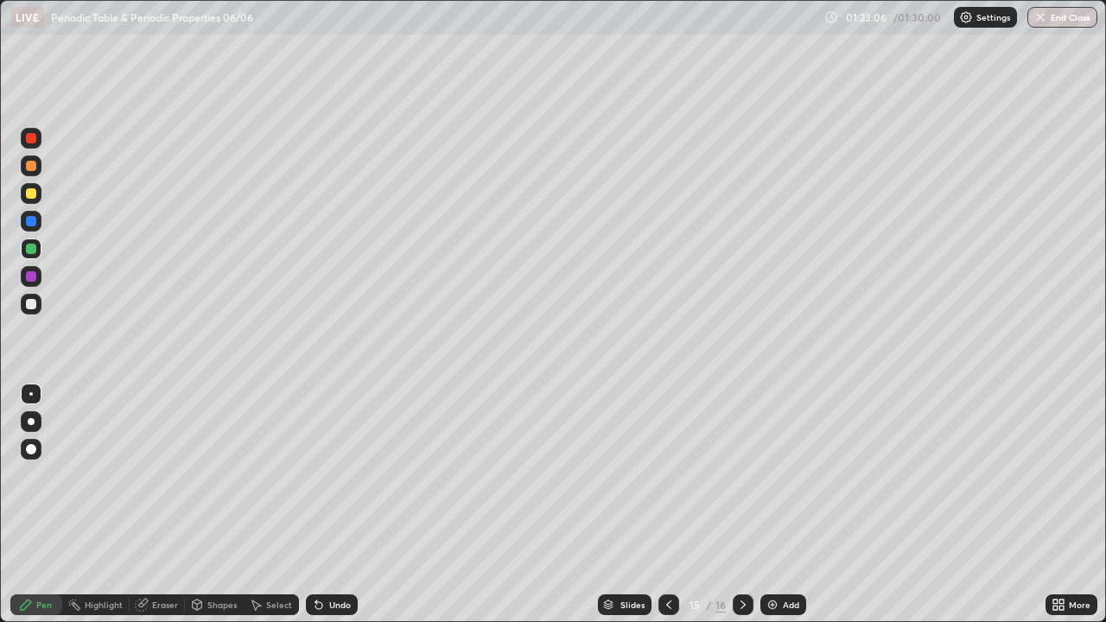
click at [168, 505] on div "Eraser" at bounding box center [165, 604] width 26 height 9
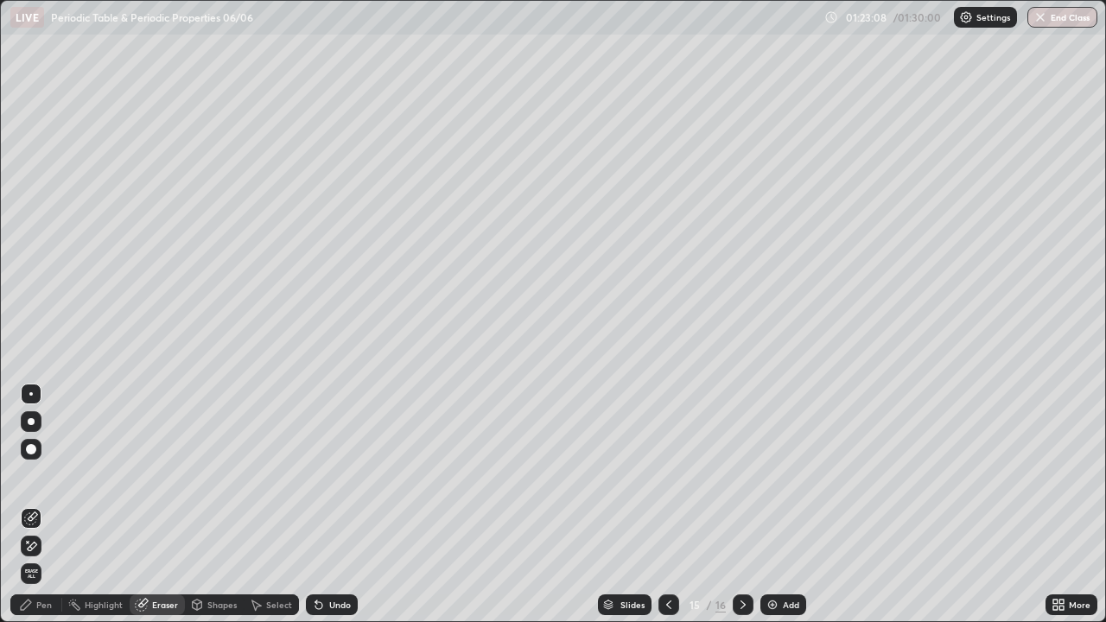
click at [32, 505] on icon at bounding box center [31, 546] width 14 height 15
click at [42, 505] on div "Pen" at bounding box center [44, 604] width 16 height 9
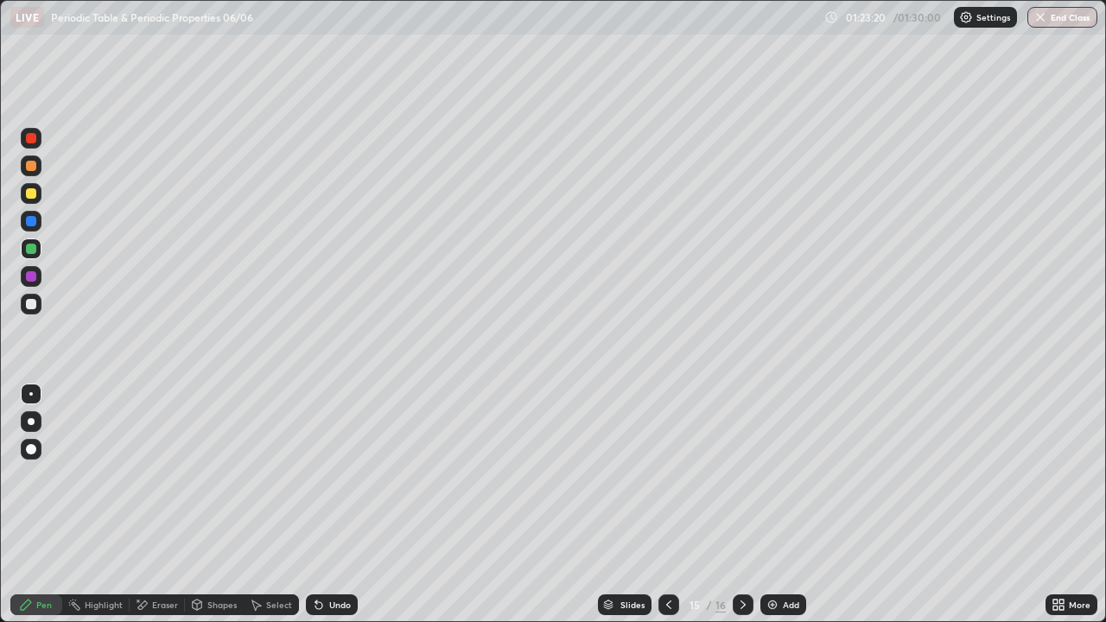
click at [40, 300] on div at bounding box center [31, 304] width 21 height 21
click at [1073, 14] on button "End Class" at bounding box center [1063, 17] width 68 height 21
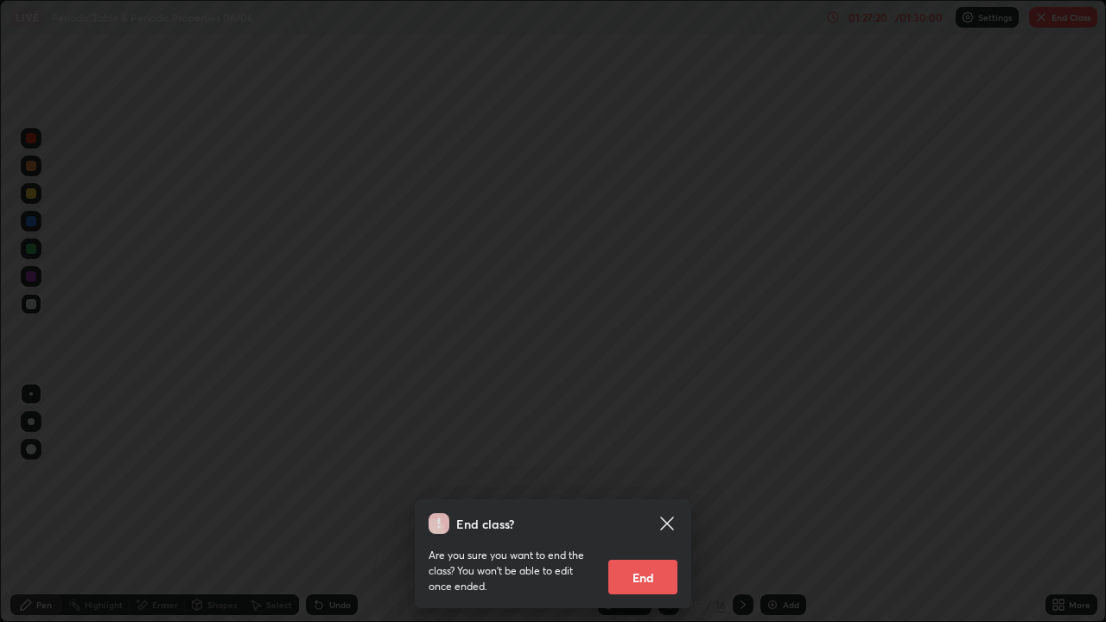
click at [645, 505] on button "End" at bounding box center [642, 577] width 69 height 35
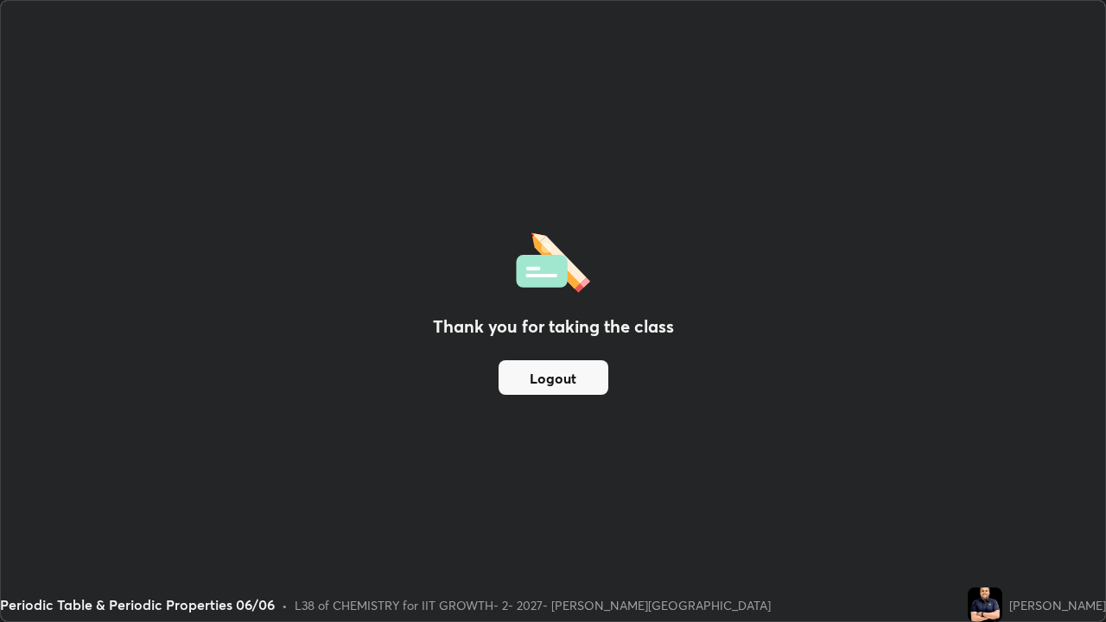
click at [557, 366] on button "Logout" at bounding box center [554, 377] width 110 height 35
